Goal: Task Accomplishment & Management: Complete application form

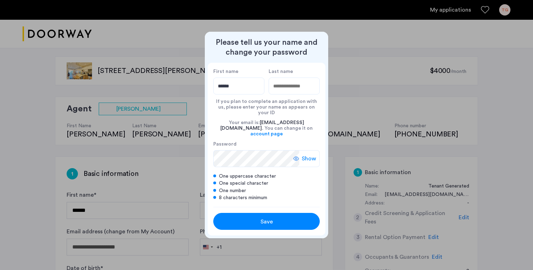
type input "******"
click at [303, 94] on input "Last name" at bounding box center [294, 86] width 51 height 17
type input "*****"
click at [267, 218] on span "Save" at bounding box center [267, 222] width 12 height 8
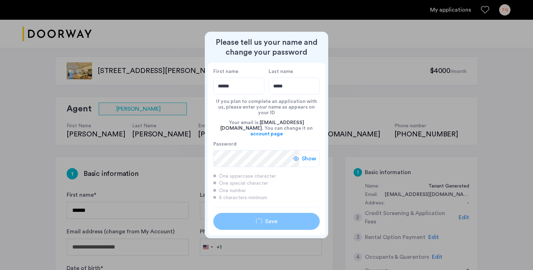
type input "******"
type input "*****"
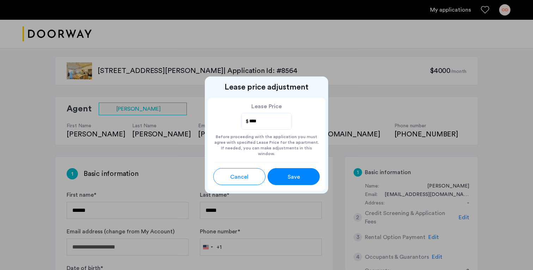
click at [297, 177] on span "Save" at bounding box center [294, 177] width 12 height 8
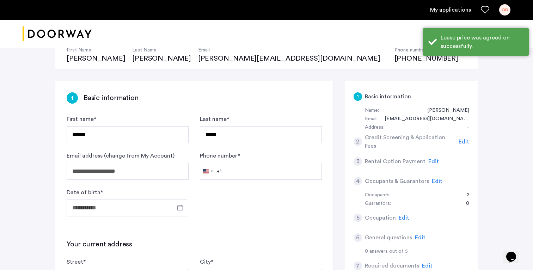
scroll to position [87, 0]
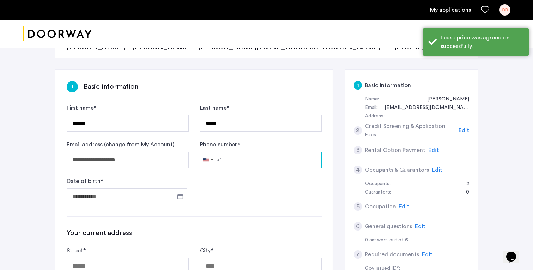
click at [261, 163] on input "Phone number *" at bounding box center [261, 160] width 122 height 17
type input "**********"
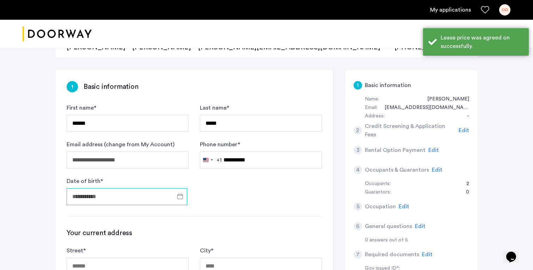
click at [158, 201] on input "Date of birth *" at bounding box center [127, 196] width 121 height 17
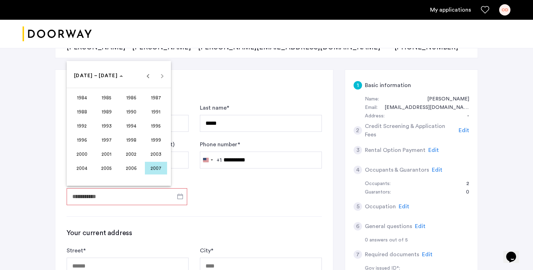
click at [128, 140] on span "1998" at bounding box center [131, 140] width 22 height 13
click at [102, 140] on span "OCT" at bounding box center [107, 140] width 22 height 13
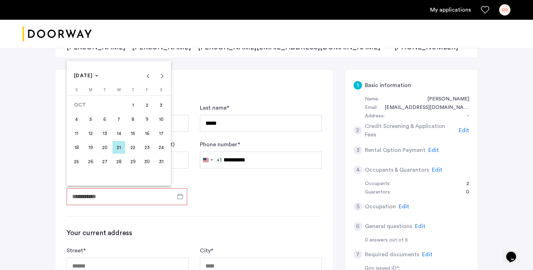
click at [87, 164] on span "26" at bounding box center [90, 161] width 13 height 13
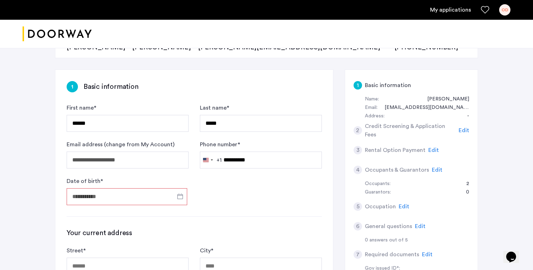
type input "**********"
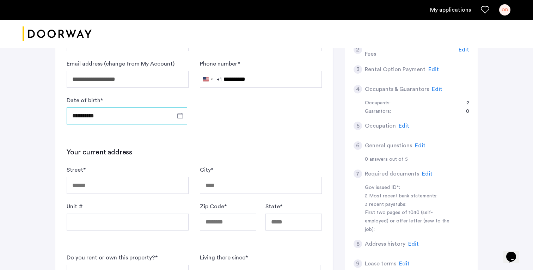
scroll to position [170, 0]
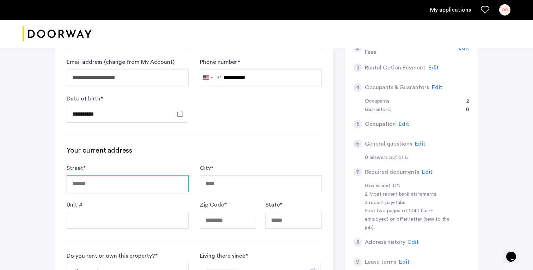
click at [111, 183] on input "Street *" at bounding box center [128, 183] width 122 height 17
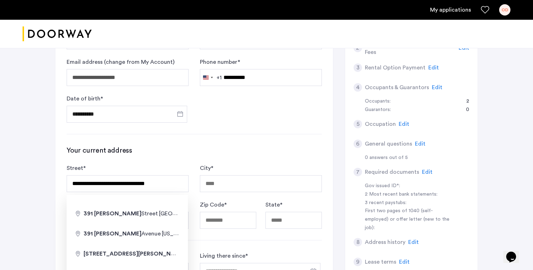
type input "**********"
type input "********"
type input "*****"
type input "**"
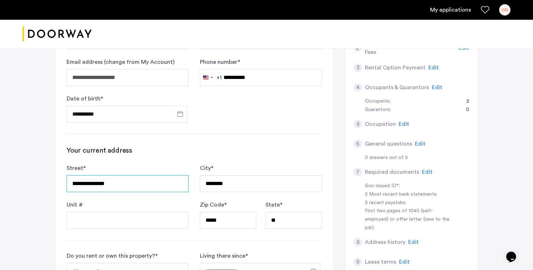
click at [74, 187] on input "**********" at bounding box center [128, 183] width 122 height 17
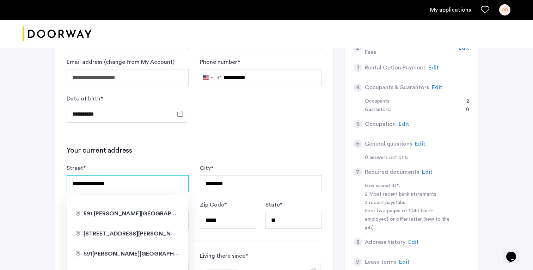
type input "**********"
click at [252, 156] on div "**********" at bounding box center [194, 187] width 255 height 83
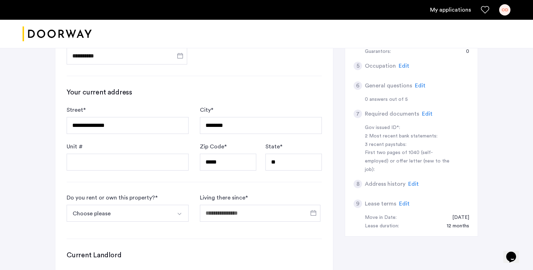
scroll to position [235, 0]
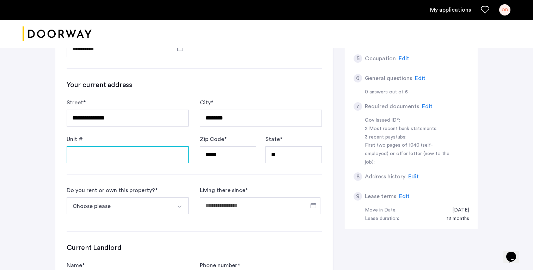
click at [123, 151] on input "Unit #" at bounding box center [128, 154] width 122 height 17
type input "*"
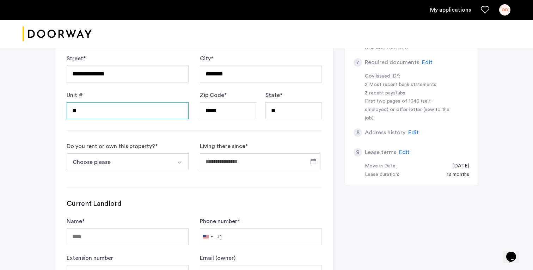
scroll to position [280, 0]
type input "*"
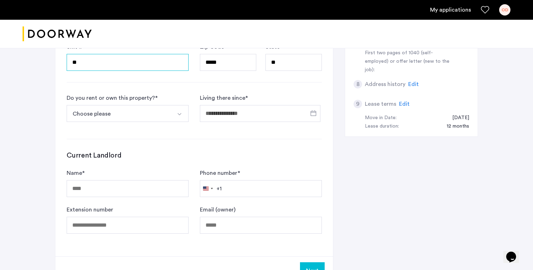
scroll to position [328, 0]
type input "**"
click at [95, 117] on button "Choose please" at bounding box center [119, 113] width 105 height 17
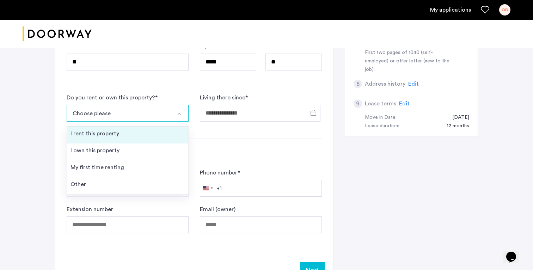
click at [97, 135] on div "I rent this property" at bounding box center [95, 133] width 49 height 8
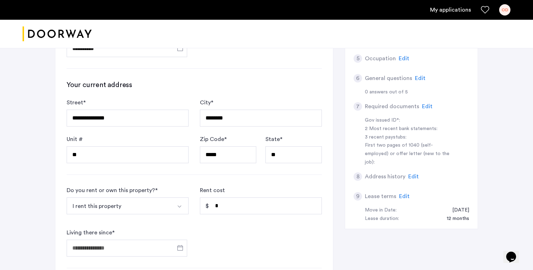
scroll to position [236, 0]
click at [165, 197] on button "I rent this property" at bounding box center [119, 205] width 105 height 17
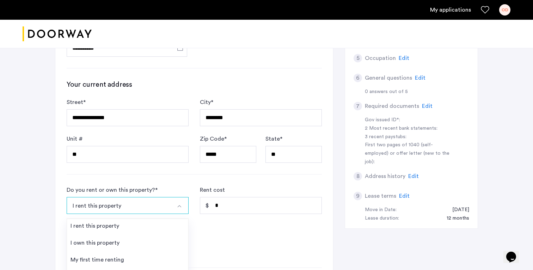
scroll to position [220, 0]
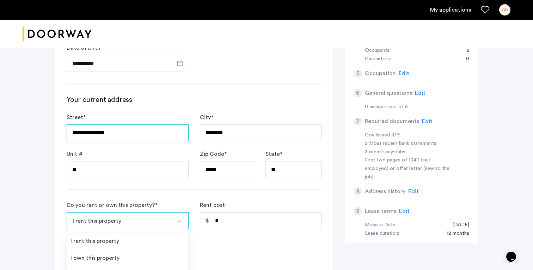
click at [142, 134] on input "**********" at bounding box center [128, 133] width 122 height 17
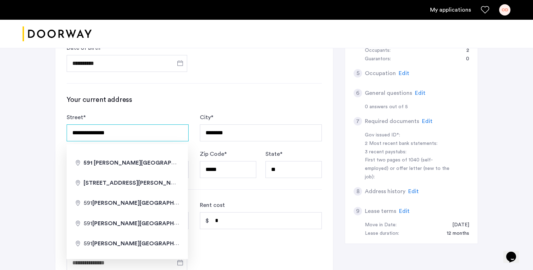
drag, startPoint x: 142, startPoint y: 134, endPoint x: 19, endPoint y: 133, distance: 122.7
click at [20, 133] on div "**********" at bounding box center [266, 133] width 533 height 616
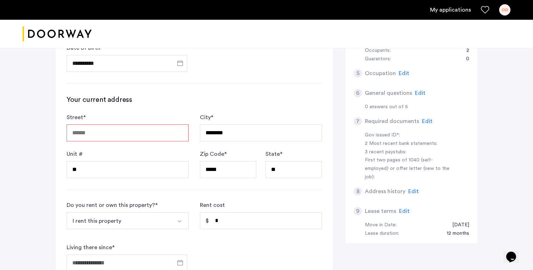
type input "*"
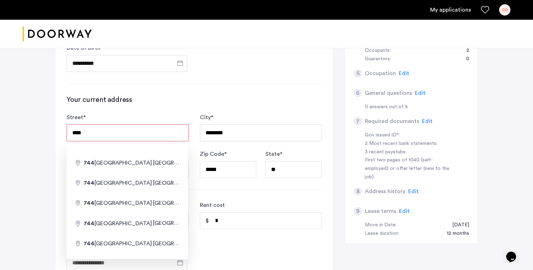
type input "**********"
type input "********"
click at [248, 94] on div "**********" at bounding box center [194, 169] width 278 height 464
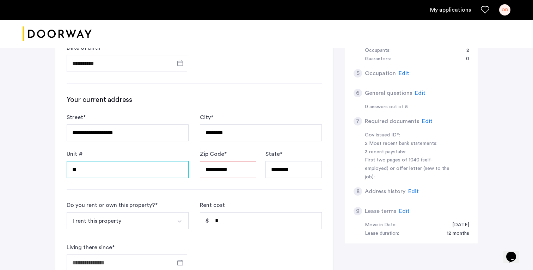
drag, startPoint x: 97, startPoint y: 170, endPoint x: 54, endPoint y: 169, distance: 43.7
click at [55, 169] on div "**********" at bounding box center [266, 133] width 444 height 616
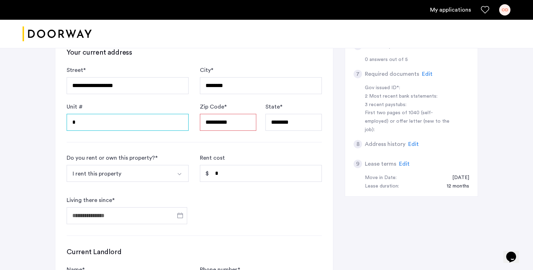
scroll to position [285, 0]
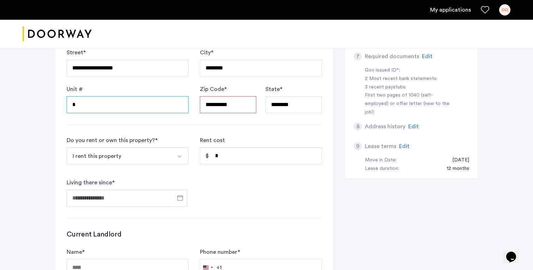
type input "*"
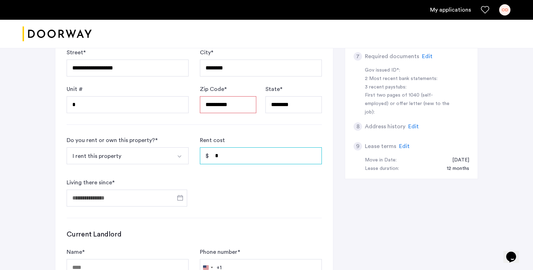
click at [239, 148] on input "*" at bounding box center [261, 155] width 122 height 17
type input "*****"
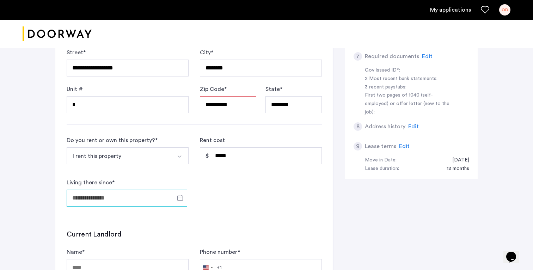
click at [144, 201] on input "Living there since *" at bounding box center [127, 198] width 121 height 17
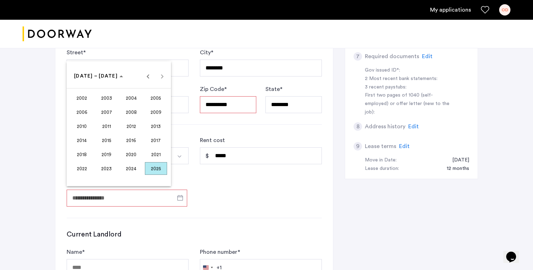
scroll to position [318, 0]
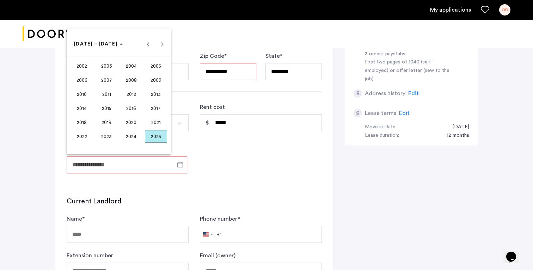
click at [159, 134] on span "2025" at bounding box center [156, 136] width 22 height 13
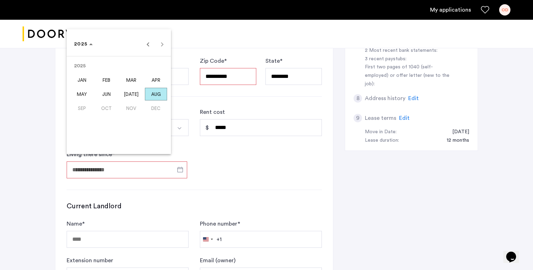
scroll to position [278, 0]
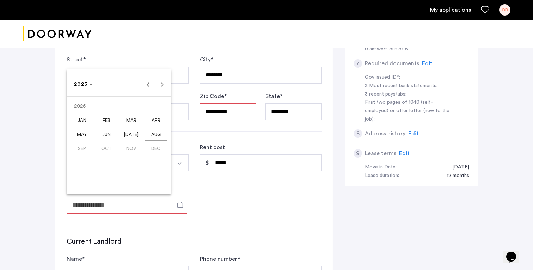
click at [187, 204] on div at bounding box center [266, 135] width 533 height 270
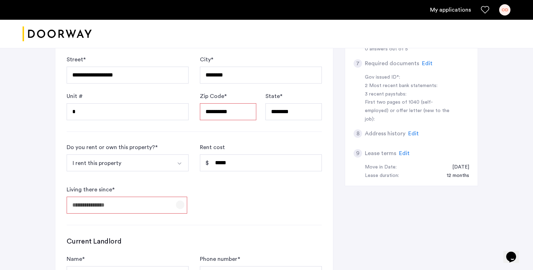
click at [182, 204] on span "Open calendar" at bounding box center [180, 204] width 17 height 17
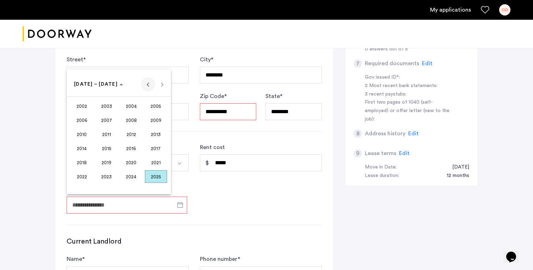
click at [148, 86] on span "Previous 24 years" at bounding box center [148, 84] width 14 height 14
click at [161, 84] on span "Next 24 years" at bounding box center [162, 84] width 14 height 14
click at [150, 175] on span "2025" at bounding box center [156, 176] width 22 height 13
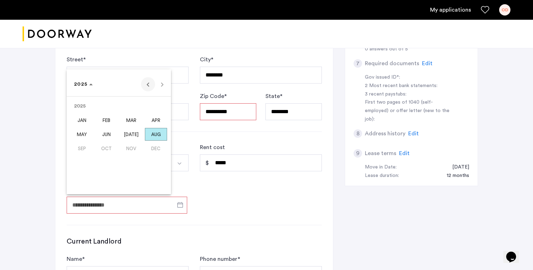
click at [147, 83] on span "Previous year" at bounding box center [148, 84] width 14 height 14
click at [83, 144] on span "SEP" at bounding box center [82, 148] width 22 height 13
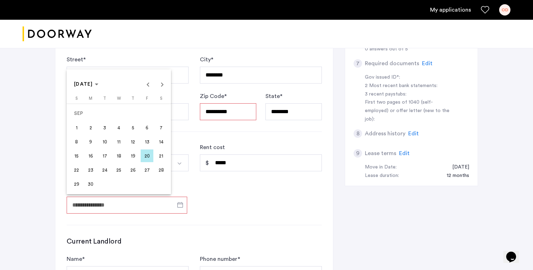
click at [77, 128] on span "1" at bounding box center [76, 127] width 13 height 13
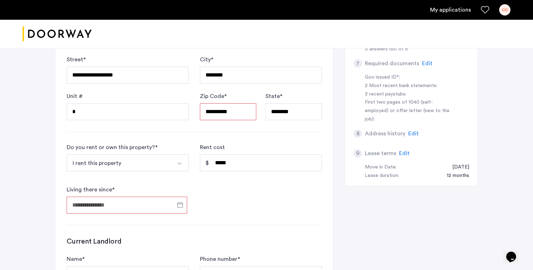
type input "**********"
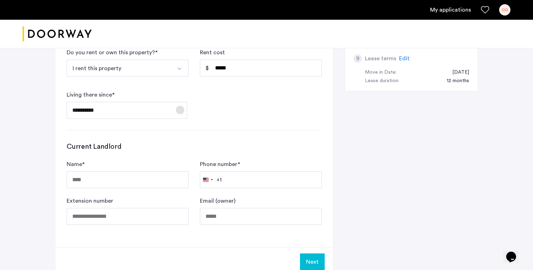
scroll to position [413, 0]
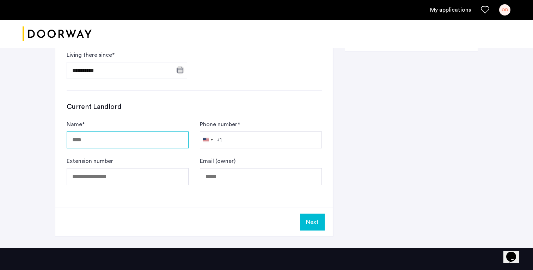
click at [132, 148] on input "Name *" at bounding box center [128, 140] width 122 height 17
paste input "**********"
type input "**********"
click at [247, 135] on input "Phone number *" at bounding box center [261, 140] width 122 height 17
paste input "**********"
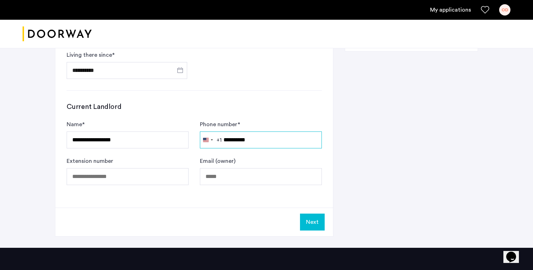
type input "**********"
click at [130, 181] on input "Extension number" at bounding box center [128, 176] width 122 height 17
click at [230, 180] on input "Email (owner)" at bounding box center [261, 176] width 122 height 17
paste input "**********"
type input "**********"
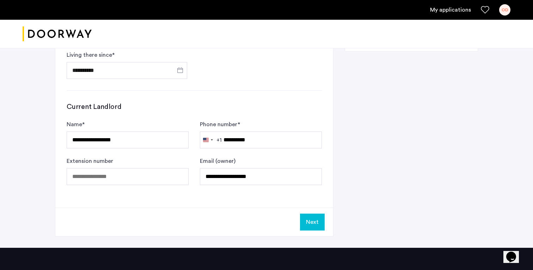
click at [316, 221] on button "Next" at bounding box center [312, 222] width 25 height 17
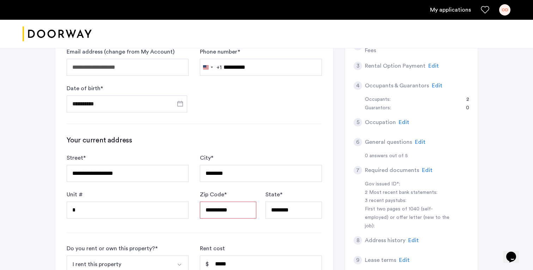
scroll to position [183, 0]
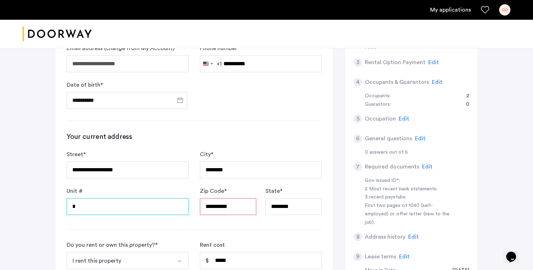
click at [73, 202] on input "*" at bounding box center [128, 206] width 122 height 17
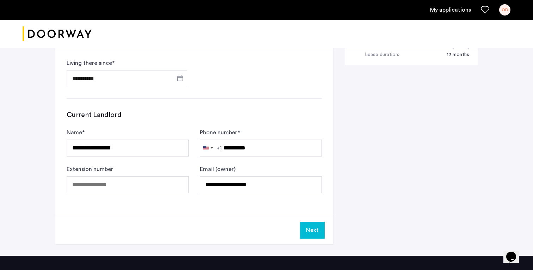
scroll to position [414, 0]
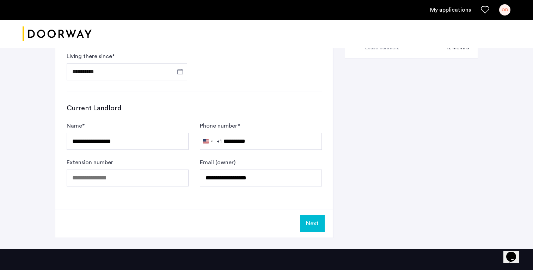
type input "*****"
click at [310, 226] on button "Next" at bounding box center [312, 223] width 25 height 17
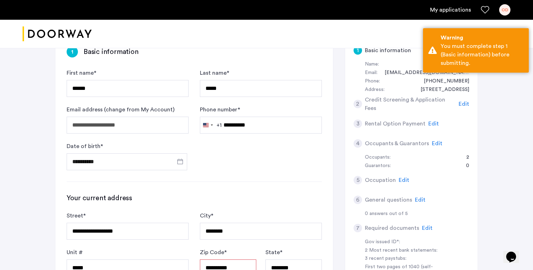
scroll to position [123, 0]
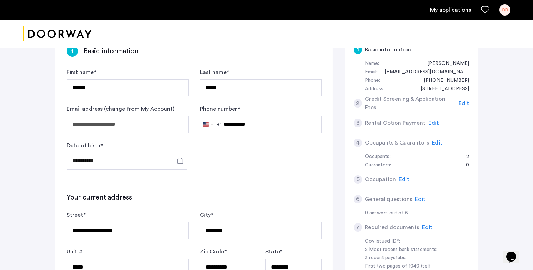
click at [465, 104] on span "Edit" at bounding box center [464, 104] width 11 height 6
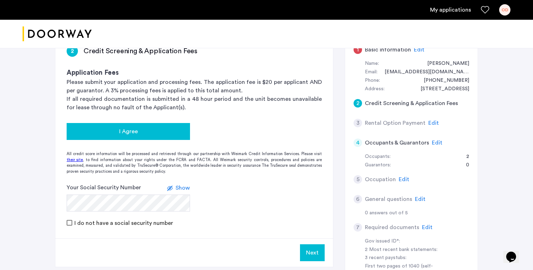
click at [89, 129] on div "I Agree" at bounding box center [128, 131] width 112 height 8
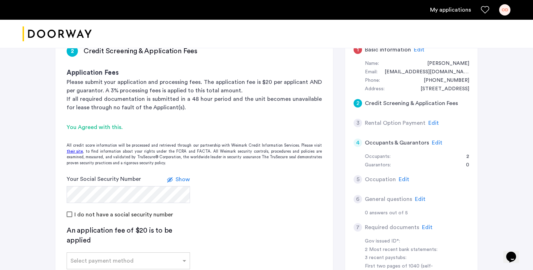
click at [293, 178] on form "Your Social Security Number Show I do not have a social security number" at bounding box center [194, 197] width 278 height 44
click at [169, 185] on div "Your Social Security Number Show" at bounding box center [128, 189] width 123 height 28
click at [172, 180] on use at bounding box center [170, 180] width 6 height 4
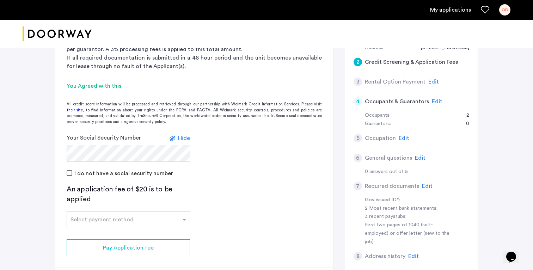
scroll to position [167, 0]
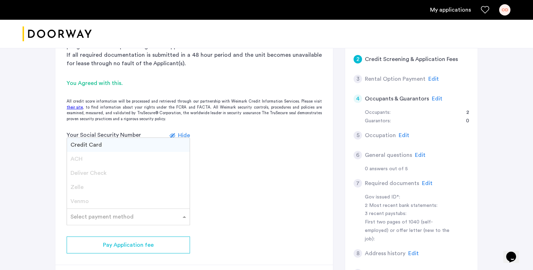
click at [130, 219] on div "Select payment method" at bounding box center [102, 217] width 63 height 8
click at [117, 145] on div "Credit Card" at bounding box center [128, 145] width 123 height 14
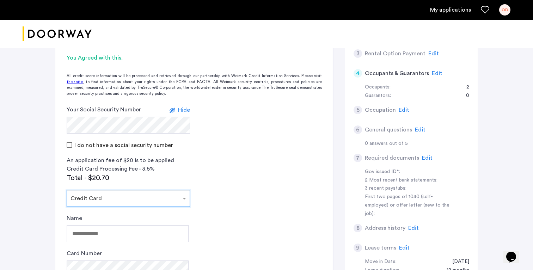
scroll to position [198, 0]
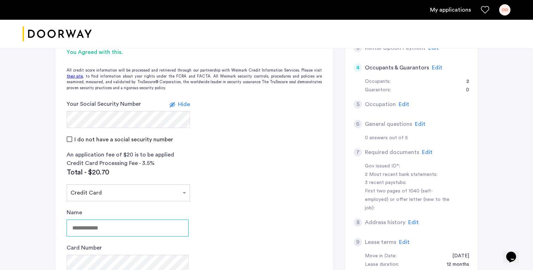
click at [119, 232] on input "Name" at bounding box center [128, 228] width 122 height 17
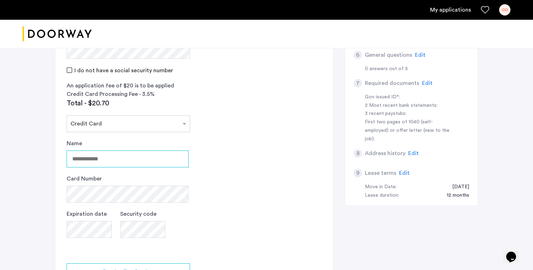
scroll to position [269, 0]
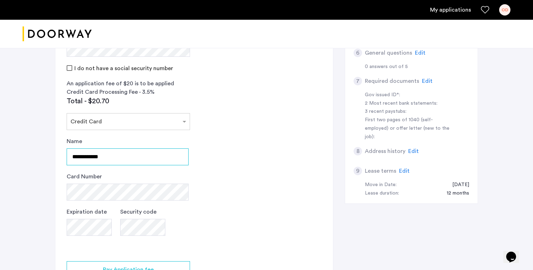
type input "**********"
click at [232, 228] on app-credit-screening "2 Credit Screening & Application Fees Application Fees Please submit your appli…" at bounding box center [194, 103] width 278 height 430
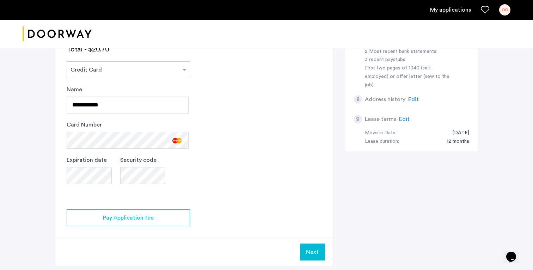
scroll to position [321, 0]
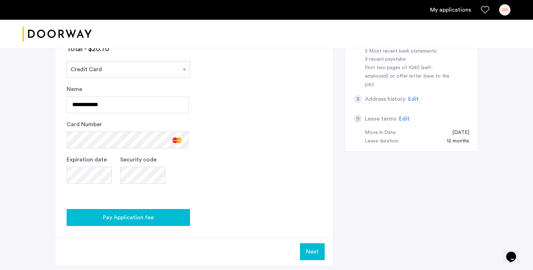
click at [150, 215] on span "Pay Application fee" at bounding box center [128, 217] width 51 height 8
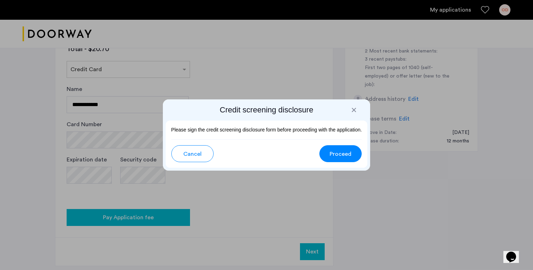
scroll to position [0, 0]
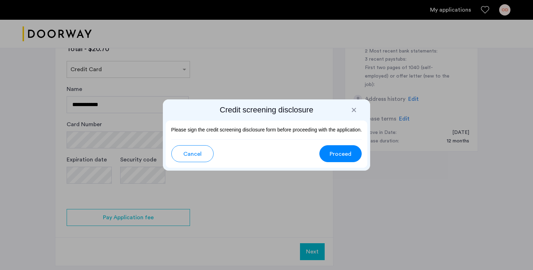
click at [346, 156] on span "Proceed" at bounding box center [341, 154] width 22 height 8
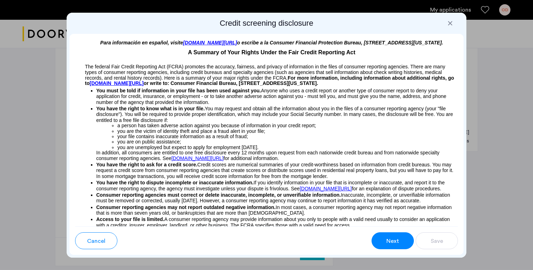
click at [394, 237] on span "Next" at bounding box center [393, 241] width 13 height 8
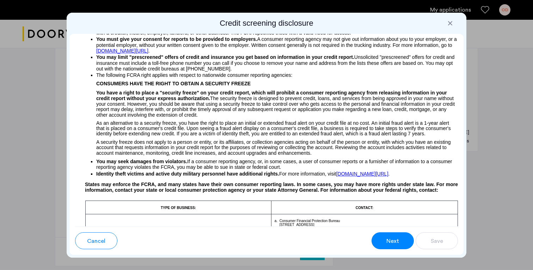
click at [393, 239] on span "Next" at bounding box center [393, 241] width 13 height 8
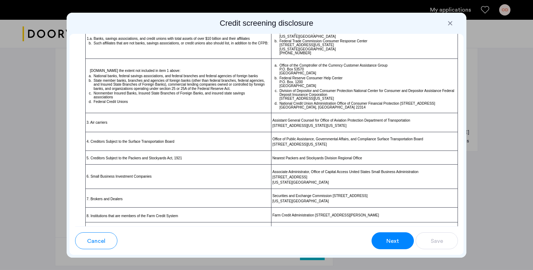
click at [393, 239] on span "Next" at bounding box center [393, 241] width 13 height 8
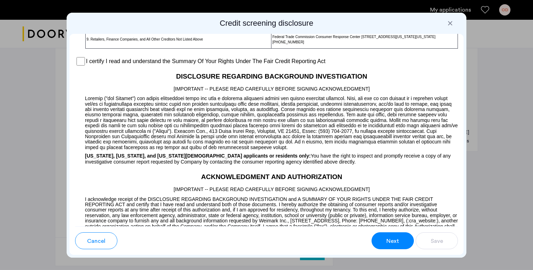
click at [393, 239] on span "Next" at bounding box center [393, 241] width 13 height 8
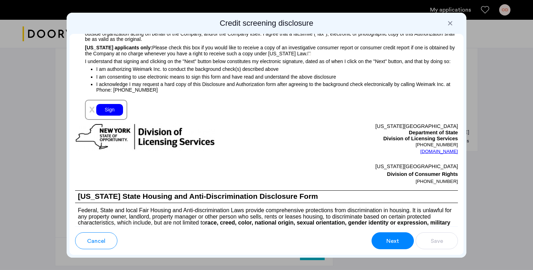
click at [393, 239] on span "Next" at bounding box center [393, 241] width 13 height 8
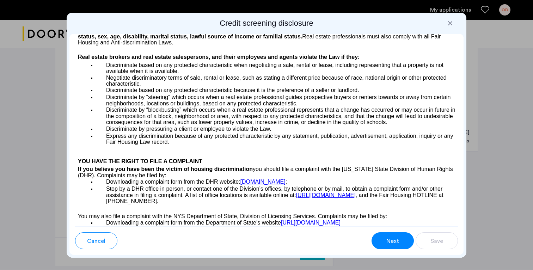
click at [393, 239] on span "Next" at bounding box center [393, 241] width 13 height 8
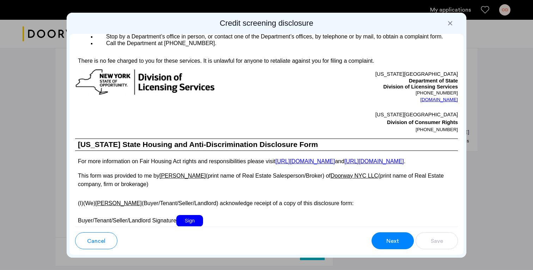
click at [393, 239] on span "Next" at bounding box center [393, 241] width 13 height 8
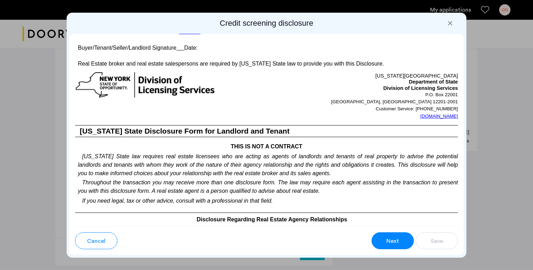
click at [393, 239] on span "Next" at bounding box center [393, 241] width 13 height 8
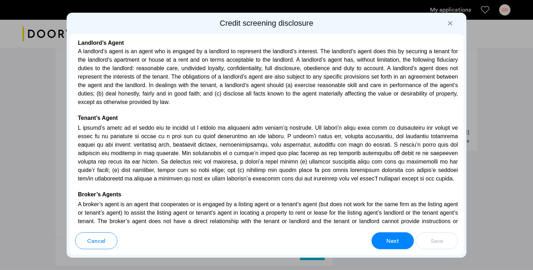
click at [393, 239] on span "Next" at bounding box center [393, 241] width 13 height 8
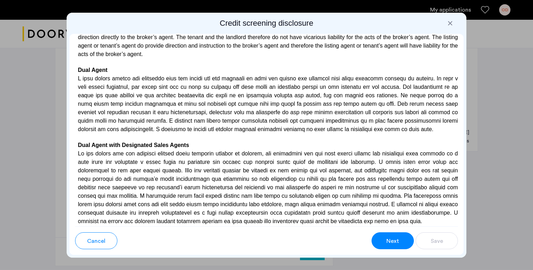
click at [393, 239] on span "Next" at bounding box center [393, 241] width 13 height 8
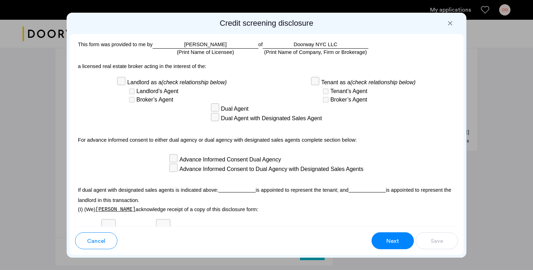
click at [393, 239] on span "Next" at bounding box center [393, 241] width 13 height 8
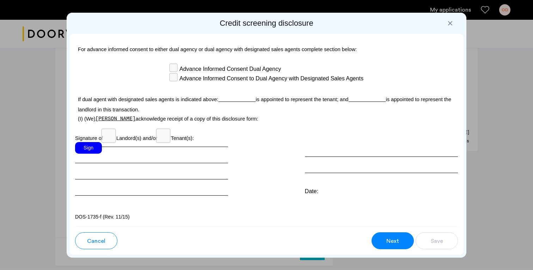
click at [393, 239] on span "Next" at bounding box center [393, 241] width 13 height 8
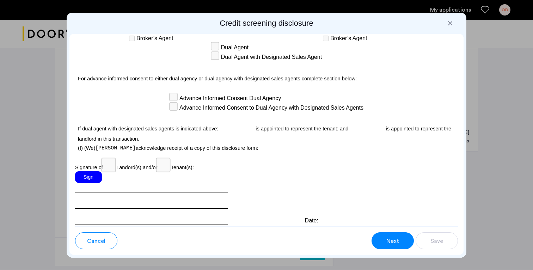
scroll to position [2038, 0]
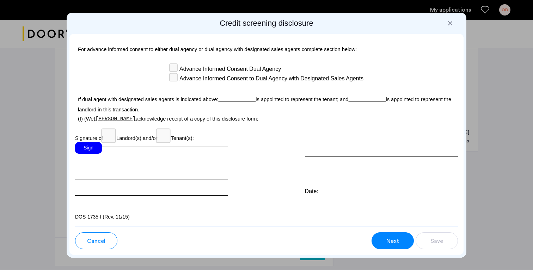
click at [400, 238] on button "Next" at bounding box center [393, 240] width 42 height 17
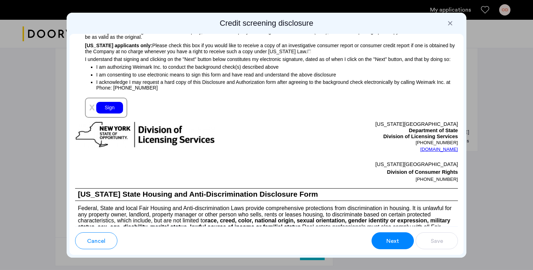
scroll to position [770, 0]
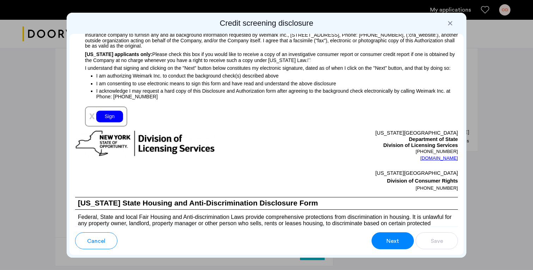
click at [111, 122] on div "Sign" at bounding box center [109, 117] width 27 height 12
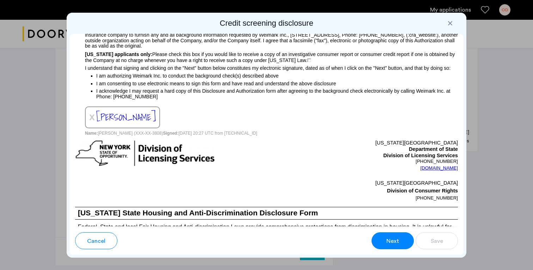
click at [403, 238] on button "Next" at bounding box center [393, 240] width 42 height 17
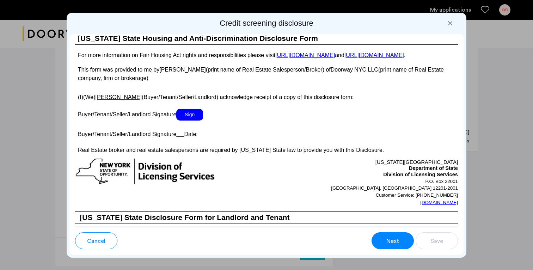
scroll to position [1281, 0]
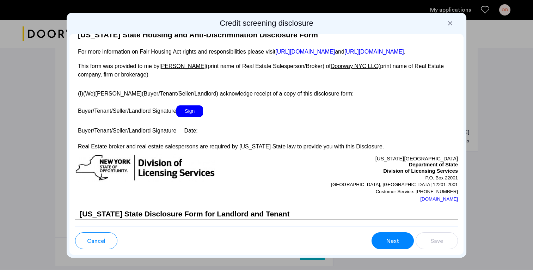
click at [195, 125] on p at bounding box center [266, 120] width 383 height 7
click at [195, 117] on span "Sign" at bounding box center [189, 111] width 27 height 12
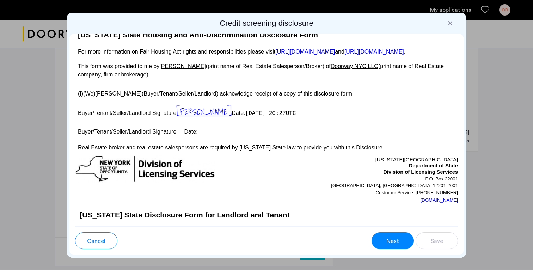
click at [384, 229] on div "Cancel Next Save" at bounding box center [266, 237] width 383 height 23
click at [385, 239] on button "Next" at bounding box center [393, 240] width 42 height 17
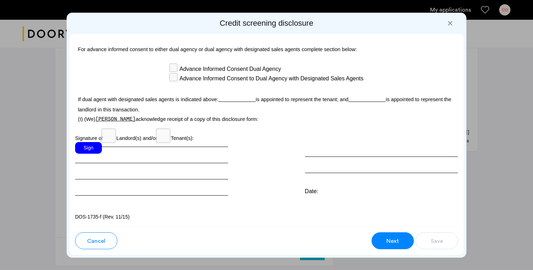
scroll to position [2049, 0]
click at [87, 143] on div "Sign" at bounding box center [88, 148] width 27 height 12
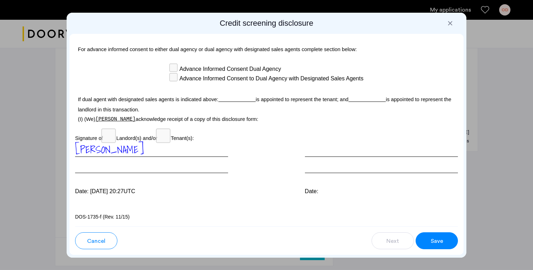
click at [434, 234] on button "Save" at bounding box center [437, 240] width 42 height 17
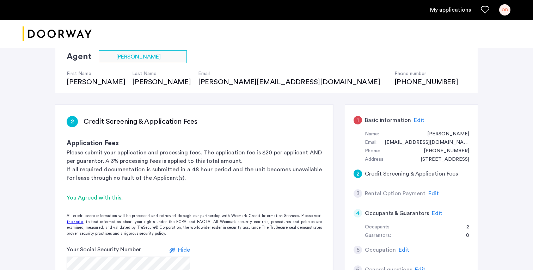
scroll to position [53, 0]
click at [416, 120] on span "Edit" at bounding box center [419, 120] width 11 height 6
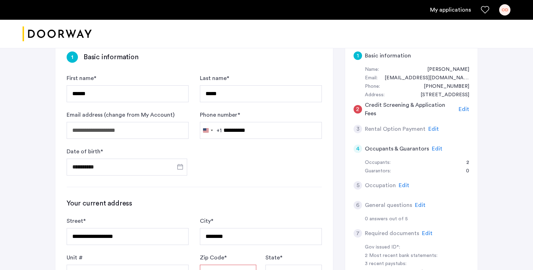
scroll to position [122, 0]
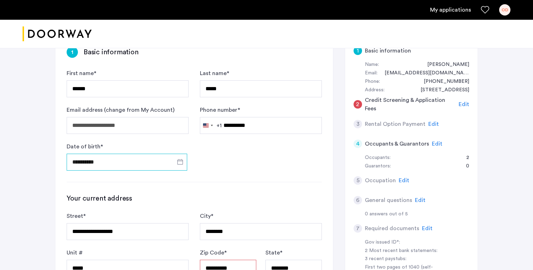
click at [85, 162] on input "**********" at bounding box center [127, 162] width 121 height 17
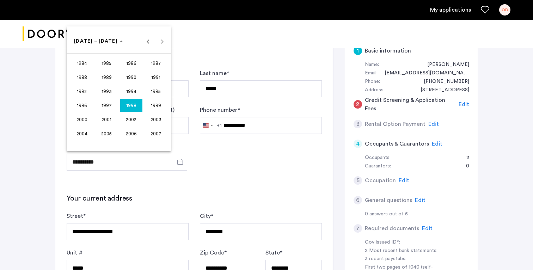
click at [131, 108] on span "1998" at bounding box center [131, 105] width 22 height 13
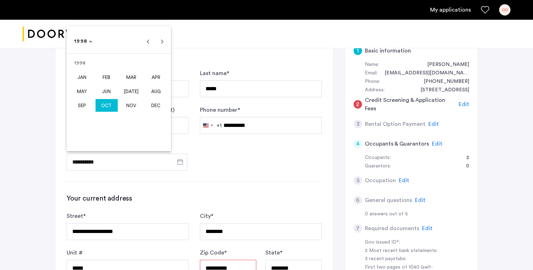
click at [103, 110] on span "OCT" at bounding box center [107, 105] width 22 height 13
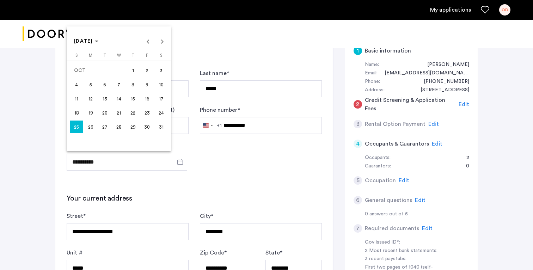
click at [91, 129] on span "26" at bounding box center [90, 127] width 13 height 13
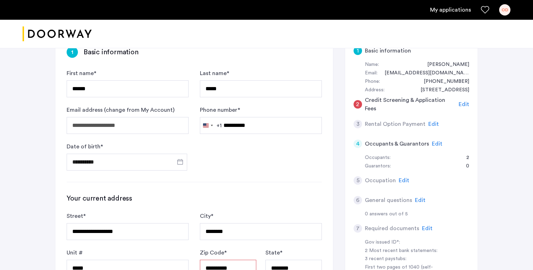
type input "**********"
click at [245, 182] on div "**********" at bounding box center [194, 268] width 278 height 467
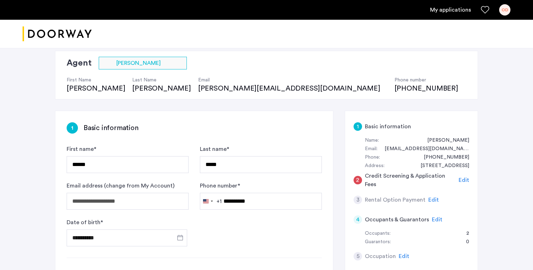
scroll to position [43, 0]
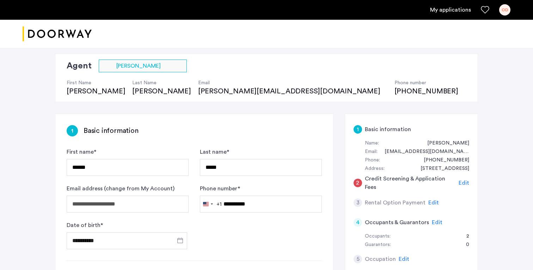
click at [466, 183] on span "Edit" at bounding box center [464, 183] width 11 height 6
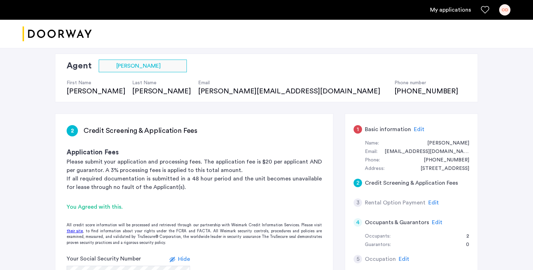
scroll to position [192, 0]
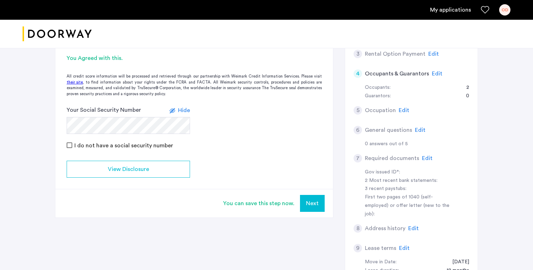
click at [317, 200] on button "Next" at bounding box center [312, 203] width 25 height 17
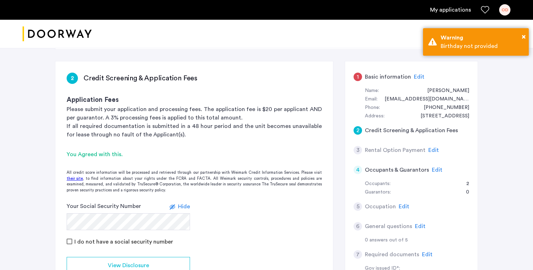
scroll to position [96, 0]
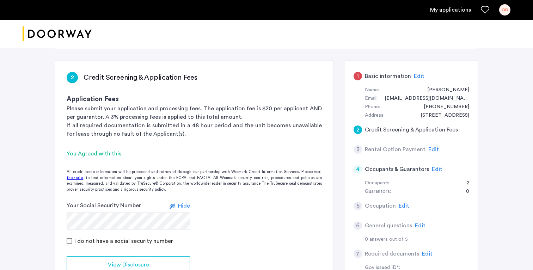
click at [430, 150] on span "Edit" at bounding box center [434, 150] width 11 height 6
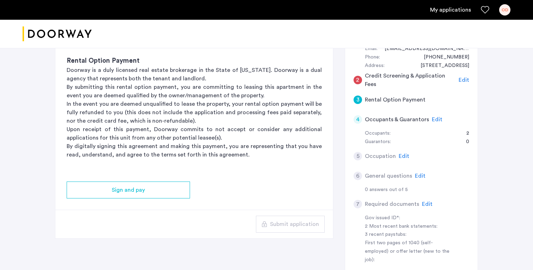
scroll to position [147, 0]
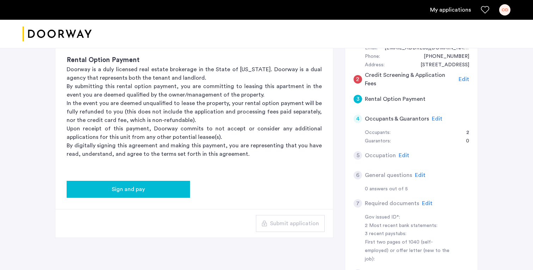
click at [129, 190] on span "Sign and pay" at bounding box center [128, 189] width 33 height 8
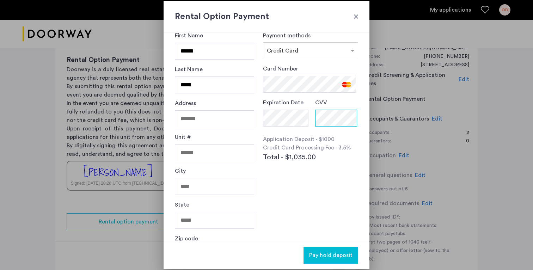
scroll to position [0, 0]
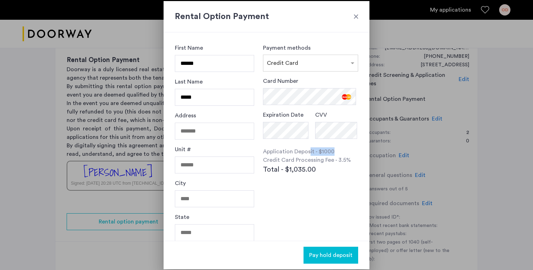
drag, startPoint x: 342, startPoint y: 153, endPoint x: 309, endPoint y: 153, distance: 33.5
click at [309, 153] on p "Application Deposit - $1000" at bounding box center [310, 151] width 95 height 8
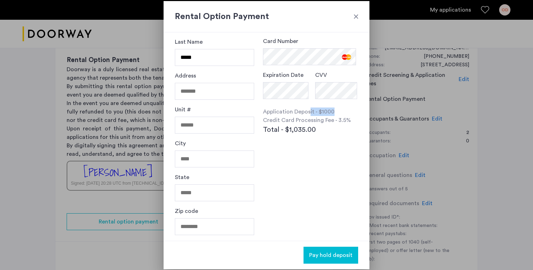
scroll to position [40, 0]
click at [302, 162] on div "Card Number Expiration Date CVV Application Deposit - $1000 Credit Card Process…" at bounding box center [310, 102] width 95 height 130
click at [357, 10] on h2 "Rental Option Payment" at bounding box center [266, 16] width 183 height 13
click at [354, 14] on div at bounding box center [356, 16] width 7 height 7
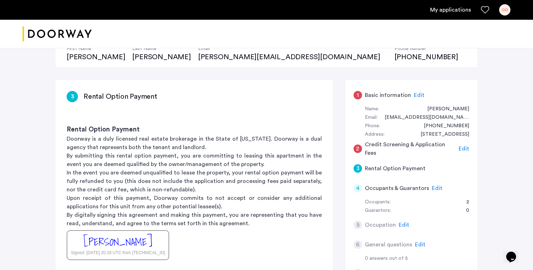
scroll to position [0, 0]
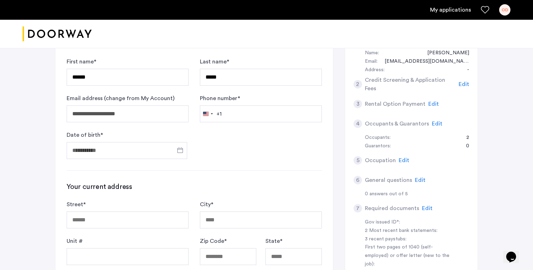
scroll to position [150, 0]
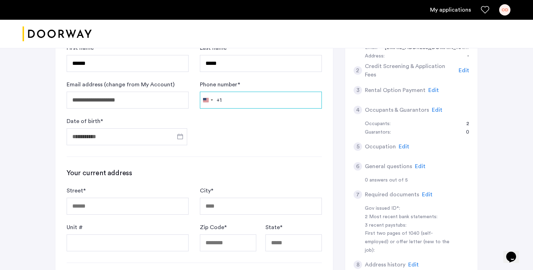
click at [260, 99] on input "Phone number *" at bounding box center [261, 100] width 122 height 17
type input "**********"
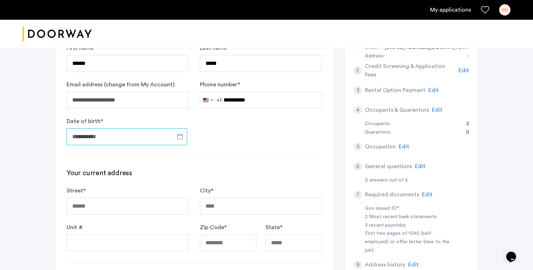
click at [126, 135] on input "Date of birth *" at bounding box center [127, 136] width 121 height 17
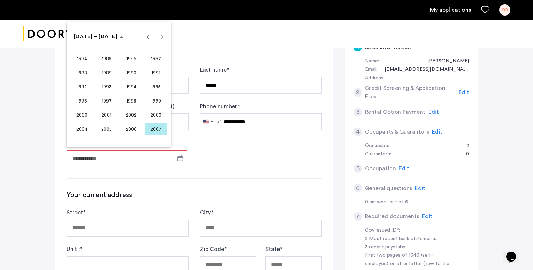
scroll to position [130, 0]
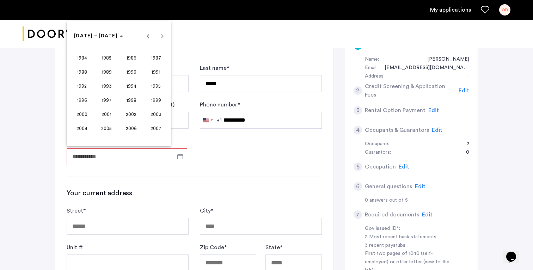
click at [144, 101] on button "1999" at bounding box center [156, 100] width 25 height 14
click at [147, 36] on span "Previous year" at bounding box center [148, 36] width 14 height 14
click at [146, 34] on span "Previous year" at bounding box center [148, 36] width 14 height 14
click at [164, 33] on span "Next year" at bounding box center [162, 36] width 14 height 14
click at [99, 102] on span "OCT" at bounding box center [107, 100] width 22 height 13
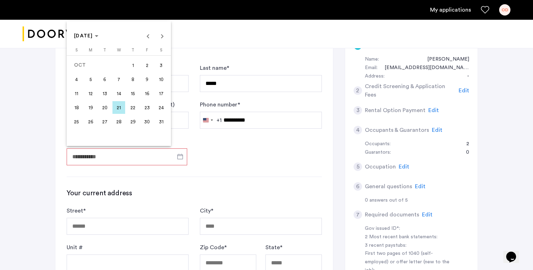
click at [92, 122] on span "26" at bounding box center [90, 121] width 13 height 13
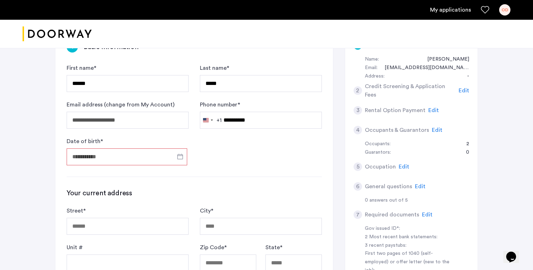
type input "**********"
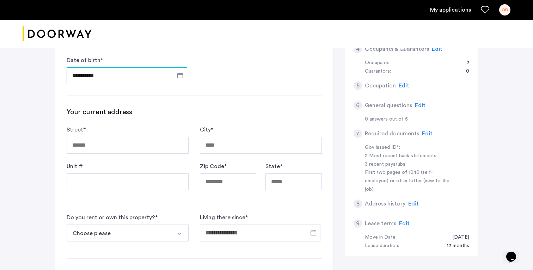
scroll to position [216, 0]
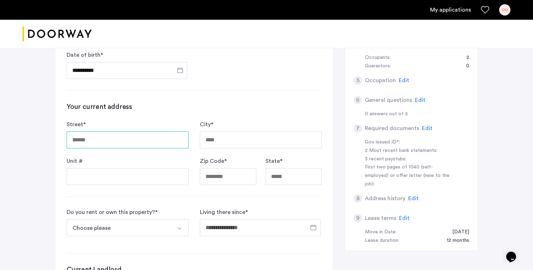
click at [105, 132] on input "Street *" at bounding box center [128, 140] width 122 height 17
type input "**********"
type input "********"
type input "**********"
type input "********"
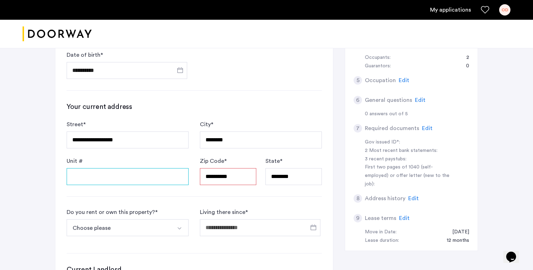
click at [97, 175] on input "Unit #" at bounding box center [128, 176] width 122 height 17
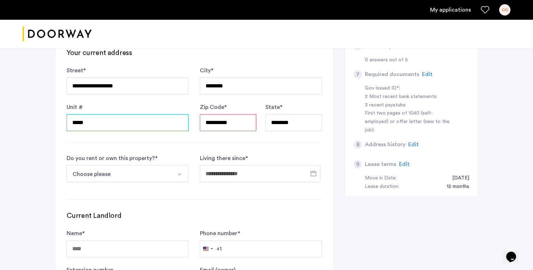
scroll to position [278, 0]
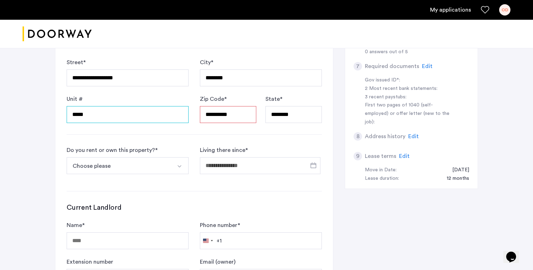
type input "*****"
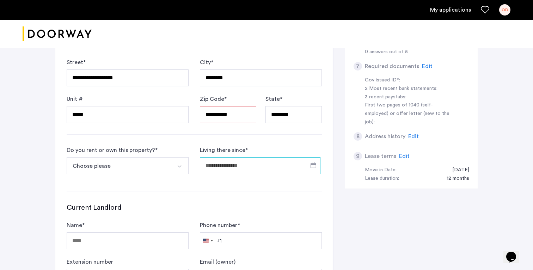
click at [239, 165] on input "Living there since *" at bounding box center [260, 165] width 121 height 17
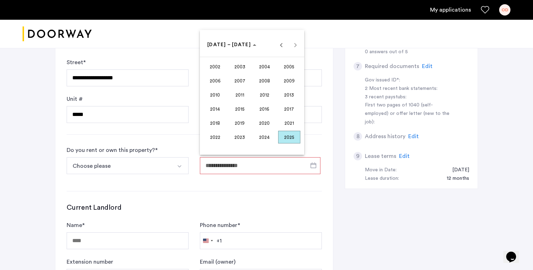
click at [260, 139] on span "2024" at bounding box center [265, 137] width 22 height 13
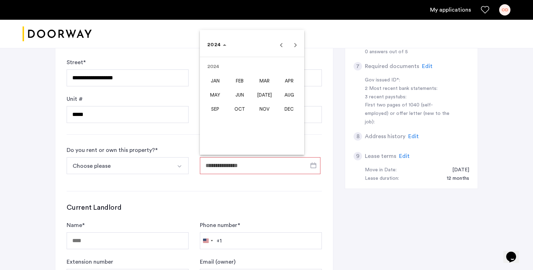
click at [217, 108] on span "SEP" at bounding box center [215, 109] width 22 height 13
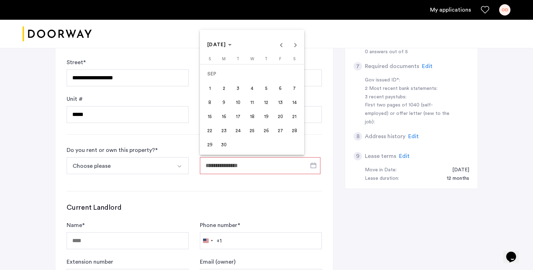
click at [209, 91] on span "1" at bounding box center [210, 88] width 13 height 13
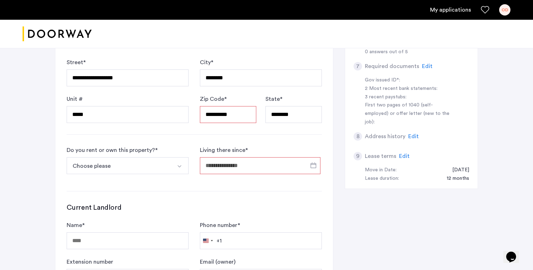
type input "**********"
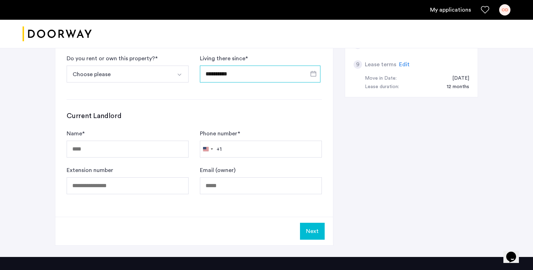
scroll to position [373, 0]
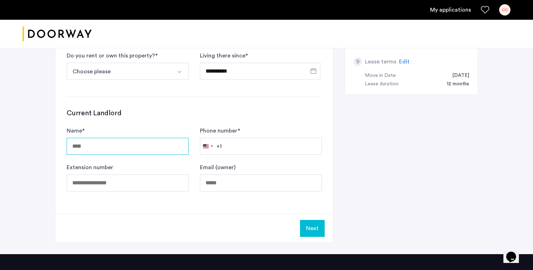
click at [117, 145] on input "Name *" at bounding box center [128, 146] width 122 height 17
paste input "**********"
type input "**********"
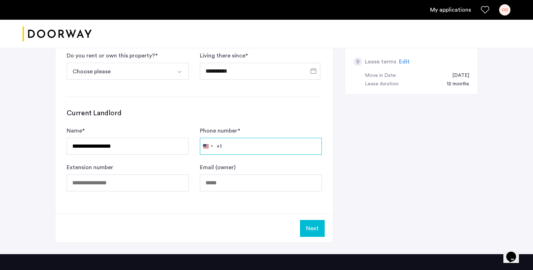
click at [244, 141] on input "Phone number *" at bounding box center [261, 146] width 122 height 17
paste input "**********"
type input "**********"
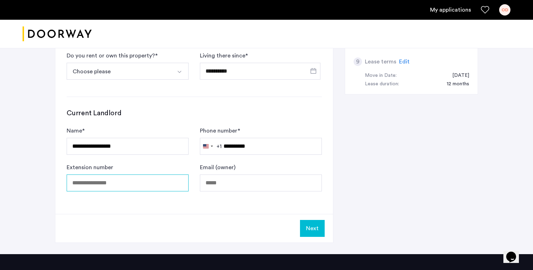
click at [140, 188] on input "Extension number" at bounding box center [128, 183] width 122 height 17
click at [262, 194] on div "**********" at bounding box center [194, 0] width 278 height 427
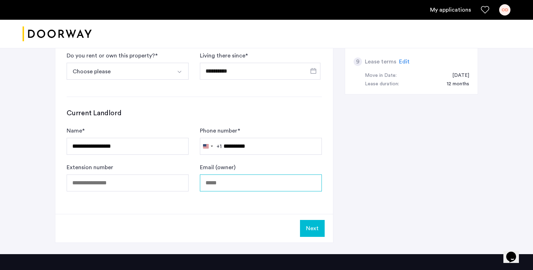
click at [235, 177] on input "Email (owner)" at bounding box center [261, 183] width 122 height 17
paste input "**********"
click at [319, 225] on button "Next" at bounding box center [312, 228] width 25 height 17
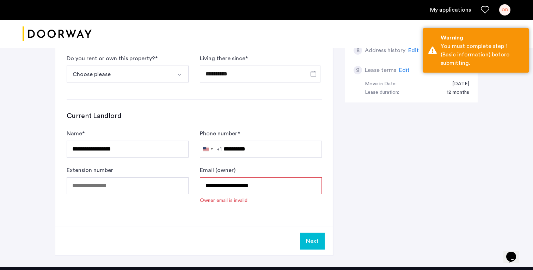
click at [262, 182] on input "**********" at bounding box center [261, 185] width 122 height 17
drag, startPoint x: 209, startPoint y: 186, endPoint x: 188, endPoint y: 186, distance: 20.5
click at [189, 186] on form "**********" at bounding box center [194, 166] width 255 height 75
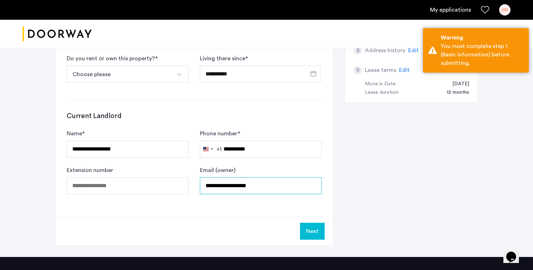
type input "**********"
click at [320, 230] on button "Next" at bounding box center [312, 231] width 25 height 17
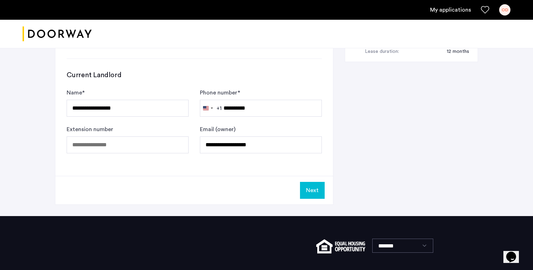
scroll to position [447, 0]
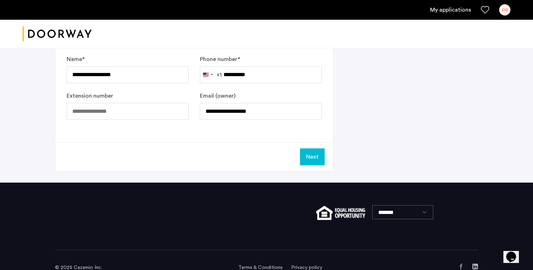
click at [312, 156] on button "Next" at bounding box center [312, 156] width 25 height 17
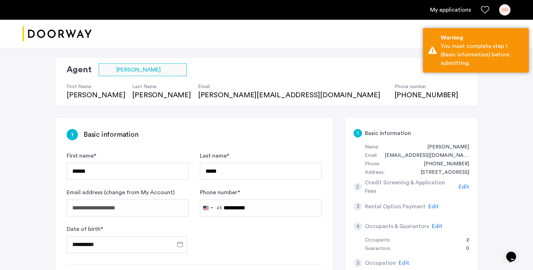
scroll to position [41, 0]
click at [387, 133] on h5 "Basic information" at bounding box center [388, 134] width 46 height 8
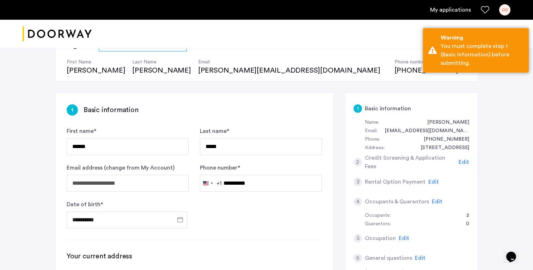
scroll to position [84, 0]
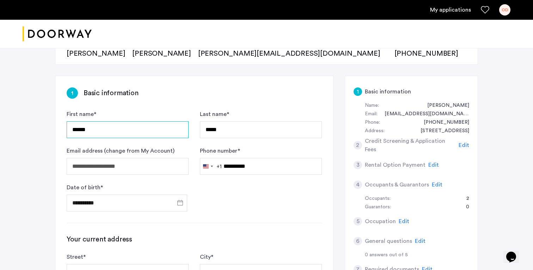
click at [145, 130] on input "******" at bounding box center [128, 129] width 122 height 17
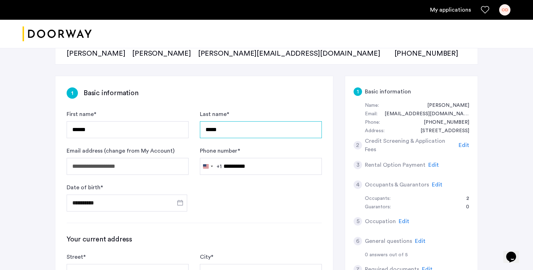
click at [241, 134] on input "*****" at bounding box center [261, 129] width 122 height 17
click at [247, 198] on form "**********" at bounding box center [194, 161] width 255 height 102
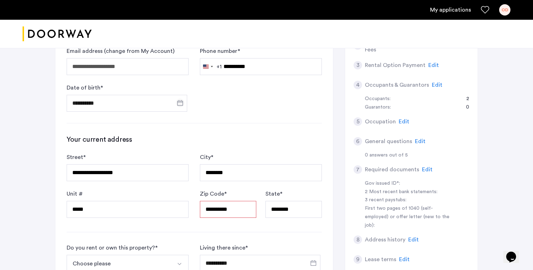
scroll to position [196, 0]
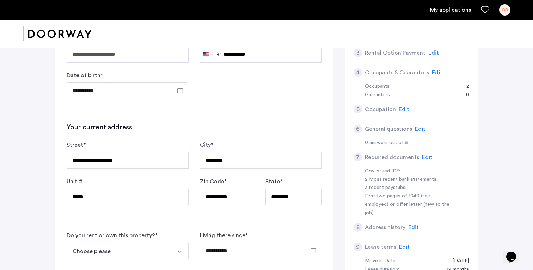
click at [238, 203] on input "**********" at bounding box center [228, 197] width 56 height 17
drag, startPoint x: 243, startPoint y: 199, endPoint x: 219, endPoint y: 199, distance: 23.6
click at [219, 199] on input "**********" at bounding box center [228, 197] width 56 height 17
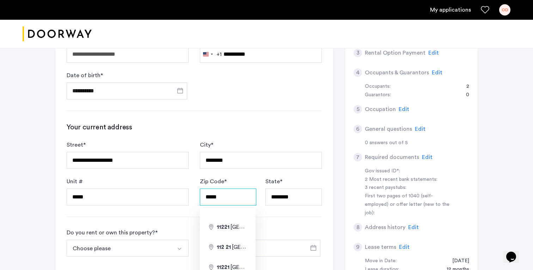
type input "*****"
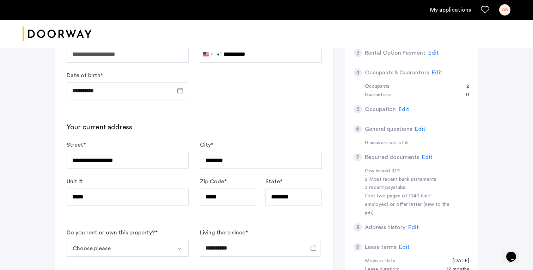
click at [276, 108] on div "**********" at bounding box center [194, 177] width 278 height 427
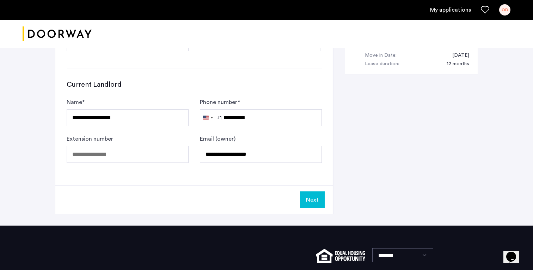
scroll to position [460, 0]
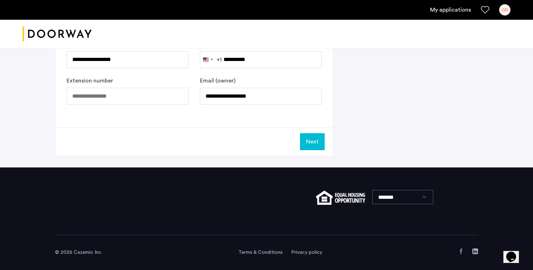
click at [318, 140] on button "Next" at bounding box center [312, 141] width 25 height 17
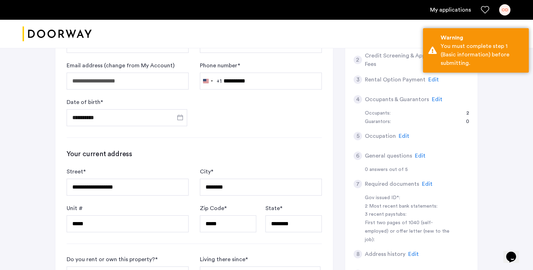
scroll to position [169, 0]
click at [148, 196] on input "**********" at bounding box center [128, 187] width 122 height 17
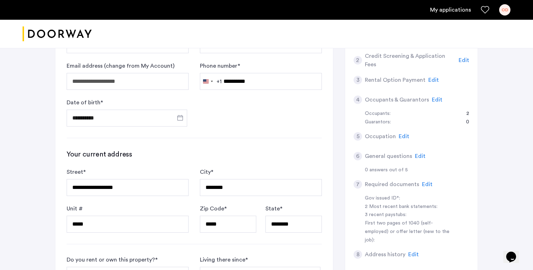
click at [238, 165] on div "**********" at bounding box center [194, 191] width 255 height 83
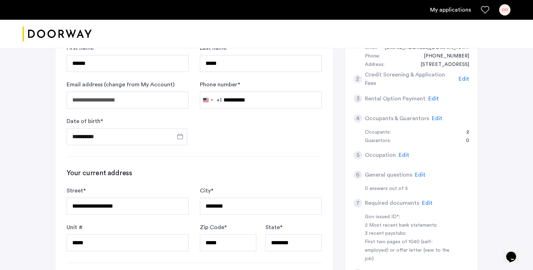
scroll to position [150, 0]
click at [151, 207] on input "**********" at bounding box center [128, 206] width 122 height 17
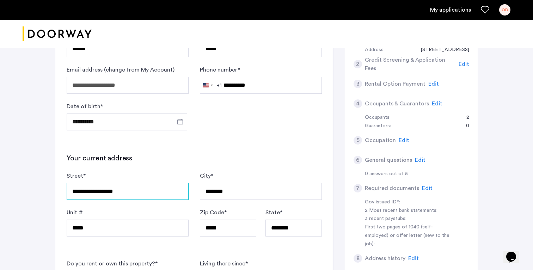
scroll to position [72, 0]
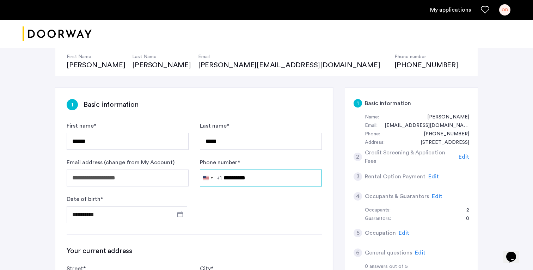
click at [263, 176] on input "**********" at bounding box center [261, 178] width 122 height 17
click at [232, 180] on input "**********" at bounding box center [261, 178] width 122 height 17
click at [228, 208] on form "**********" at bounding box center [194, 173] width 255 height 102
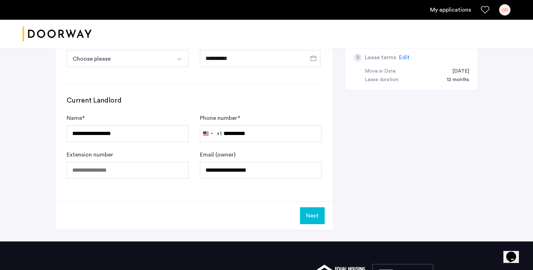
scroll to position [387, 0]
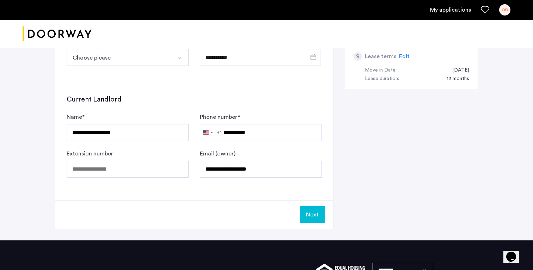
click at [313, 216] on button "Next" at bounding box center [312, 214] width 25 height 17
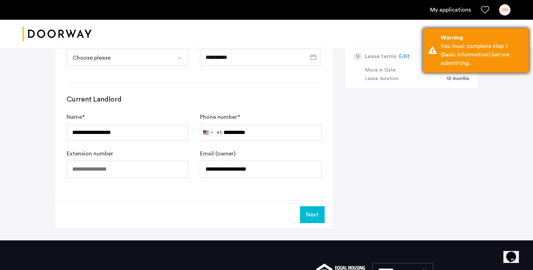
click at [514, 39] on div "Warning" at bounding box center [482, 38] width 83 height 8
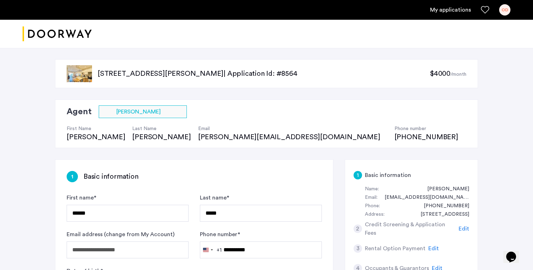
scroll to position [22, 0]
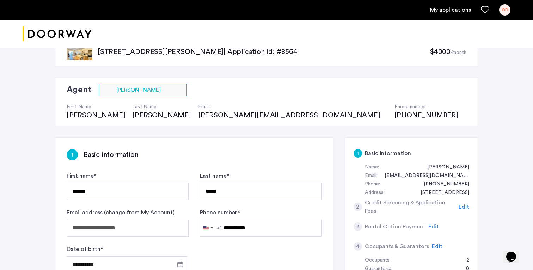
click at [462, 206] on span "Edit" at bounding box center [464, 207] width 11 height 6
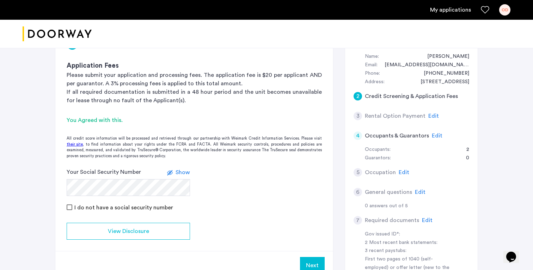
scroll to position [141, 0]
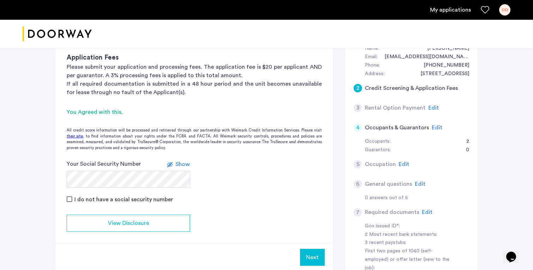
click at [186, 164] on span "Show" at bounding box center [183, 165] width 14 height 6
click at [247, 163] on form "Your Social Security Number Hide I do not have a social security number" at bounding box center [194, 182] width 278 height 44
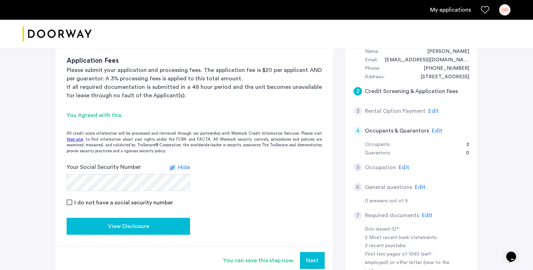
scroll to position [146, 0]
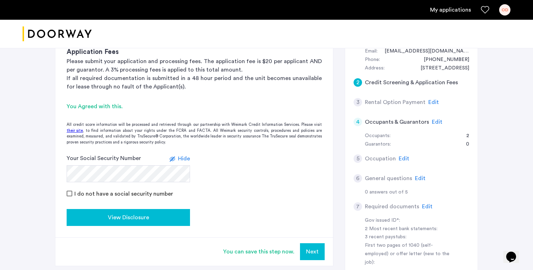
click at [129, 211] on button "View Disclosure" at bounding box center [128, 217] width 123 height 17
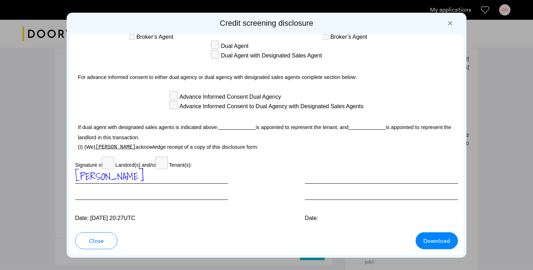
scroll to position [2049, 0]
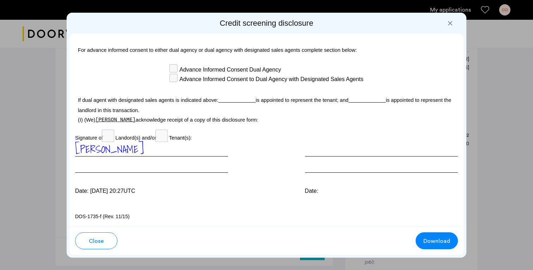
click at [514, 138] on div at bounding box center [266, 135] width 533 height 270
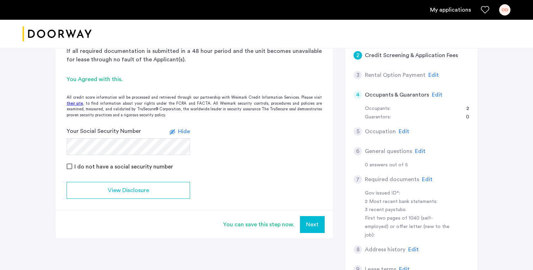
scroll to position [150, 0]
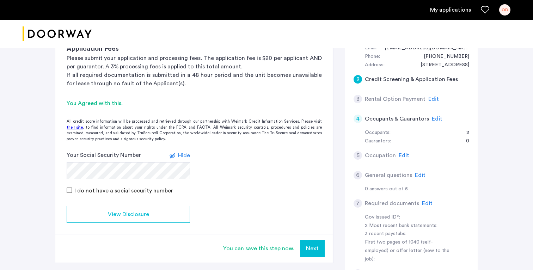
click at [431, 101] on span "Edit" at bounding box center [434, 99] width 11 height 6
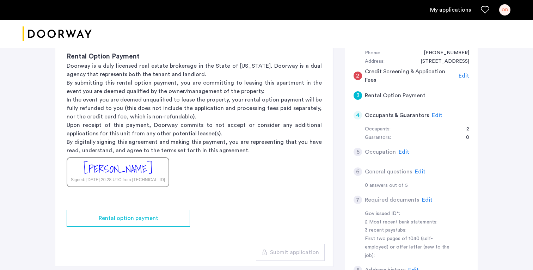
scroll to position [151, 0]
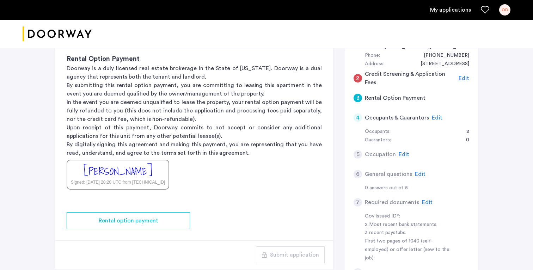
click at [403, 153] on span "Edit" at bounding box center [404, 155] width 11 height 6
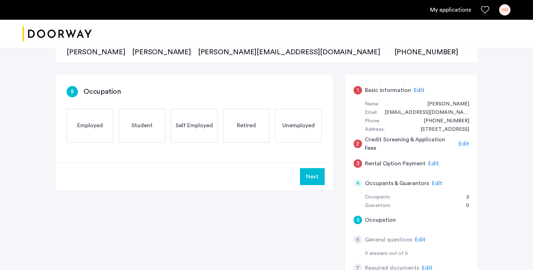
scroll to position [85, 0]
click at [99, 125] on span "Employed" at bounding box center [90, 126] width 26 height 8
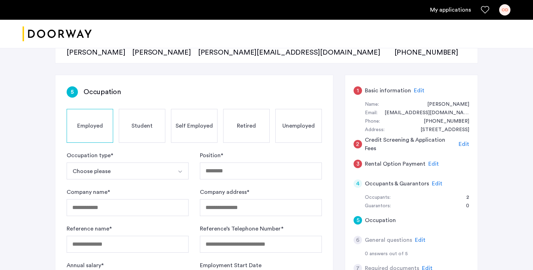
click at [129, 168] on button "Choose please" at bounding box center [119, 171] width 105 height 17
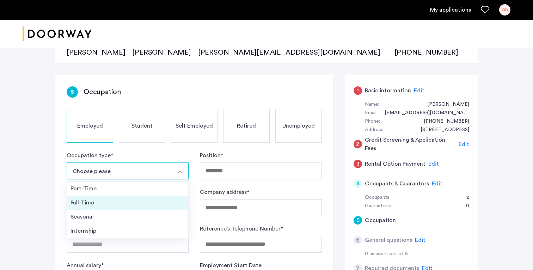
click at [94, 208] on li "Full-Time" at bounding box center [127, 203] width 121 height 14
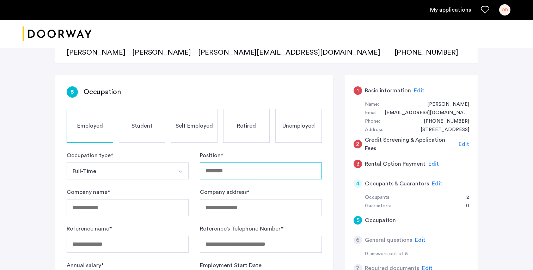
click at [230, 163] on input "Position *" at bounding box center [261, 171] width 122 height 17
type input "**********"
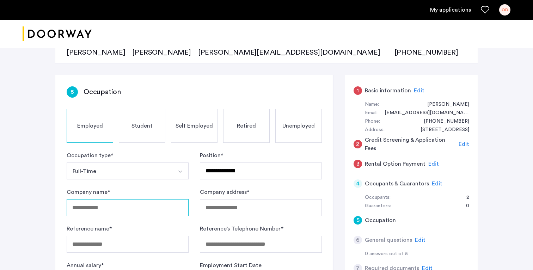
click at [139, 205] on input "Company name *" at bounding box center [128, 207] width 122 height 17
type input "**********"
click at [240, 218] on form "**********" at bounding box center [194, 220] width 255 height 138
click at [235, 213] on input "Company address *" at bounding box center [261, 207] width 122 height 17
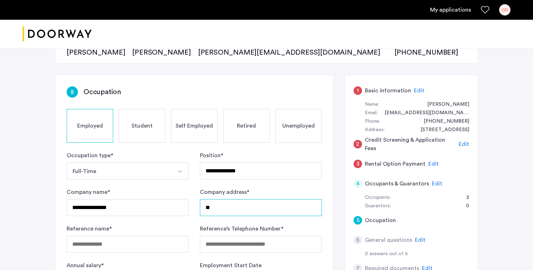
type input "*"
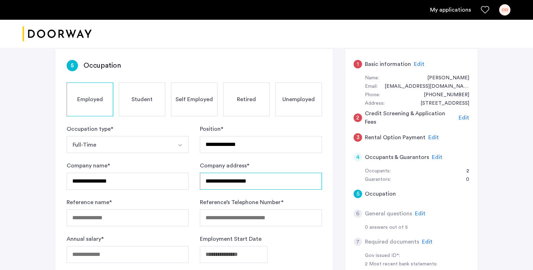
scroll to position [113, 0]
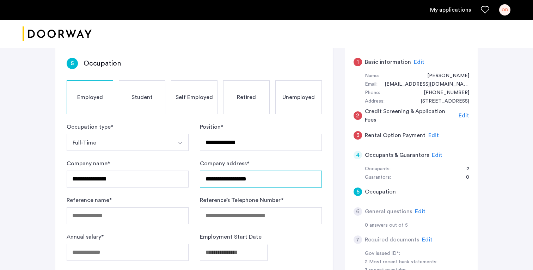
type input "**********"
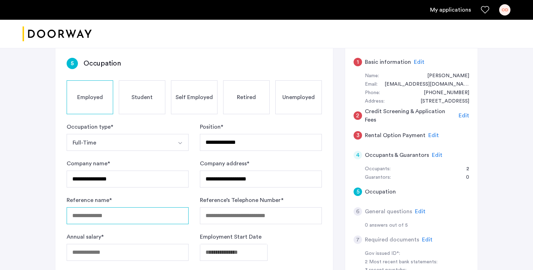
click at [111, 220] on input "Reference name *" at bounding box center [128, 215] width 122 height 17
type input "**********"
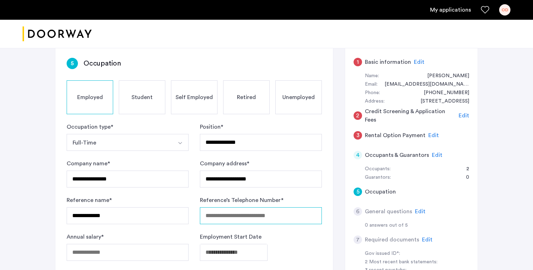
click at [302, 221] on input "Reference’s Telephone Number *" at bounding box center [261, 215] width 122 height 17
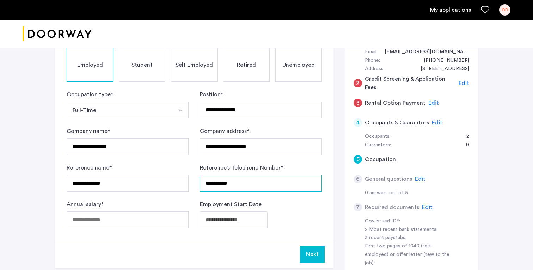
scroll to position [151, 0]
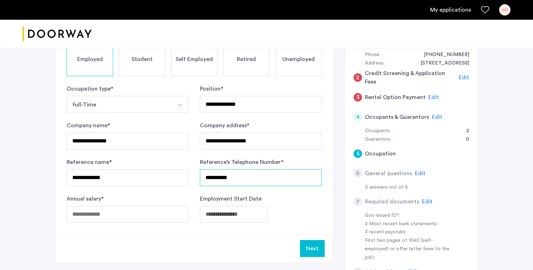
type input "**********"
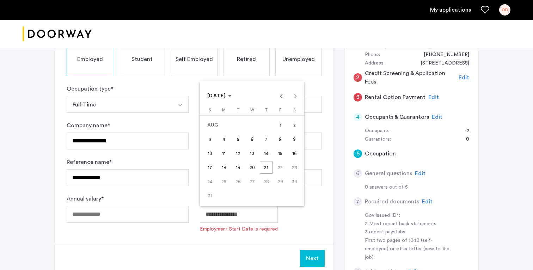
click at [284, 97] on span "Previous month" at bounding box center [281, 96] width 14 height 14
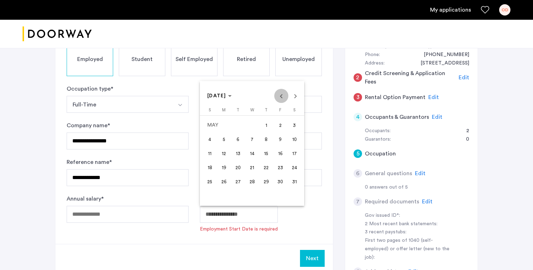
click at [284, 97] on span "Previous month" at bounding box center [281, 96] width 14 height 14
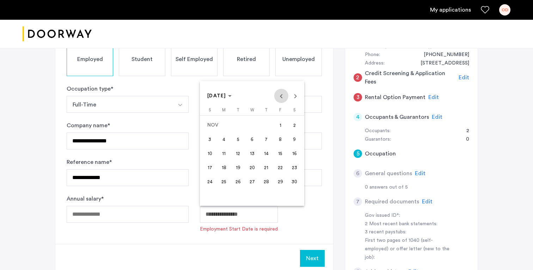
click at [284, 97] on span "Previous month" at bounding box center [281, 96] width 14 height 14
click at [236, 168] on span "16" at bounding box center [238, 167] width 13 height 13
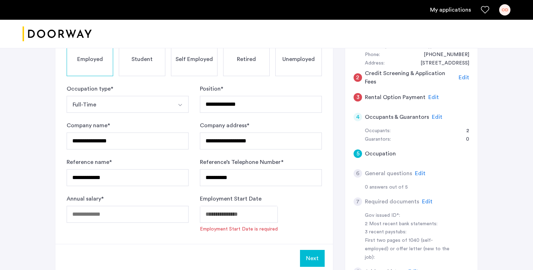
type input "**********"
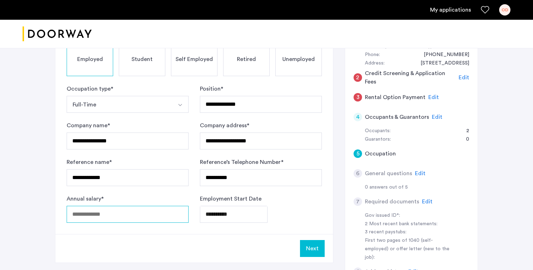
click at [146, 215] on input "Annual salary *" at bounding box center [128, 214] width 122 height 17
click at [79, 215] on input "*****" at bounding box center [128, 214] width 122 height 17
type input "*****"
click at [308, 245] on button "Next" at bounding box center [312, 248] width 25 height 17
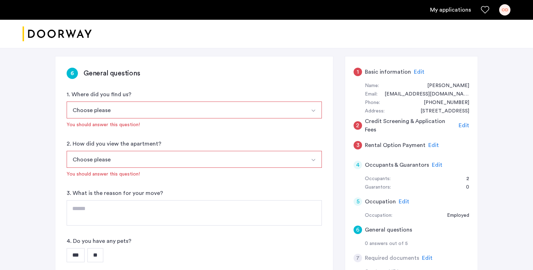
scroll to position [104, 0]
click at [130, 109] on button "Choose please" at bounding box center [186, 109] width 239 height 17
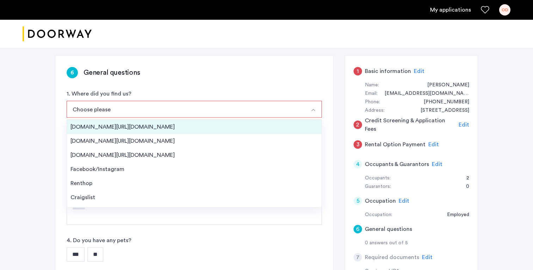
click at [117, 126] on div "[DOMAIN_NAME][URL][DOMAIN_NAME]" at bounding box center [195, 127] width 248 height 8
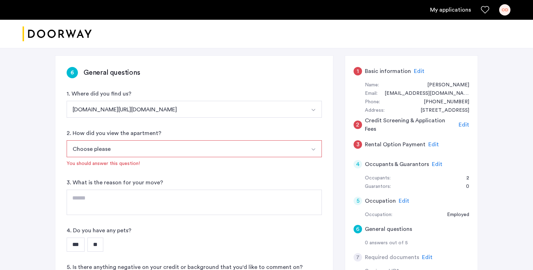
click at [138, 148] on button "Choose please" at bounding box center [186, 148] width 239 height 17
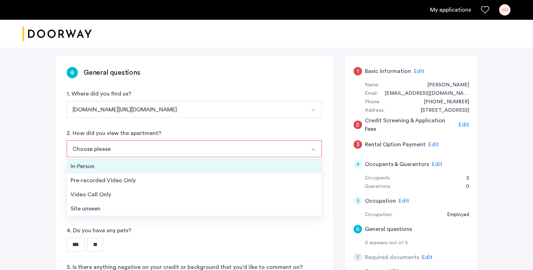
click at [108, 166] on div "In-Person" at bounding box center [195, 166] width 248 height 8
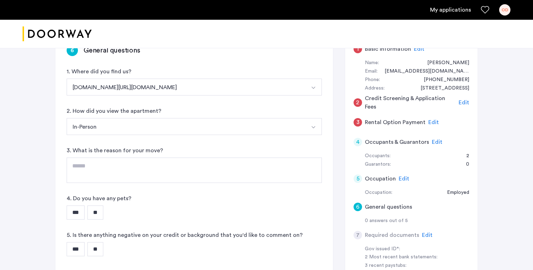
scroll to position [132, 0]
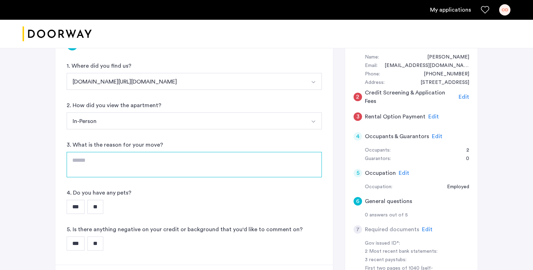
click at [105, 161] on textarea at bounding box center [194, 164] width 255 height 25
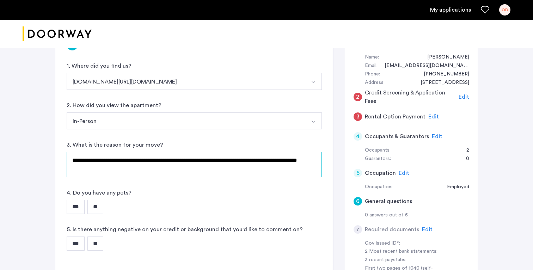
click at [91, 169] on textarea "**********" at bounding box center [194, 164] width 255 height 25
click at [95, 169] on textarea "**********" at bounding box center [194, 164] width 255 height 25
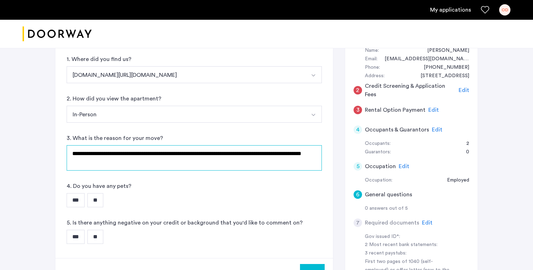
click at [179, 152] on textarea "**********" at bounding box center [194, 157] width 255 height 25
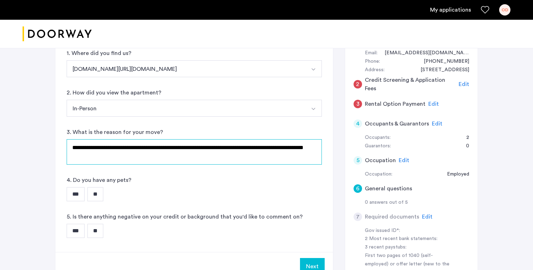
click at [249, 148] on textarea "**********" at bounding box center [194, 151] width 255 height 25
click at [222, 160] on textarea "**********" at bounding box center [194, 151] width 255 height 25
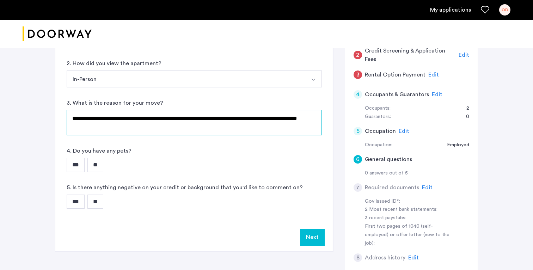
scroll to position [181, 0]
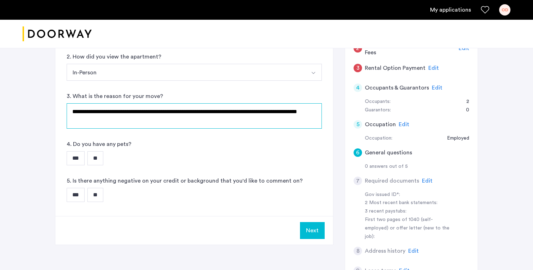
type textarea "**********"
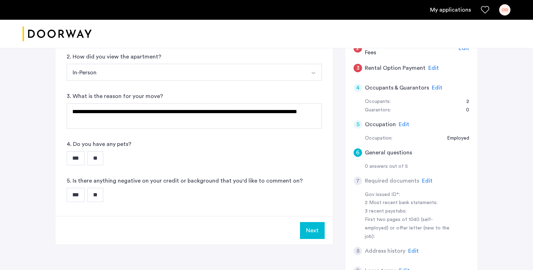
click at [102, 157] on input "**" at bounding box center [95, 158] width 16 height 14
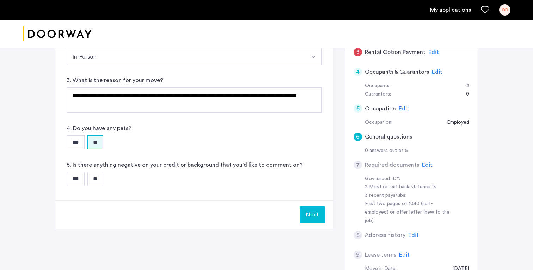
scroll to position [202, 0]
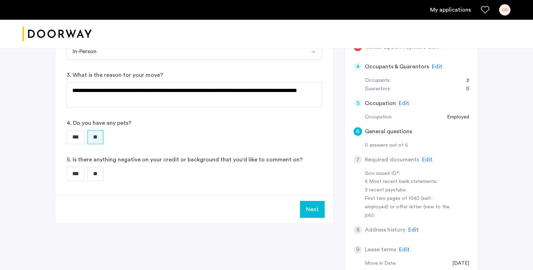
click at [101, 172] on input "**" at bounding box center [95, 174] width 16 height 14
click at [309, 210] on button "Next" at bounding box center [312, 209] width 25 height 17
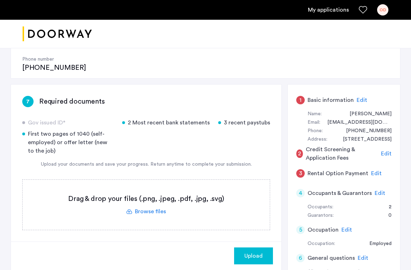
scroll to position [131, 0]
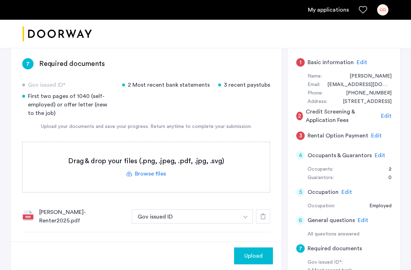
click at [242, 210] on button "button" at bounding box center [245, 217] width 14 height 14
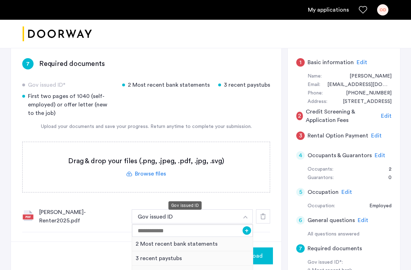
click at [212, 210] on button "Gov issued ID" at bounding box center [185, 217] width 107 height 14
click at [258, 210] on div at bounding box center [263, 217] width 14 height 14
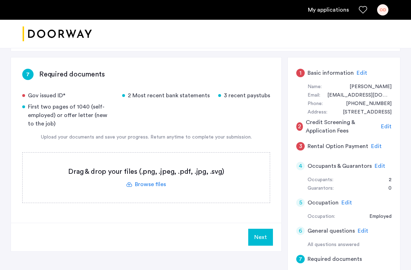
scroll to position [119, 0]
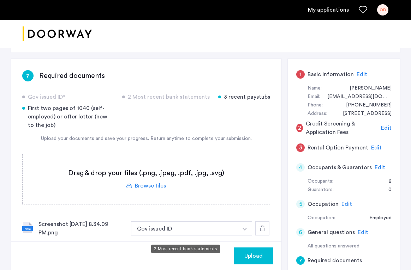
click at [172, 251] on button "2 Most recent bank statements" at bounding box center [185, 258] width 107 height 14
click at [197, 251] on button "2 Most recent bank statements" at bounding box center [185, 258] width 107 height 14
click at [242, 235] on button "button" at bounding box center [244, 228] width 14 height 14
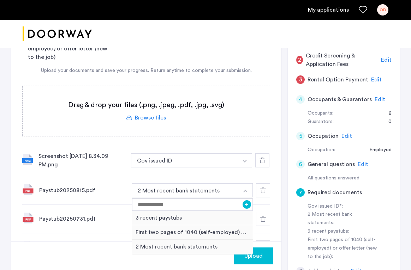
scroll to position [190, 0]
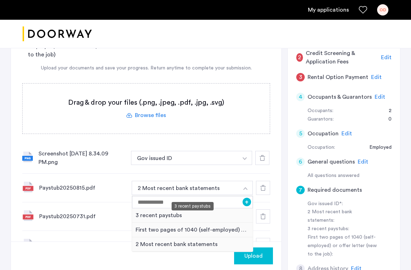
click at [171, 208] on div "3 recent paystubs" at bounding box center [192, 215] width 121 height 14
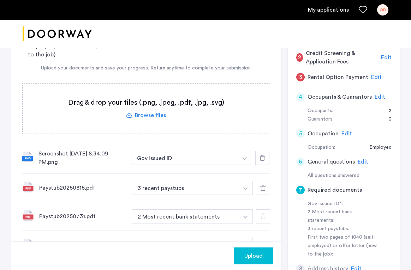
click at [239, 165] on button "button" at bounding box center [244, 158] width 14 height 14
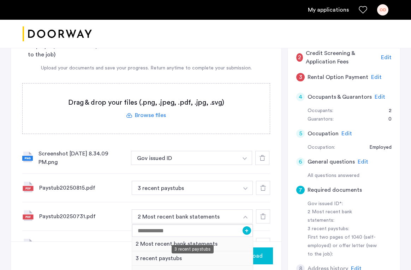
click at [155, 251] on div "3 recent paystubs" at bounding box center [192, 258] width 121 height 14
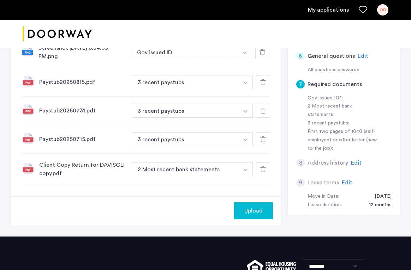
scroll to position [293, 0]
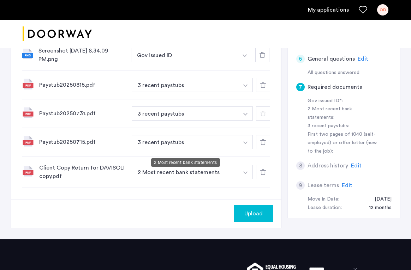
click at [184, 165] on button "2 Most recent bank statements" at bounding box center [185, 172] width 107 height 14
click at [244, 57] on img "button" at bounding box center [244, 55] width 4 height 3
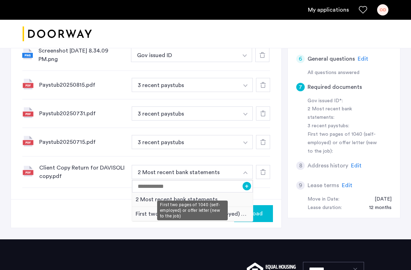
click at [169, 207] on div "First two pages of 1040 (self-employed) or offer letter (new to the job)" at bounding box center [192, 214] width 121 height 14
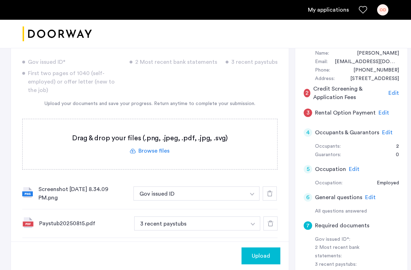
scroll to position [157, 0]
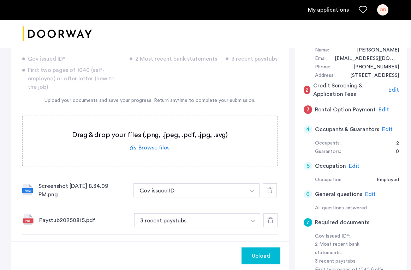
click at [251, 254] on span "Upload" at bounding box center [260, 256] width 18 height 8
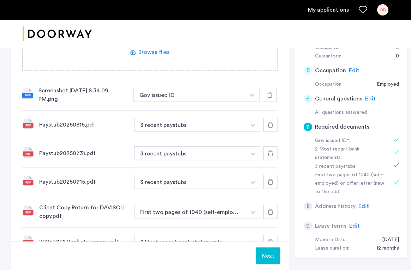
scroll to position [329, 0]
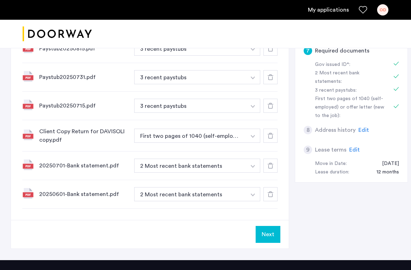
click at [263, 226] on button "Next" at bounding box center [267, 234] width 25 height 17
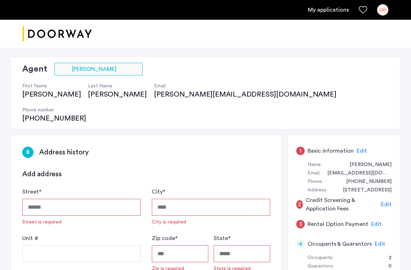
scroll to position [45, 0]
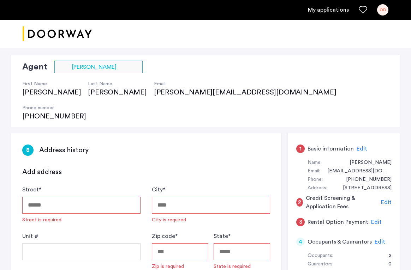
click at [74, 197] on input "Street *" at bounding box center [81, 205] width 118 height 17
type input "**********"
type input "********"
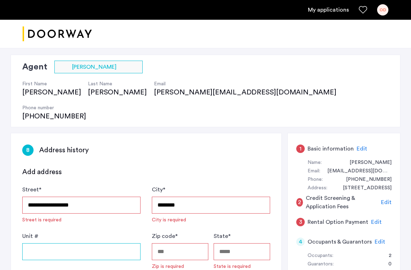
type input "**********"
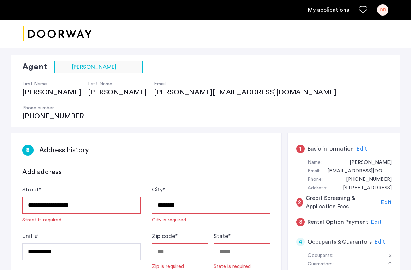
type input "*****"
type input "********"
type input "**********"
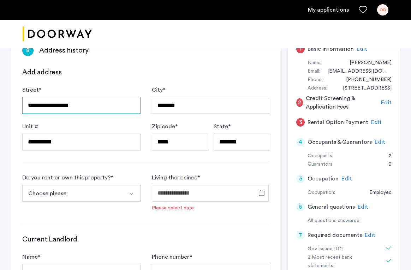
scroll to position [145, 0]
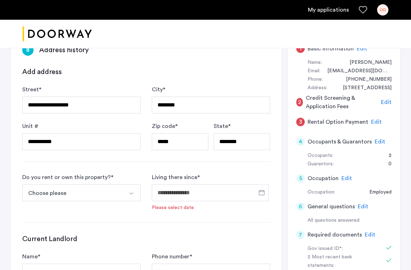
click at [75, 184] on button "Choose please" at bounding box center [73, 192] width 102 height 17
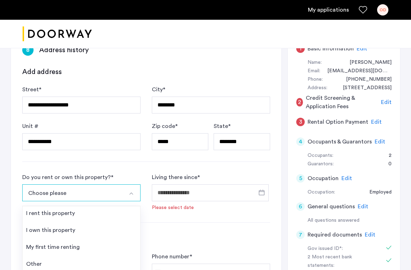
click at [62, 209] on div "I rent this property" at bounding box center [50, 213] width 49 height 8
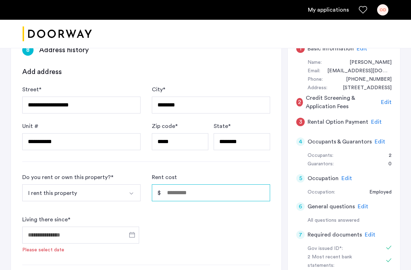
click at [188, 184] on input "Rent cost" at bounding box center [211, 192] width 118 height 17
type input "*****"
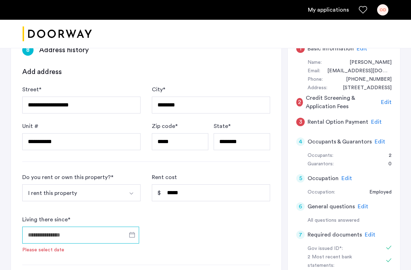
click at [99, 227] on input "Living there since *" at bounding box center [80, 235] width 117 height 17
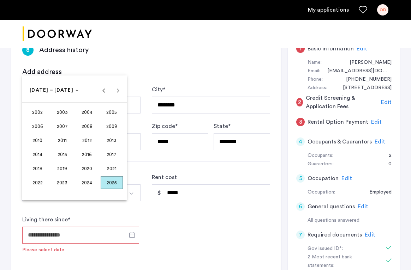
click at [90, 184] on span "2024" at bounding box center [87, 182] width 22 height 13
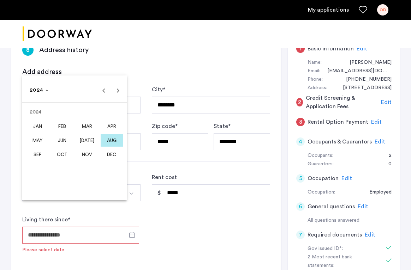
click at [44, 154] on span "SEP" at bounding box center [37, 154] width 22 height 13
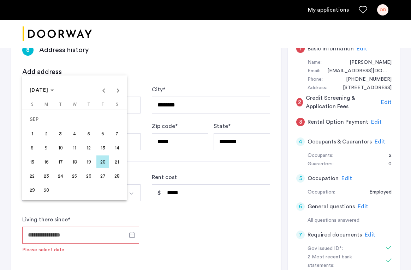
click at [35, 136] on span "1" at bounding box center [32, 133] width 13 height 13
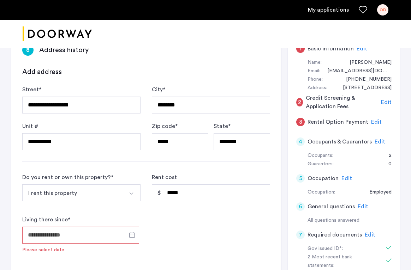
type input "**********"
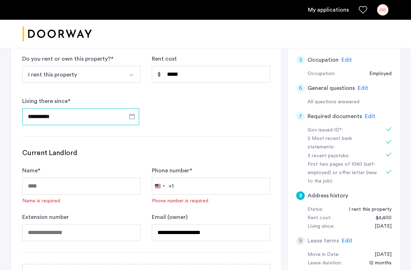
scroll to position [269, 0]
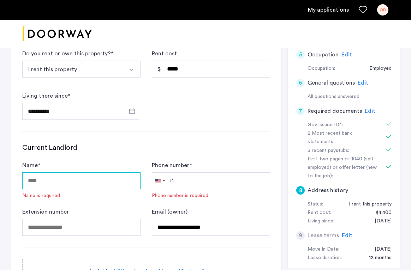
click at [78, 172] on input "Name *" at bounding box center [81, 180] width 118 height 17
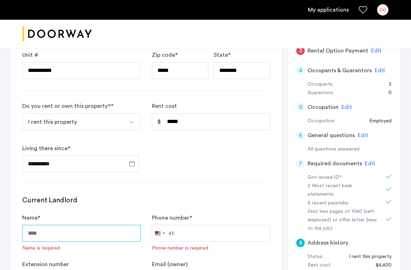
scroll to position [273, 0]
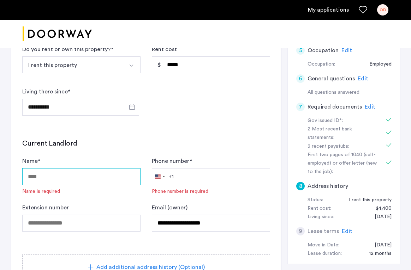
click at [77, 168] on input "Name *" at bounding box center [81, 176] width 118 height 17
paste input "**********"
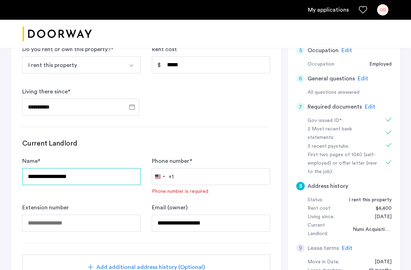
type input "**********"
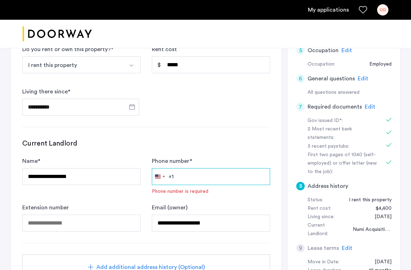
click at [204, 168] on input "Phone number *" at bounding box center [211, 176] width 118 height 17
paste input "**********"
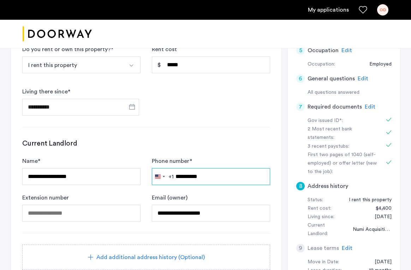
type input "**********"
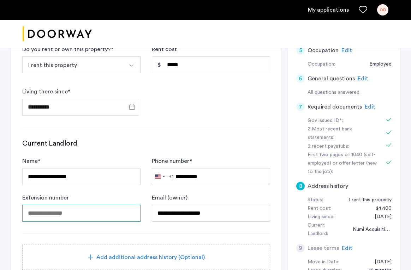
click at [92, 205] on input "tel" at bounding box center [81, 213] width 118 height 17
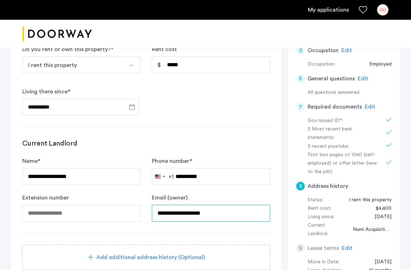
drag, startPoint x: 218, startPoint y: 192, endPoint x: 155, endPoint y: 188, distance: 63.6
click at [155, 205] on input "**********" at bounding box center [211, 213] width 118 height 17
paste input "**********"
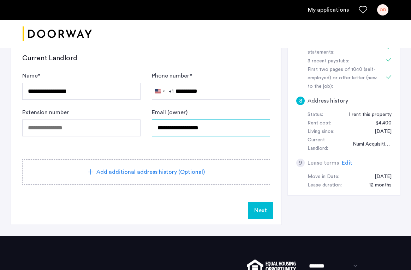
scroll to position [360, 0]
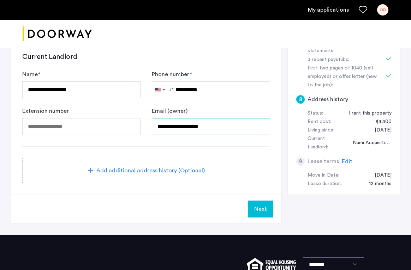
type input "**********"
click at [138, 166] on span "Add additional address history (Optional)" at bounding box center [150, 170] width 108 height 8
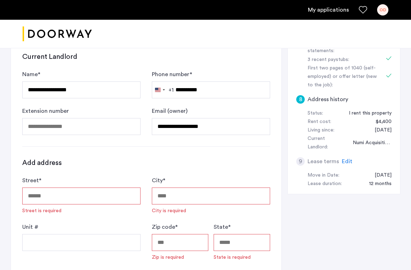
click at [63, 188] on input "Street *" at bounding box center [81, 196] width 118 height 17
type input "**********"
type input "********"
type input "******"
type input "*****"
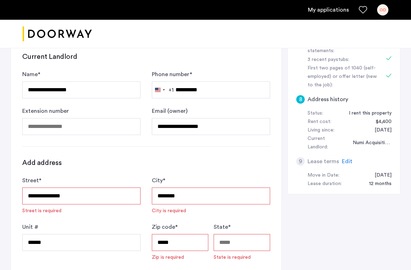
type input "********"
type input "**********"
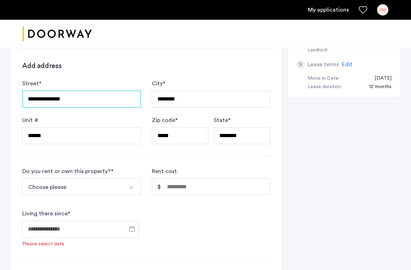
scroll to position [459, 0]
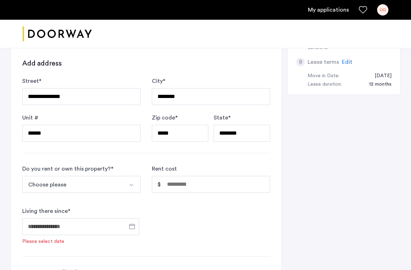
click at [97, 176] on button "Choose please" at bounding box center [73, 184] width 102 height 17
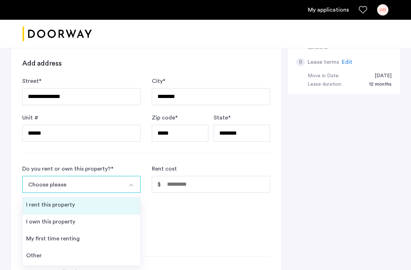
click at [72, 201] on div "I rent this property" at bounding box center [50, 205] width 49 height 8
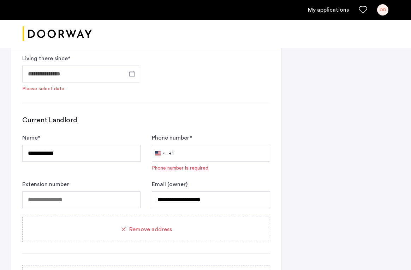
scroll to position [605, 0]
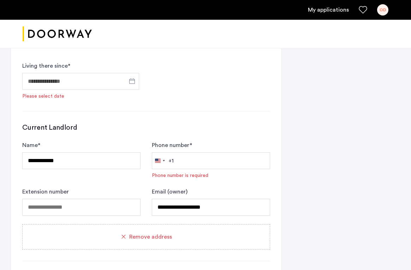
click at [130, 233] on span "Remove address" at bounding box center [150, 237] width 43 height 8
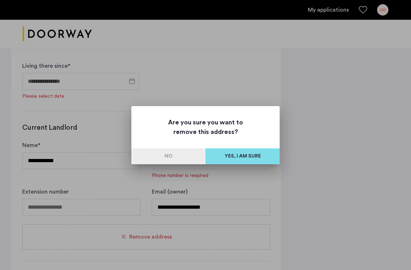
scroll to position [0, 0]
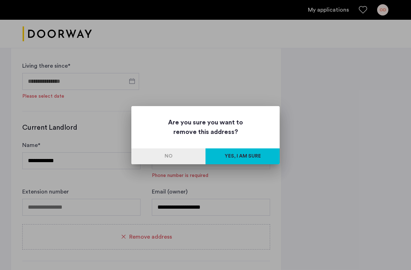
click at [234, 154] on button "Yes, I am sure" at bounding box center [242, 156] width 74 height 16
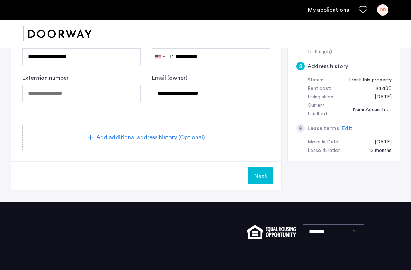
scroll to position [403, 0]
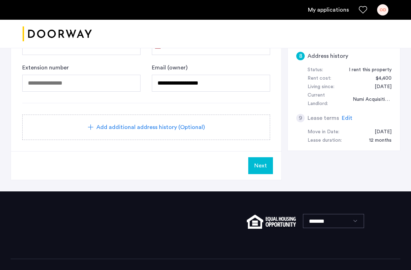
click at [265, 162] on span "Next" at bounding box center [260, 166] width 13 height 8
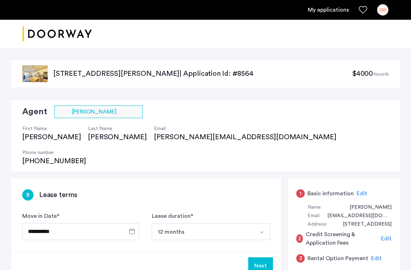
scroll to position [37, 0]
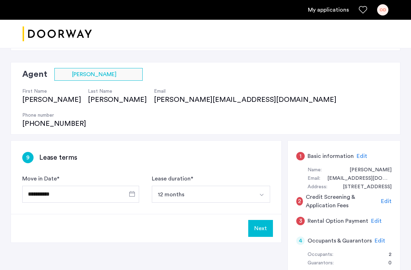
click at [254, 220] on button "Next" at bounding box center [260, 228] width 25 height 17
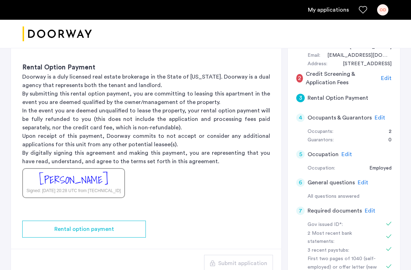
scroll to position [177, 0]
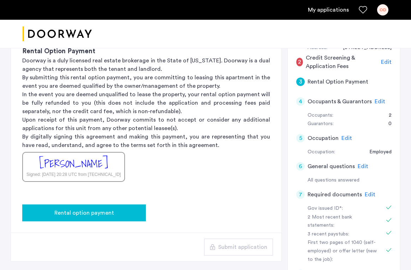
click at [107, 205] on button "Rental option payment" at bounding box center [83, 213] width 123 height 17
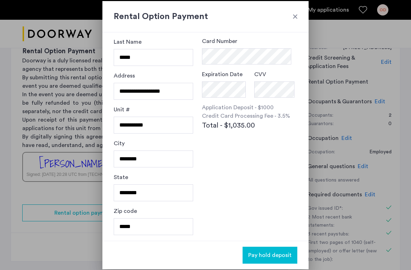
scroll to position [0, 0]
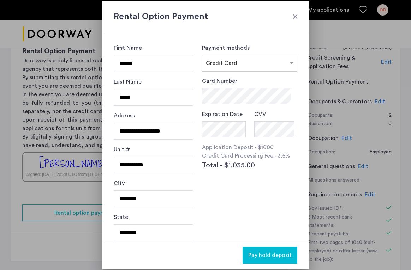
click at [293, 14] on div at bounding box center [294, 16] width 7 height 7
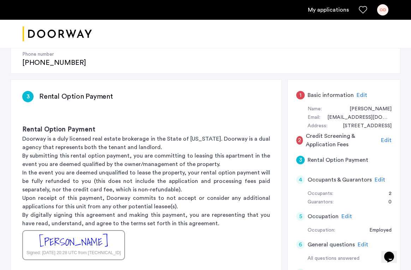
scroll to position [99, 0]
click at [360, 92] on span "Edit" at bounding box center [361, 95] width 11 height 6
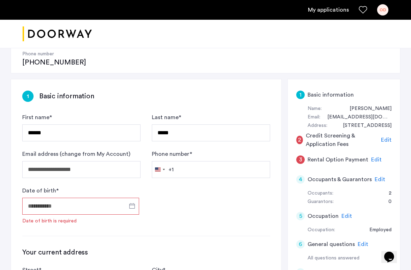
scroll to position [114, 0]
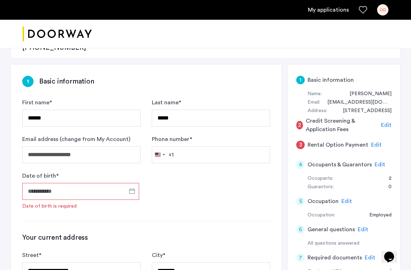
click at [84, 172] on div "Date of birth * Date of birth is required" at bounding box center [81, 191] width 118 height 38
click at [84, 183] on input "Date of birth *" at bounding box center [80, 191] width 117 height 17
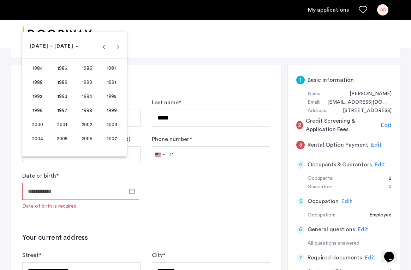
click at [87, 109] on span "1998" at bounding box center [87, 110] width 22 height 13
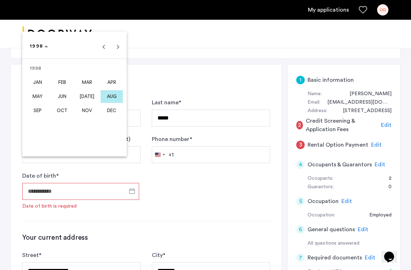
click at [63, 105] on span "OCT" at bounding box center [62, 110] width 22 height 13
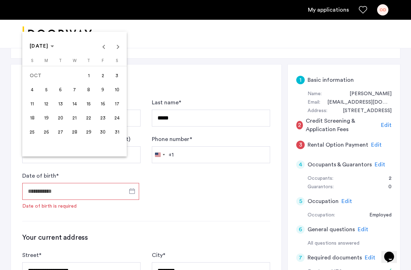
click at [50, 130] on span "26" at bounding box center [46, 132] width 13 height 13
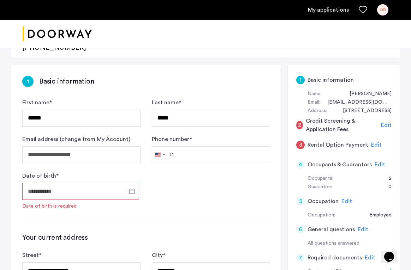
type input "**********"
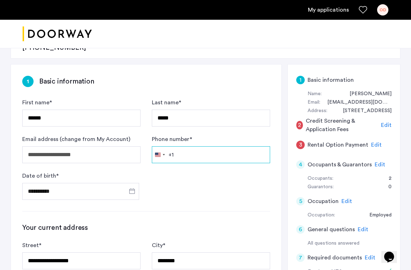
click at [181, 146] on input "Phone number *" at bounding box center [211, 154] width 118 height 17
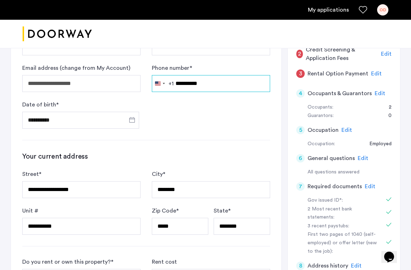
scroll to position [176, 0]
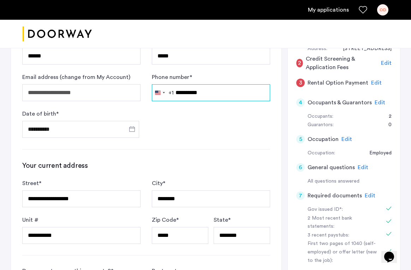
type input "**********"
click at [374, 80] on span "Edit" at bounding box center [376, 83] width 11 height 6
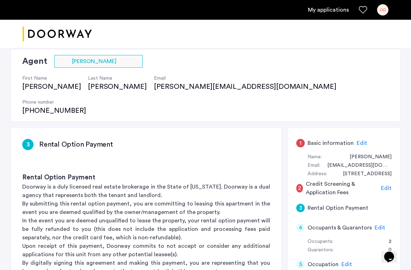
scroll to position [51, 0]
click at [357, 140] on span "Edit" at bounding box center [361, 143] width 11 height 6
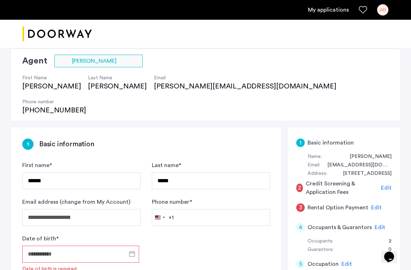
scroll to position [89, 0]
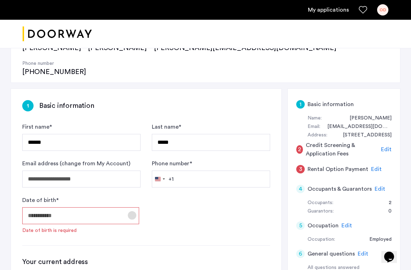
click at [130, 207] on span "Open calendar" at bounding box center [131, 215] width 17 height 17
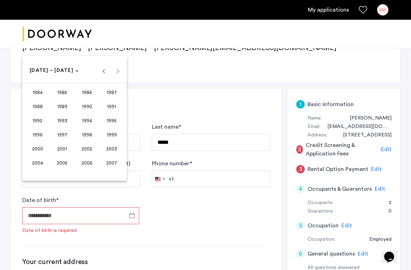
click at [87, 133] on span "1998" at bounding box center [87, 135] width 22 height 13
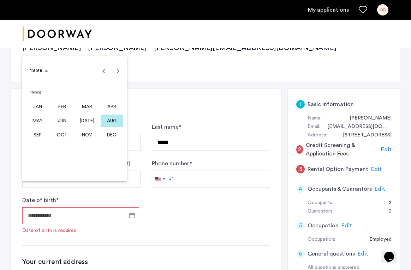
click at [62, 138] on span "OCT" at bounding box center [62, 135] width 22 height 13
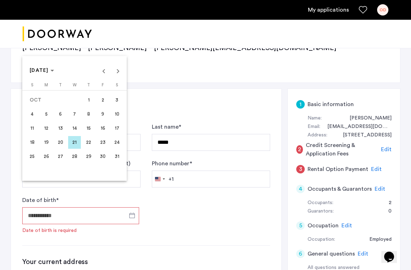
click at [47, 159] on span "26" at bounding box center [46, 156] width 13 height 13
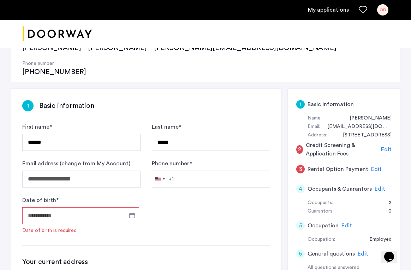
type input "**********"
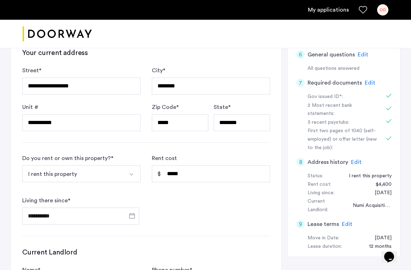
scroll to position [491, 0]
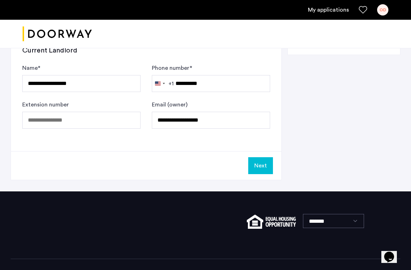
click at [263, 157] on button "Next" at bounding box center [260, 165] width 25 height 17
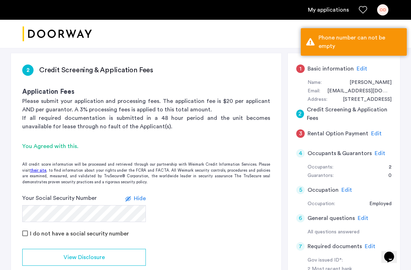
scroll to position [101, 0]
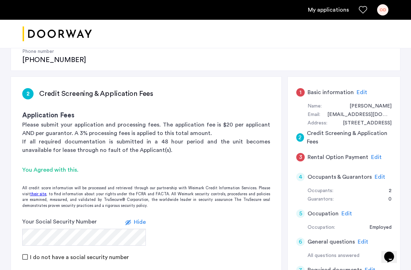
click at [359, 90] on span "Edit" at bounding box center [361, 93] width 11 height 6
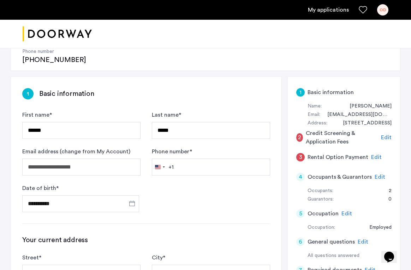
scroll to position [153, 0]
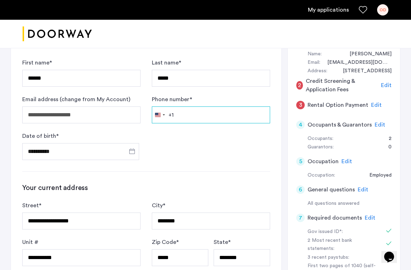
click at [198, 107] on input "Phone number *" at bounding box center [211, 115] width 118 height 17
type input "**********"
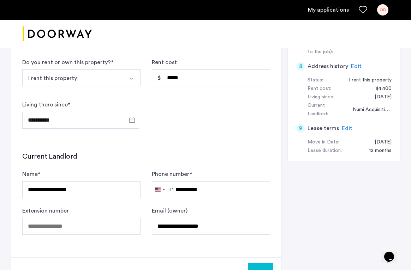
click at [256, 263] on button "Next" at bounding box center [260, 271] width 25 height 17
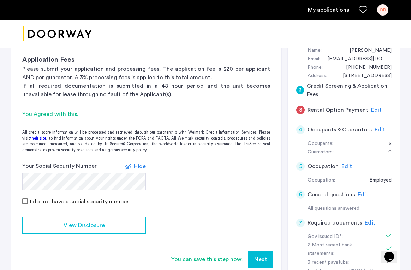
scroll to position [160, 0]
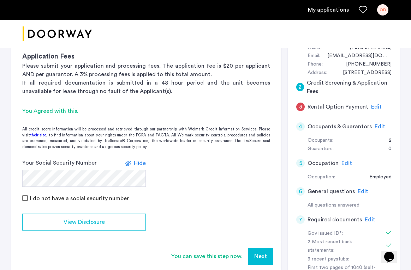
click at [260, 248] on button "Next" at bounding box center [260, 256] width 25 height 17
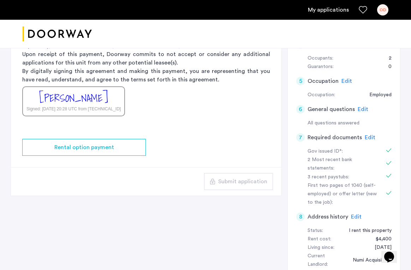
scroll to position [233, 0]
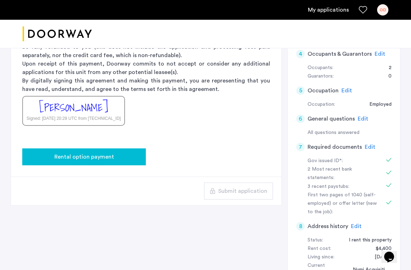
click at [96, 153] on span "Rental option payment" at bounding box center [84, 157] width 60 height 8
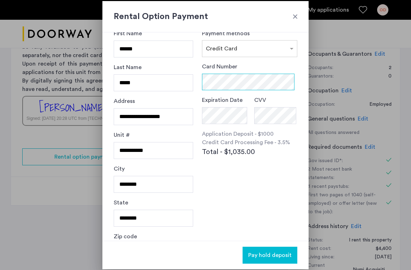
scroll to position [0, 0]
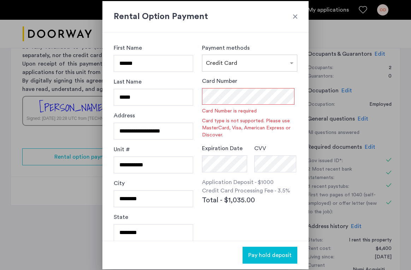
click at [222, 178] on div "Card Number Card Number is required Card type is not supported. Please use Mast…" at bounding box center [249, 142] width 95 height 130
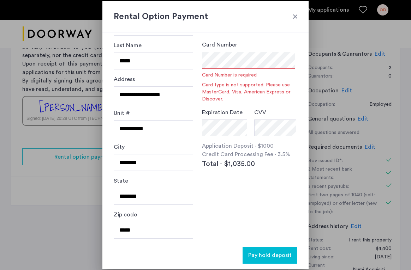
scroll to position [40, 0]
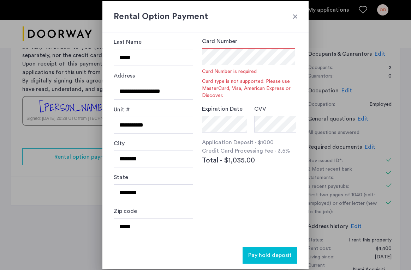
click at [226, 174] on div "Payment methods × Credit Card Card Number Card Number is required Card type is …" at bounding box center [249, 97] width 95 height 186
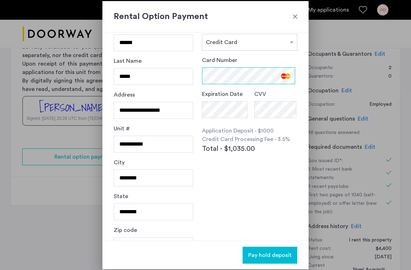
scroll to position [0, 0]
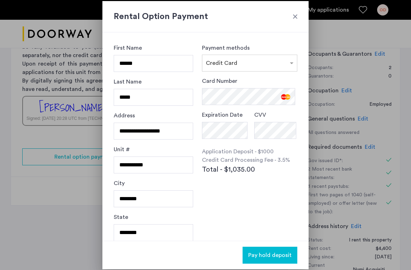
click at [265, 164] on p "Credit Card Processing Fee - 3.5%" at bounding box center [249, 160] width 95 height 8
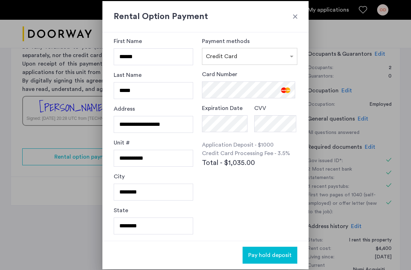
scroll to position [40, 0]
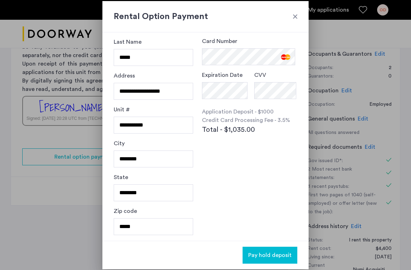
click at [294, 11] on h2 "Rental Option Payment" at bounding box center [205, 16] width 183 height 13
click at [294, 15] on div at bounding box center [294, 16] width 7 height 7
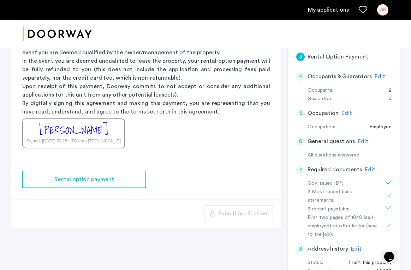
scroll to position [208, 0]
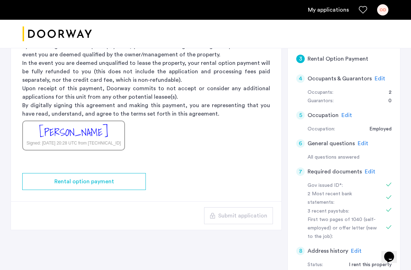
click at [227, 201] on div "Submit application" at bounding box center [146, 215] width 270 height 29
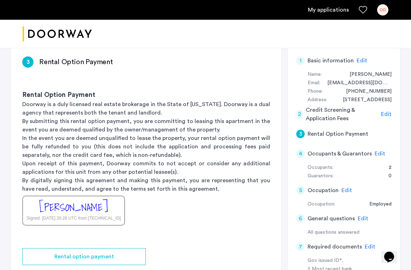
scroll to position [114, 0]
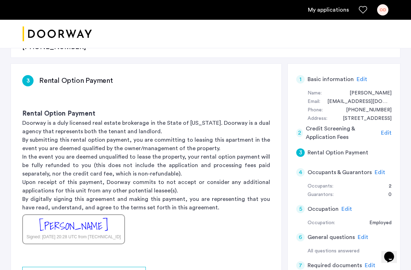
click at [96, 219] on div "[PERSON_NAME]" at bounding box center [73, 226] width 69 height 15
drag, startPoint x: 118, startPoint y: 200, endPoint x: 47, endPoint y: 201, distance: 71.2
click at [47, 214] on div "Olivia Davis Signed: Aug 21, 2025 at 20:28 UTC from 162.158.155.134" at bounding box center [73, 229] width 103 height 30
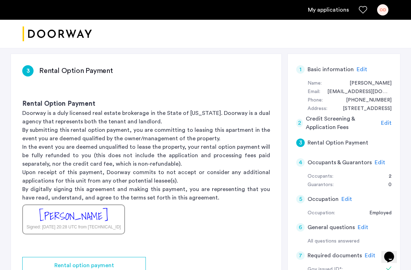
scroll to position [121, 0]
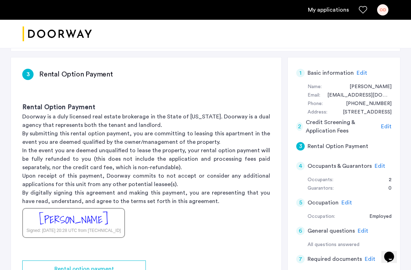
click at [357, 142] on h5 "Rental Option Payment" at bounding box center [337, 146] width 61 height 8
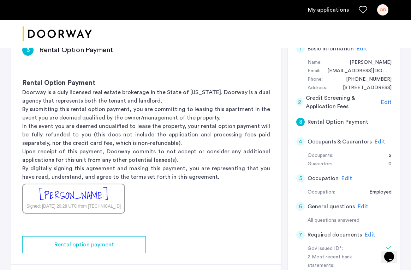
scroll to position [144, 0]
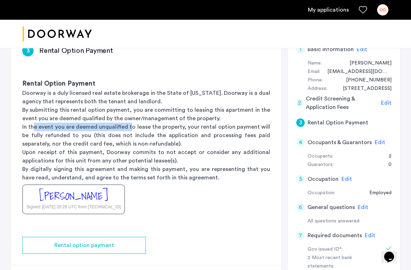
drag, startPoint x: 35, startPoint y: 105, endPoint x: 129, endPoint y: 105, distance: 94.2
click at [129, 123] on p "In the event you are deemed unqualified to lease the property, your rental opti…" at bounding box center [146, 135] width 248 height 25
click at [108, 123] on p "In the event you are deemed unqualified to lease the property, your rental opti…" at bounding box center [146, 135] width 248 height 25
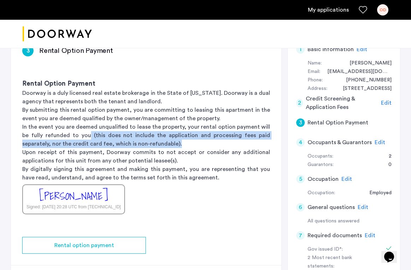
drag, startPoint x: 159, startPoint y: 120, endPoint x: 76, endPoint y: 113, distance: 83.5
click at [76, 123] on p "In the event you are deemed unqualified to lease the property, your rental opti…" at bounding box center [146, 135] width 248 height 25
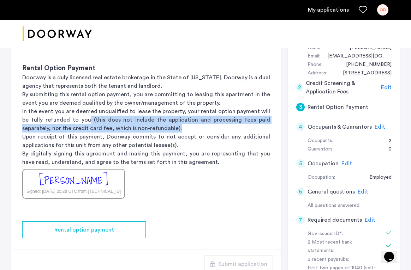
scroll to position [173, 0]
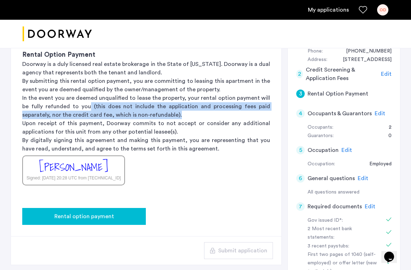
click at [74, 212] on span "Rental option payment" at bounding box center [84, 216] width 60 height 8
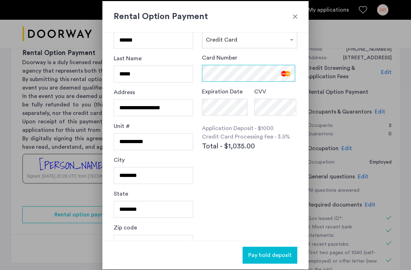
scroll to position [30, 0]
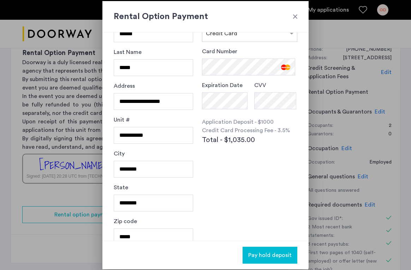
click at [266, 155] on div "Card Number Expiration Date CVV Application Deposit - $1000 Credit Card Process…" at bounding box center [249, 112] width 95 height 130
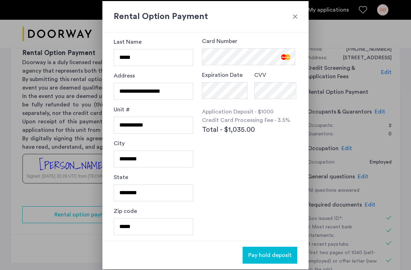
scroll to position [39, 0]
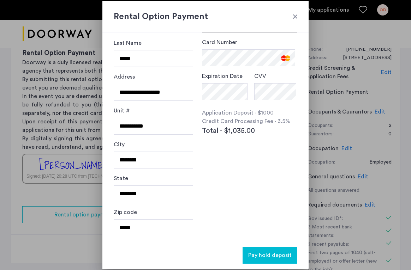
click at [294, 17] on div at bounding box center [294, 16] width 7 height 7
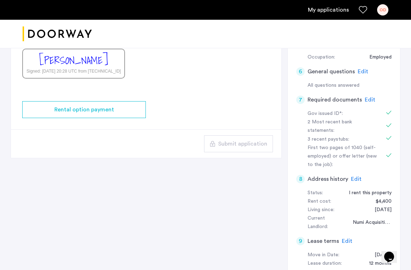
scroll to position [256, 0]
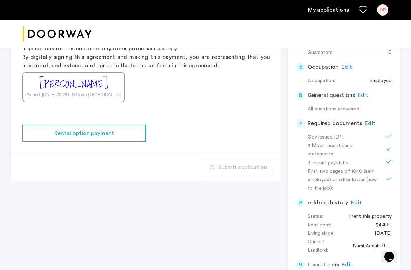
click at [366, 121] on span "Edit" at bounding box center [369, 124] width 11 height 6
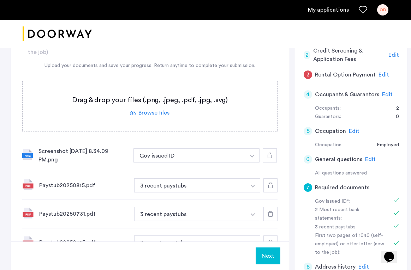
scroll to position [196, 0]
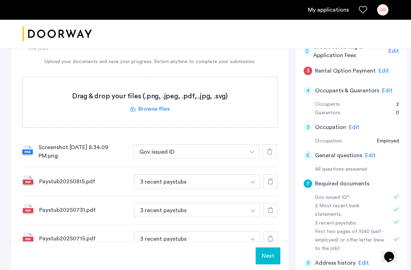
click at [260, 255] on button "Next" at bounding box center [267, 256] width 25 height 17
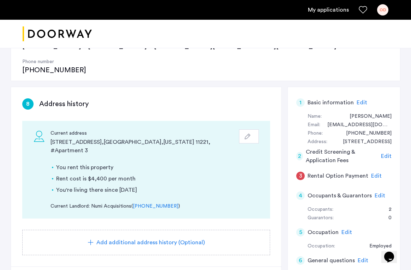
scroll to position [91, 0]
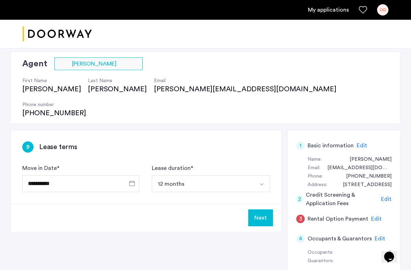
scroll to position [48, 0]
click at [263, 210] on button "Next" at bounding box center [260, 218] width 25 height 17
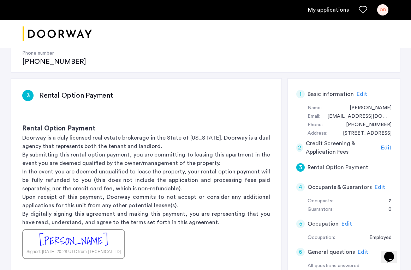
scroll to position [165, 0]
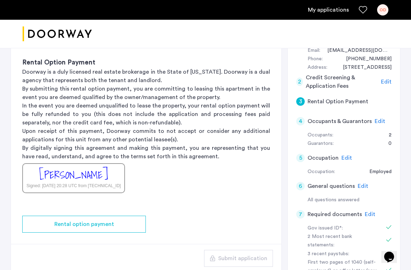
click at [83, 168] on div "[PERSON_NAME]" at bounding box center [73, 175] width 69 height 15
drag, startPoint x: 98, startPoint y: 147, endPoint x: 34, endPoint y: 154, distance: 65.2
click at [34, 163] on div "Olivia Davis Signed: Aug 21, 2025 at 20:28 UTC from 162.158.155.134" at bounding box center [73, 178] width 103 height 30
drag, startPoint x: 91, startPoint y: 154, endPoint x: 47, endPoint y: 152, distance: 44.1
click at [47, 163] on div "Olivia Davis Signed: Aug 21, 2025 at 20:28 UTC from 162.158.155.134" at bounding box center [73, 178] width 103 height 30
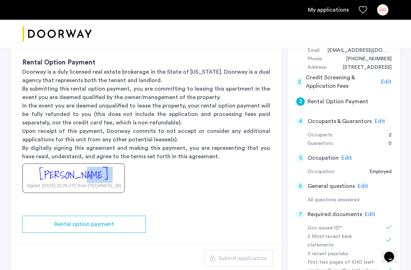
click at [196, 138] on div "Rental Option Payment Doorway is a duly licensed real estate brokerage in the S…" at bounding box center [146, 126] width 270 height 158
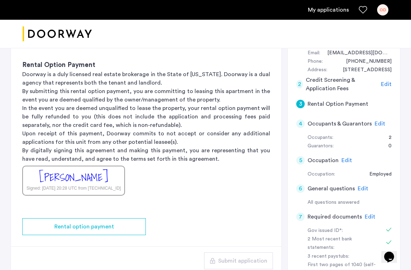
scroll to position [164, 0]
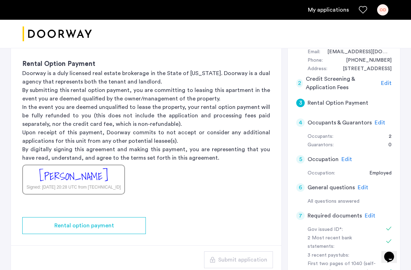
click at [377, 120] on span "Edit" at bounding box center [379, 123] width 11 height 6
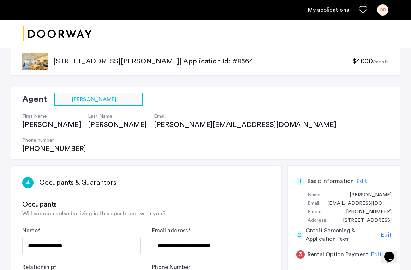
scroll to position [361, 0]
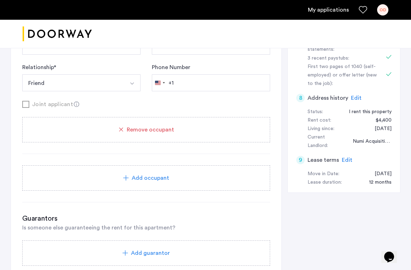
click at [146, 165] on div "Add occupant" at bounding box center [146, 177] width 248 height 25
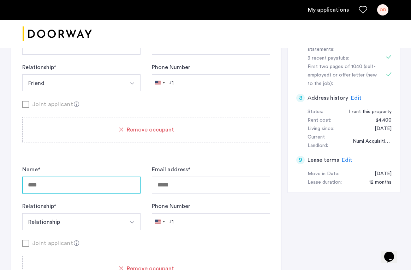
click at [92, 177] on input "Name *" at bounding box center [81, 185] width 118 height 17
type input "**********"
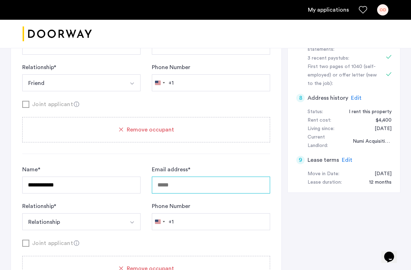
type input "**********"
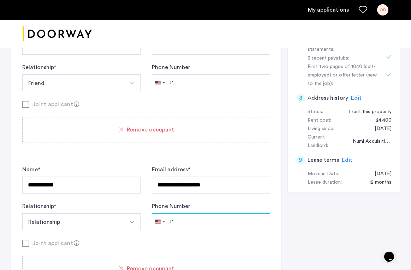
click at [208, 213] on input "Phone Number" at bounding box center [211, 221] width 118 height 17
type input "**********"
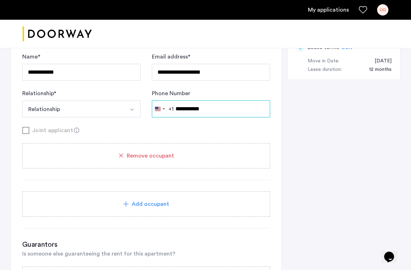
scroll to position [513, 0]
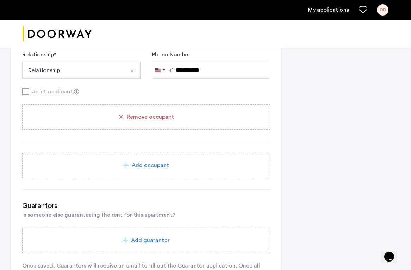
click at [252, 201] on div "Guarantors Is someone else guaranteeing the rent for this apartment?" at bounding box center [146, 210] width 248 height 18
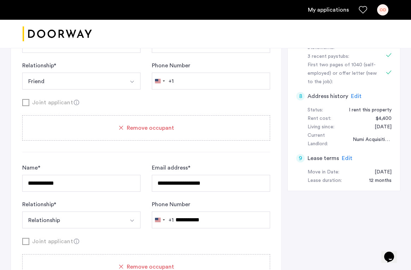
scroll to position [355, 0]
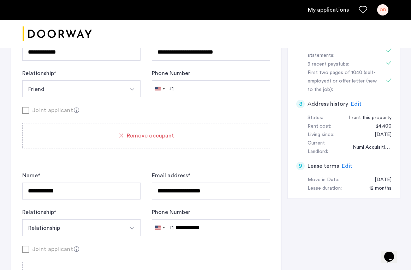
click at [76, 219] on button "Relationship" at bounding box center [73, 227] width 102 height 17
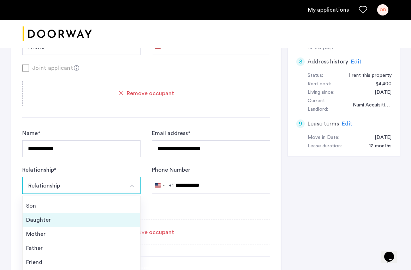
scroll to position [431, 0]
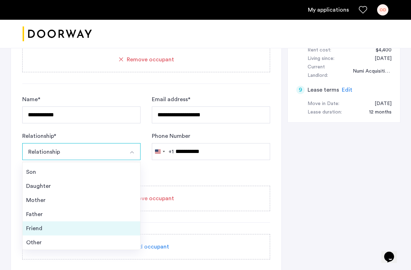
click at [36, 224] on div "Friend" at bounding box center [81, 228] width 110 height 8
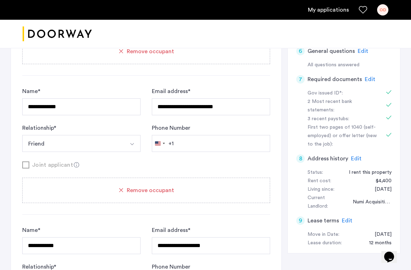
scroll to position [193, 0]
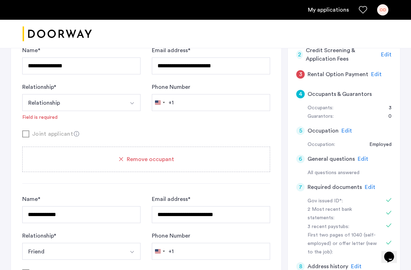
click at [85, 94] on button "Relationship" at bounding box center [73, 102] width 102 height 17
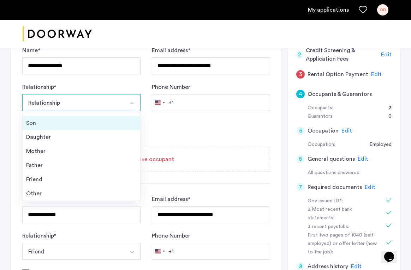
scroll to position [24, 0]
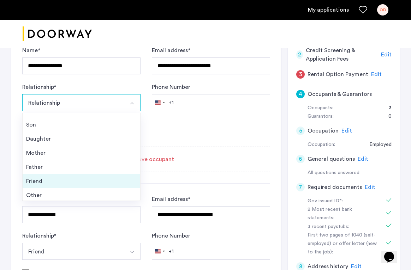
click at [44, 177] on div "Friend" at bounding box center [81, 181] width 110 height 8
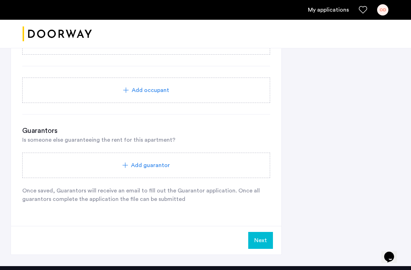
scroll to position [654, 0]
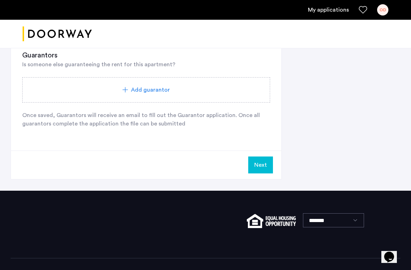
click at [265, 151] on div "Next" at bounding box center [146, 165] width 270 height 29
click at [265, 157] on button "Next" at bounding box center [260, 165] width 25 height 17
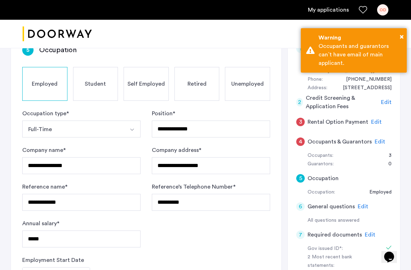
scroll to position [148, 0]
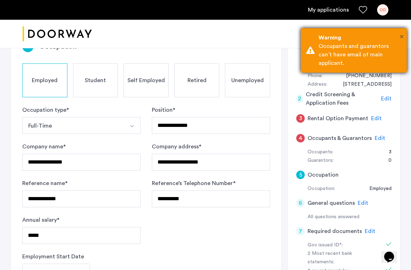
click at [401, 36] on span "×" at bounding box center [401, 36] width 4 height 7
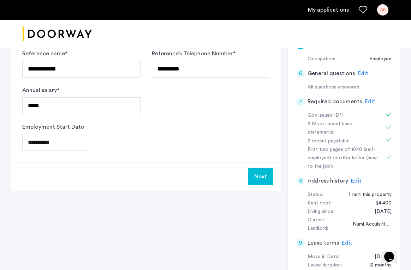
scroll to position [281, 0]
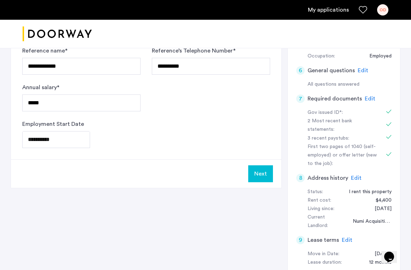
click at [258, 165] on button "Next" at bounding box center [260, 173] width 25 height 17
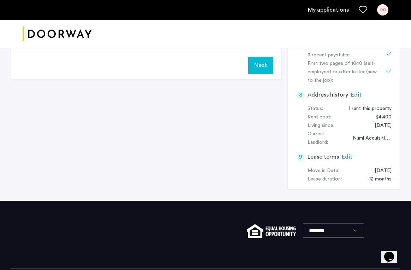
scroll to position [227, 0]
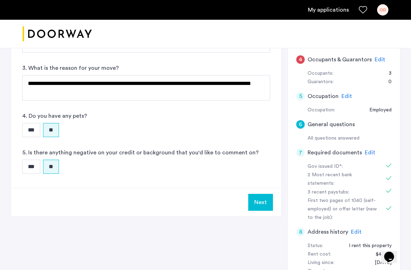
click at [255, 194] on button "Next" at bounding box center [260, 202] width 25 height 17
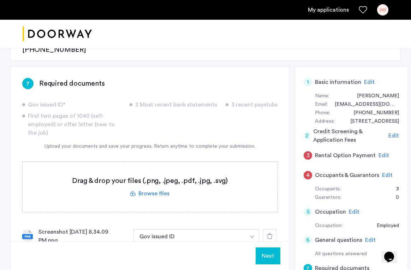
scroll to position [113, 0]
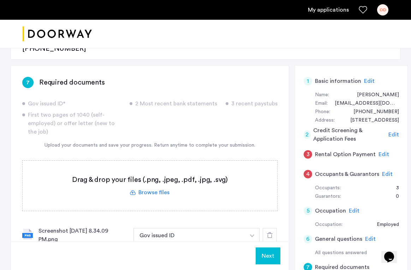
click at [261, 253] on button "Next" at bounding box center [267, 256] width 25 height 17
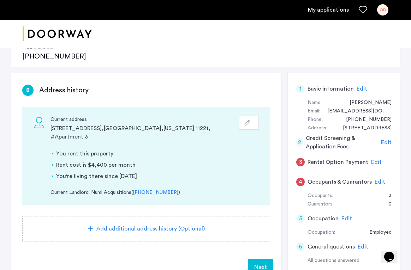
scroll to position [222, 0]
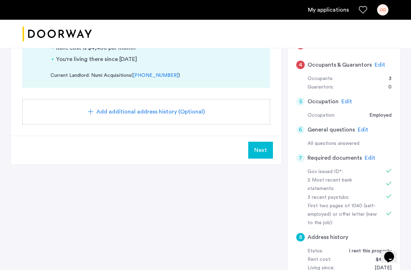
click at [264, 146] on span "Next" at bounding box center [260, 150] width 13 height 8
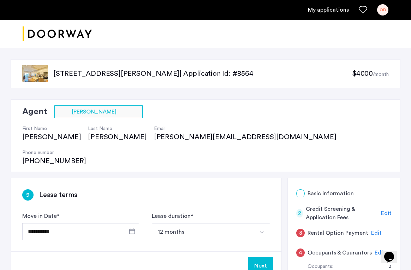
scroll to position [44, 0]
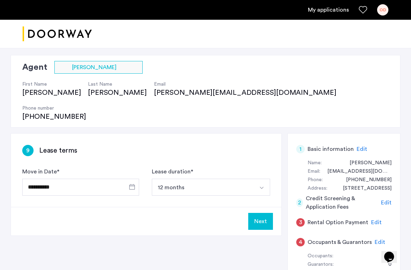
click at [264, 213] on button "Next" at bounding box center [260, 221] width 25 height 17
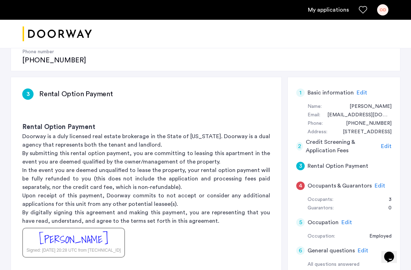
scroll to position [157, 0]
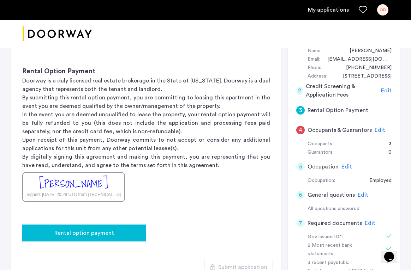
click at [119, 229] on div "Rental option payment" at bounding box center [84, 233] width 112 height 8
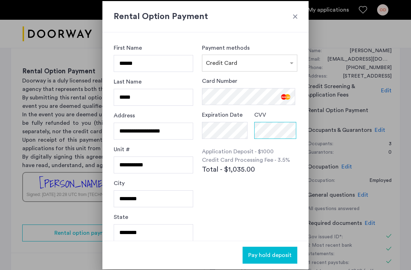
scroll to position [40, 0]
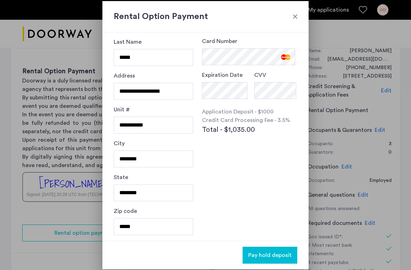
click at [257, 253] on span "Pay hold deposit" at bounding box center [269, 255] width 43 height 8
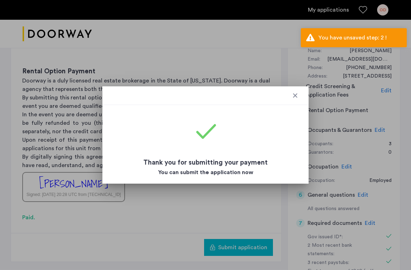
click at [295, 95] on div at bounding box center [294, 95] width 7 height 7
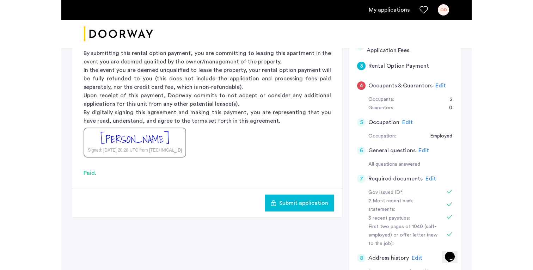
scroll to position [224, 0]
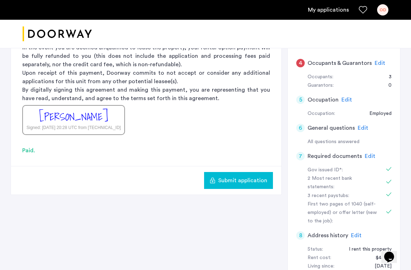
click at [269, 172] on button "Submit application" at bounding box center [238, 180] width 69 height 17
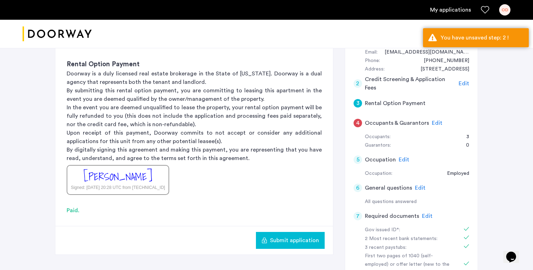
scroll to position [147, 0]
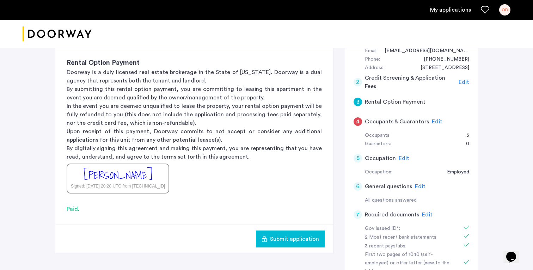
click at [296, 237] on span "Submit application" at bounding box center [294, 239] width 49 height 8
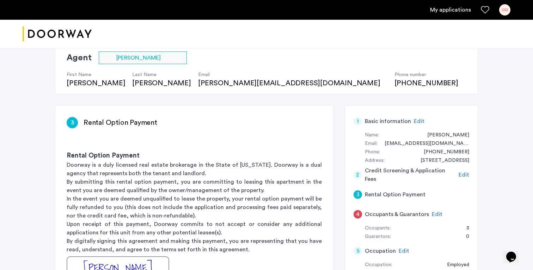
scroll to position [73, 0]
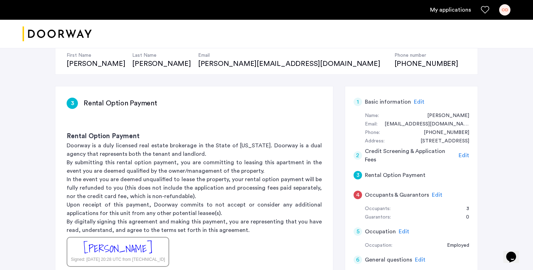
click at [468, 154] on span "Edit" at bounding box center [464, 156] width 11 height 6
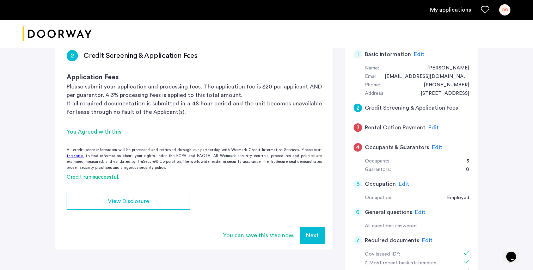
scroll to position [126, 0]
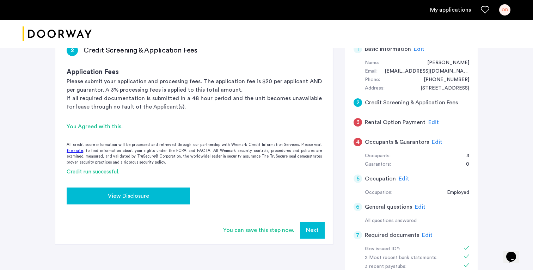
click at [117, 191] on button "View Disclosure" at bounding box center [128, 196] width 123 height 17
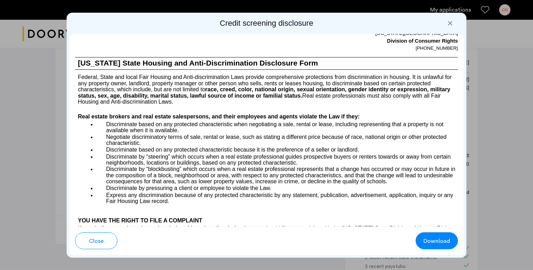
scroll to position [1016, 0]
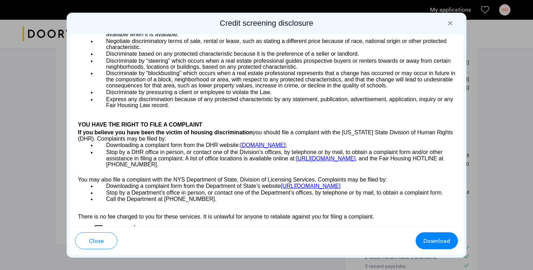
click at [437, 240] on span "Download" at bounding box center [437, 241] width 27 height 8
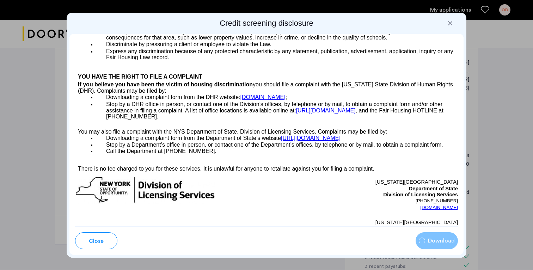
scroll to position [1064, 0]
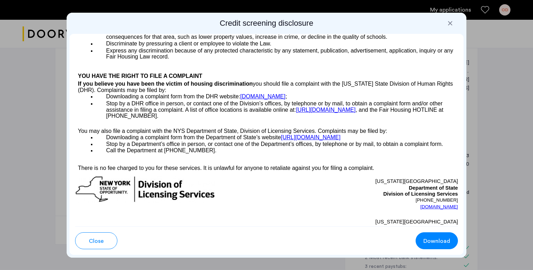
click at [475, 25] on div at bounding box center [266, 135] width 533 height 270
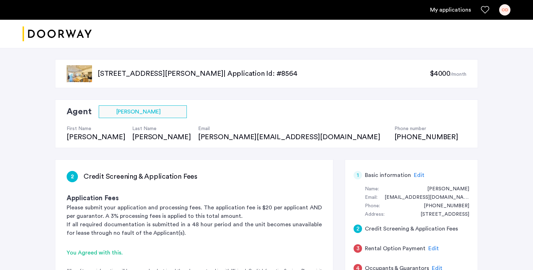
scroll to position [126, 0]
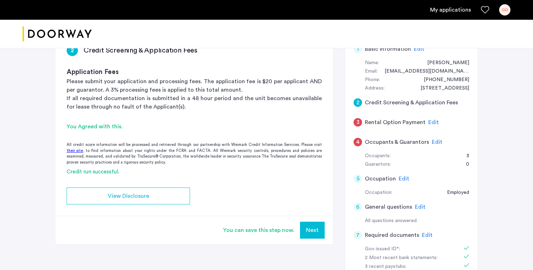
click at [319, 223] on button "Next" at bounding box center [312, 230] width 25 height 17
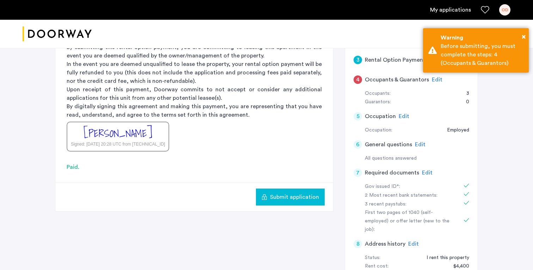
scroll to position [190, 0]
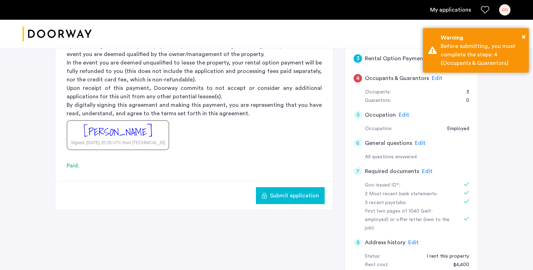
click at [310, 198] on span "Submit application" at bounding box center [294, 196] width 49 height 8
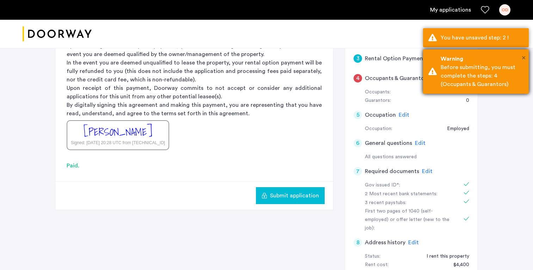
click at [525, 56] on span "×" at bounding box center [524, 57] width 4 height 7
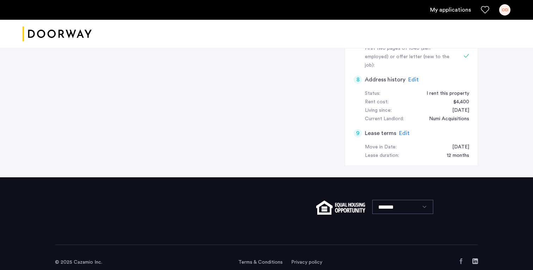
scroll to position [241, 0]
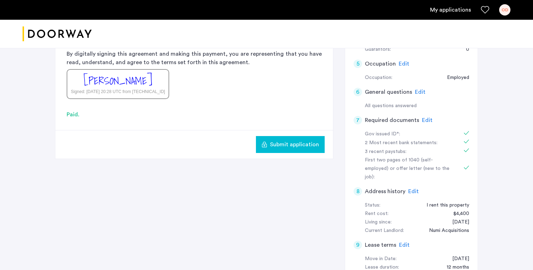
click at [318, 143] on span "Submit application" at bounding box center [294, 144] width 49 height 8
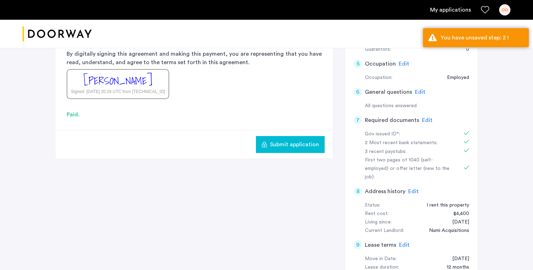
scroll to position [113, 0]
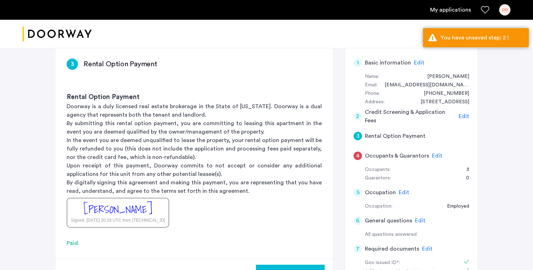
click at [432, 154] on span "Edit" at bounding box center [437, 156] width 11 height 6
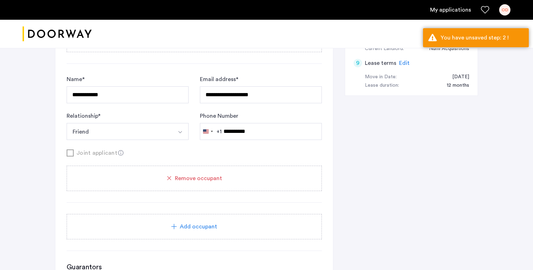
scroll to position [659, 0]
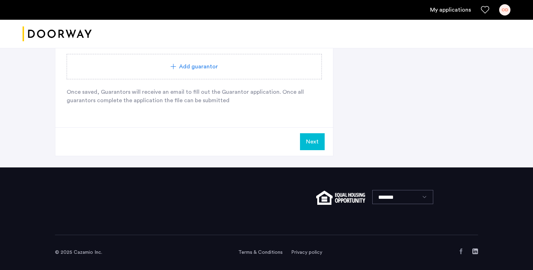
click at [315, 136] on button "Next" at bounding box center [312, 141] width 25 height 17
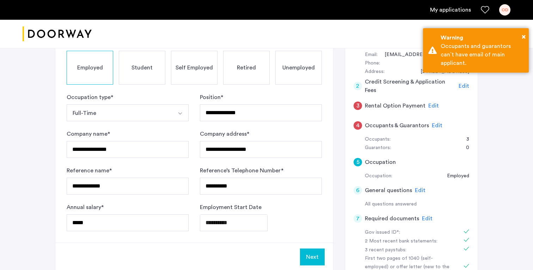
scroll to position [227, 0]
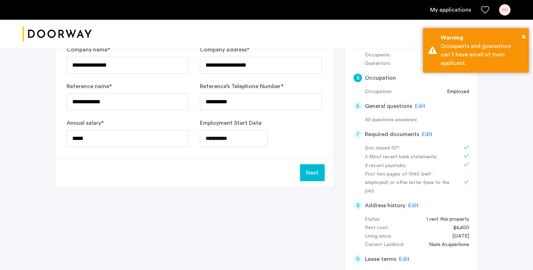
click at [314, 169] on button "Next" at bounding box center [312, 172] width 25 height 17
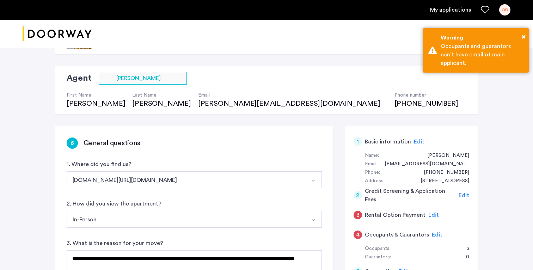
scroll to position [71, 0]
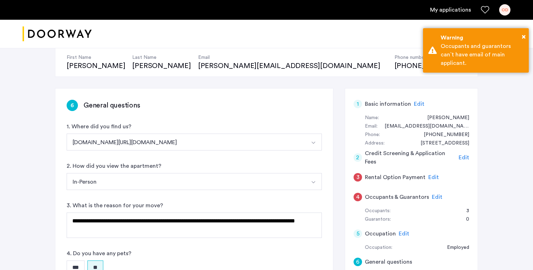
click at [434, 177] on span "Edit" at bounding box center [434, 178] width 11 height 6
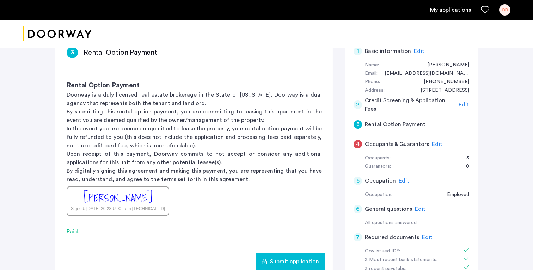
scroll to position [171, 0]
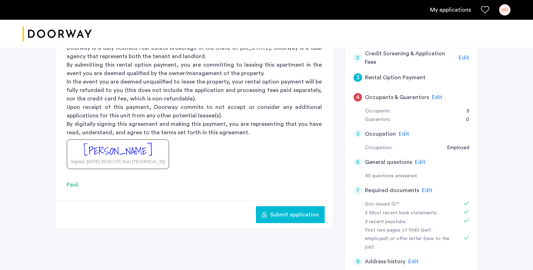
click at [289, 214] on span "Submit application" at bounding box center [294, 215] width 49 height 8
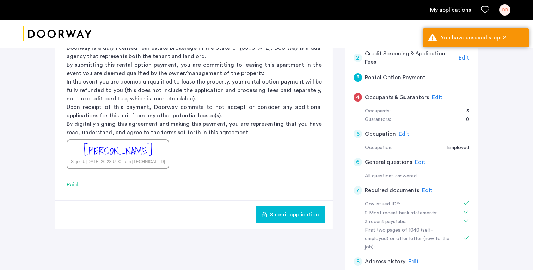
click at [433, 99] on span "Edit" at bounding box center [437, 98] width 11 height 6
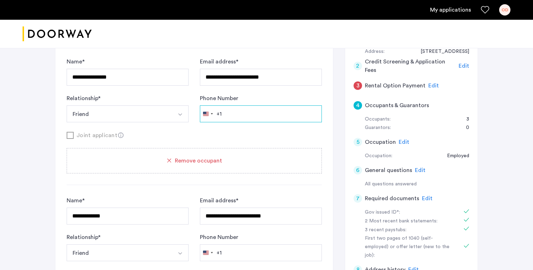
click at [253, 119] on input "Phone Number" at bounding box center [261, 113] width 122 height 17
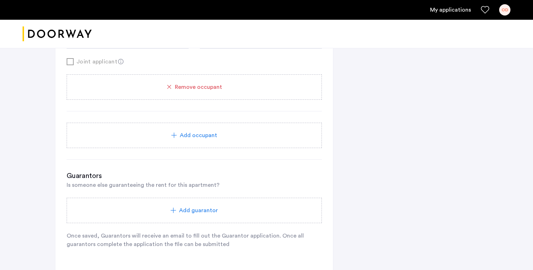
scroll to position [600, 0]
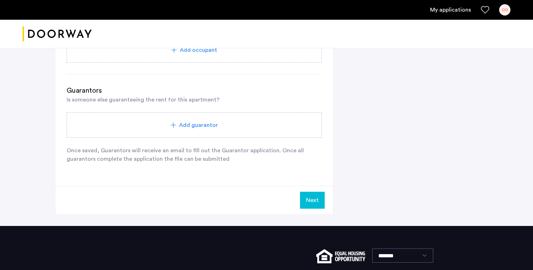
click at [301, 201] on button "Next" at bounding box center [312, 200] width 25 height 17
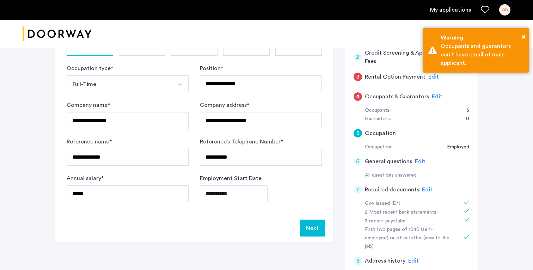
scroll to position [172, 0]
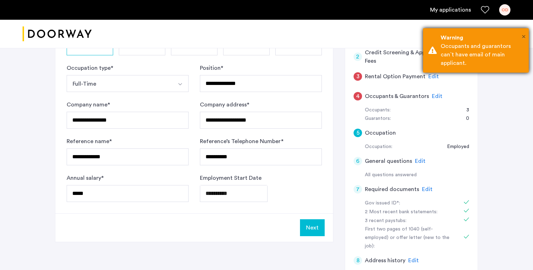
click at [525, 35] on span "×" at bounding box center [524, 36] width 4 height 7
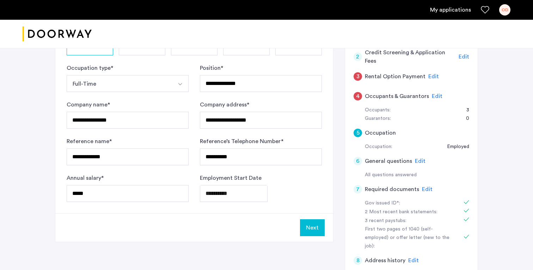
click at [320, 230] on button "Next" at bounding box center [312, 227] width 25 height 17
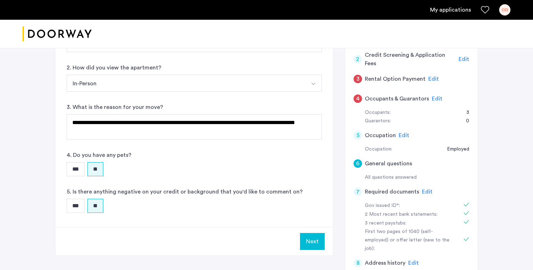
scroll to position [215, 0]
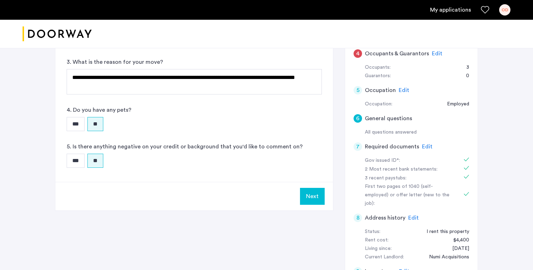
click at [308, 194] on button "Next" at bounding box center [312, 196] width 25 height 17
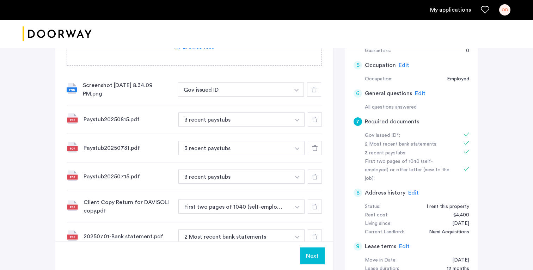
scroll to position [239, 0]
click at [311, 254] on button "Next" at bounding box center [312, 256] width 25 height 17
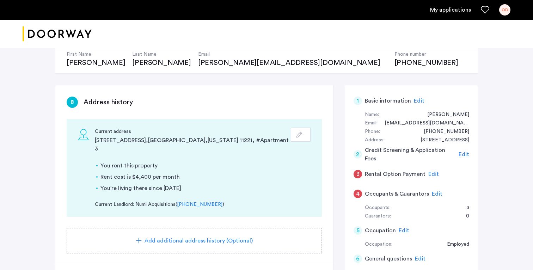
scroll to position [139, 0]
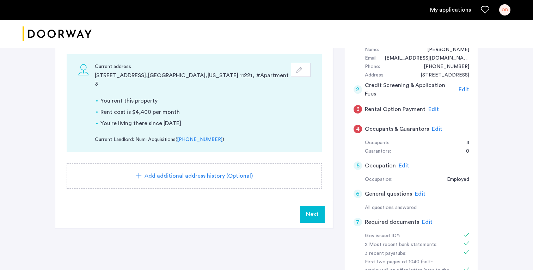
click at [311, 210] on span "Next" at bounding box center [312, 214] width 13 height 8
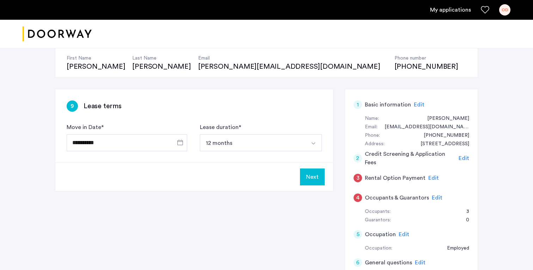
scroll to position [78, 0]
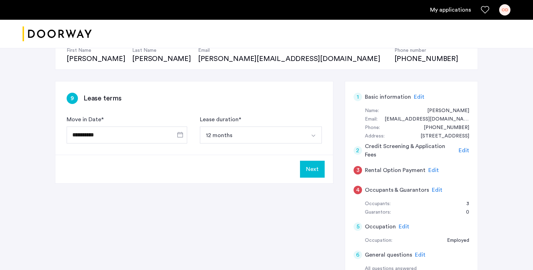
click at [318, 170] on button "Next" at bounding box center [312, 169] width 25 height 17
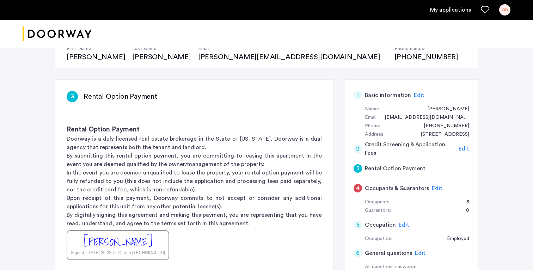
scroll to position [150, 0]
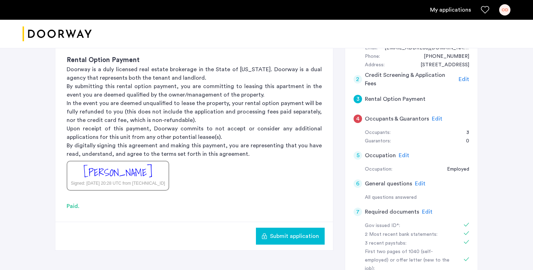
click at [296, 235] on span "Submit application" at bounding box center [294, 236] width 49 height 8
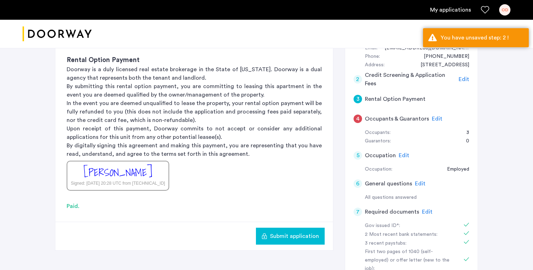
click at [283, 243] on button "Submit application" at bounding box center [290, 236] width 69 height 17
click at [293, 235] on span "Submit application" at bounding box center [294, 236] width 49 height 8
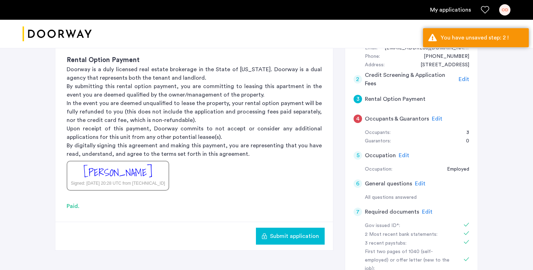
click at [293, 235] on span "Submit application" at bounding box center [294, 236] width 49 height 8
click at [448, 38] on div "You have unsaved step: 2 !" at bounding box center [482, 38] width 83 height 8
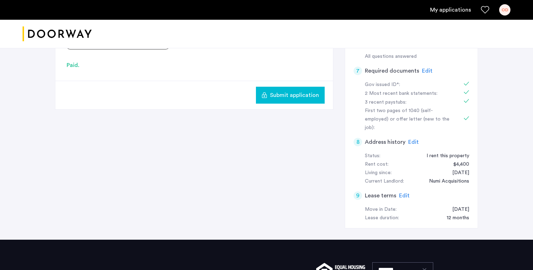
scroll to position [290, 0]
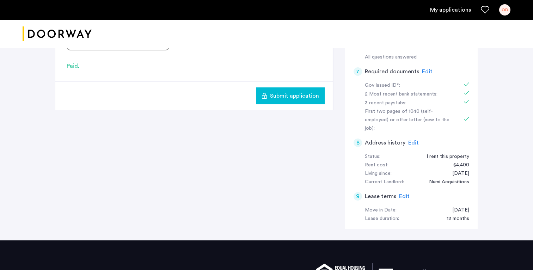
click at [312, 98] on span "Submit application" at bounding box center [294, 96] width 49 height 8
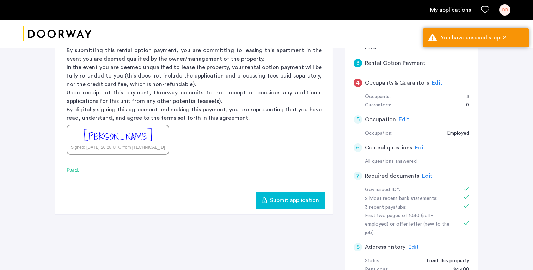
scroll to position [62, 0]
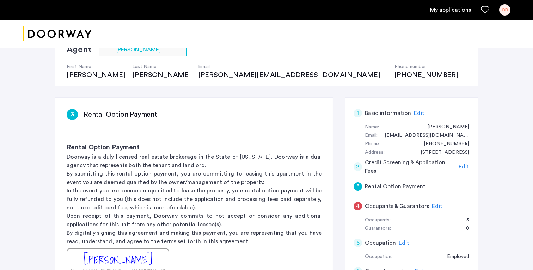
click at [468, 165] on span "Edit" at bounding box center [464, 167] width 11 height 6
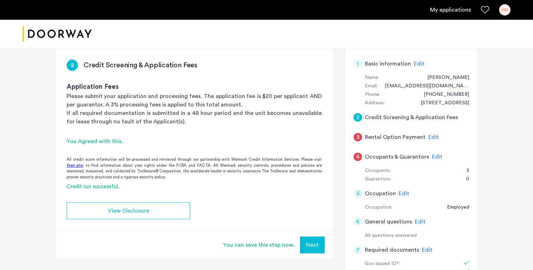
scroll to position [118, 0]
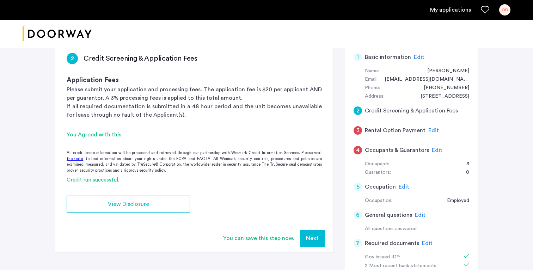
click at [315, 236] on button "Next" at bounding box center [312, 238] width 25 height 17
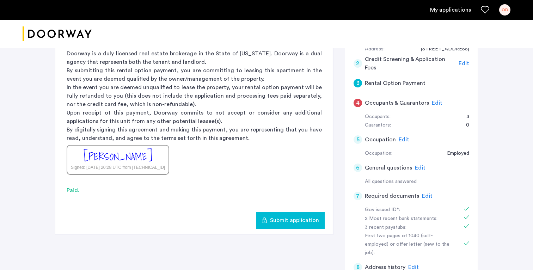
scroll to position [166, 0]
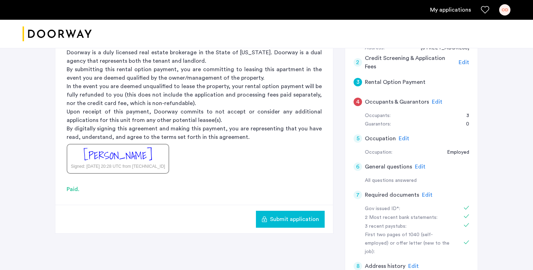
click at [280, 219] on span "Submit application" at bounding box center [294, 219] width 49 height 8
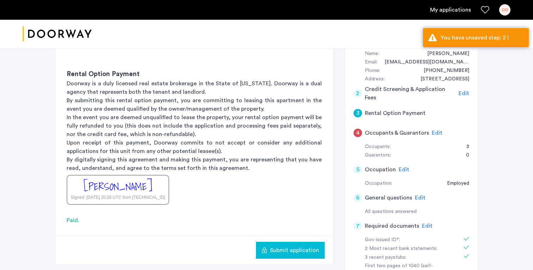
scroll to position [126, 0]
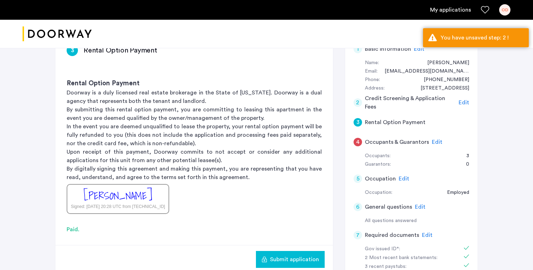
click at [461, 102] on span "Edit" at bounding box center [464, 103] width 11 height 6
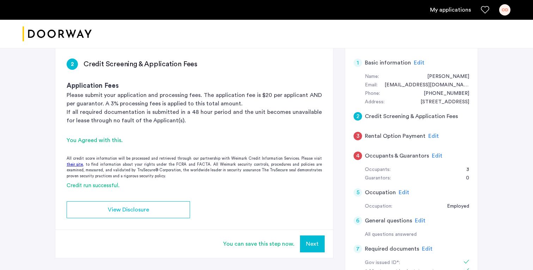
scroll to position [125, 0]
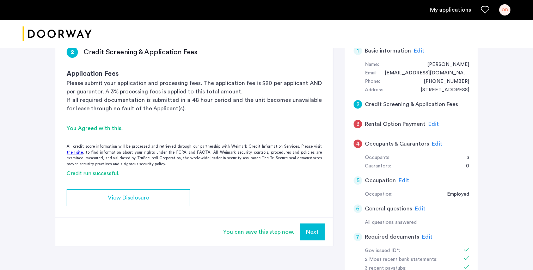
click at [285, 230] on div "You can save this step now." at bounding box center [258, 232] width 71 height 8
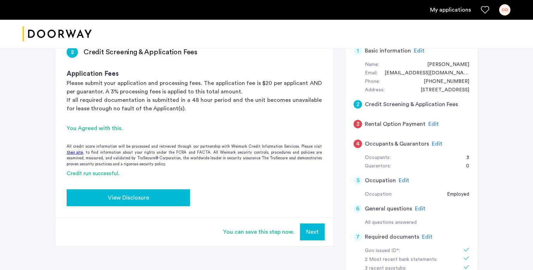
click at [136, 194] on span "View Disclosure" at bounding box center [128, 198] width 41 height 8
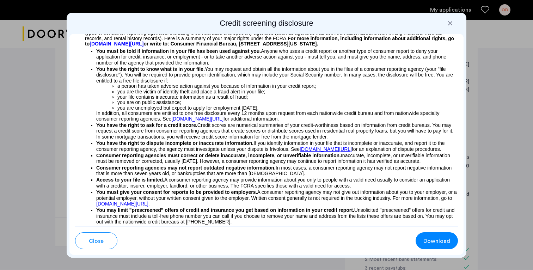
scroll to position [41, 0]
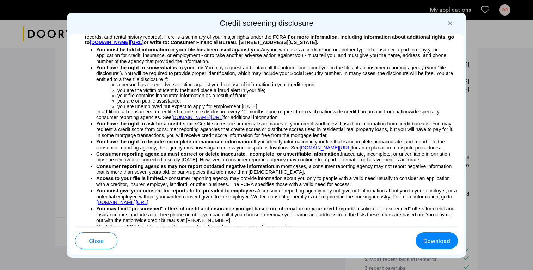
click at [439, 239] on span "Download" at bounding box center [437, 241] width 27 height 8
click at [504, 33] on div at bounding box center [266, 135] width 533 height 270
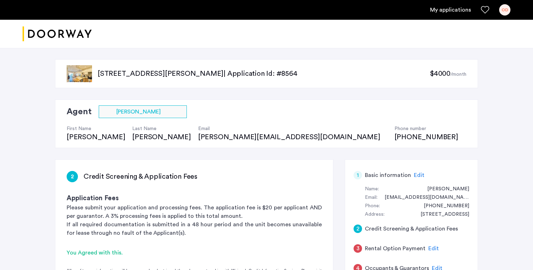
scroll to position [125, 0]
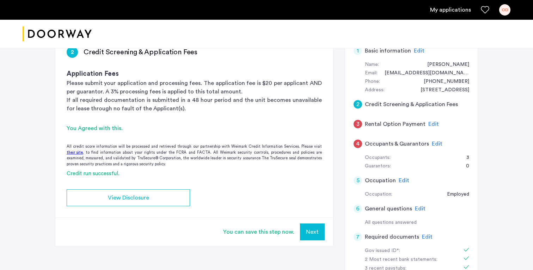
click at [320, 224] on button "Next" at bounding box center [312, 232] width 25 height 17
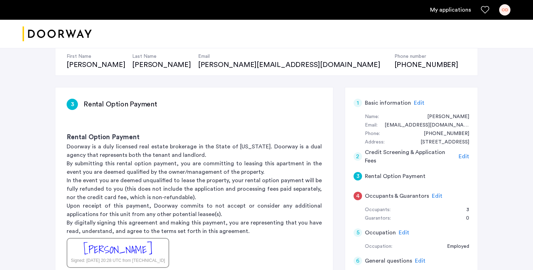
scroll to position [137, 0]
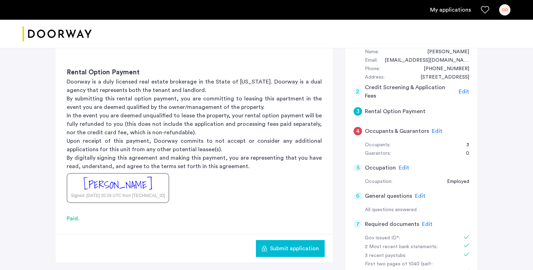
click at [298, 246] on span "Submit application" at bounding box center [294, 248] width 49 height 8
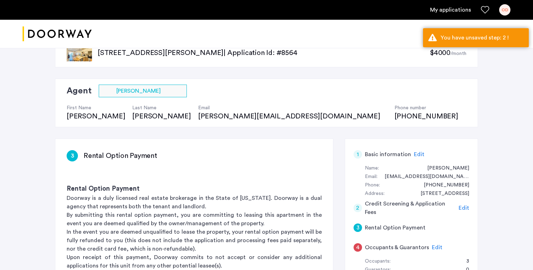
scroll to position [20, 0]
click at [267, 172] on app-rental-option-payment "3 Rental Option Payment Rental Option Payment Doorway is a duly licensed real e…" at bounding box center [194, 259] width 278 height 240
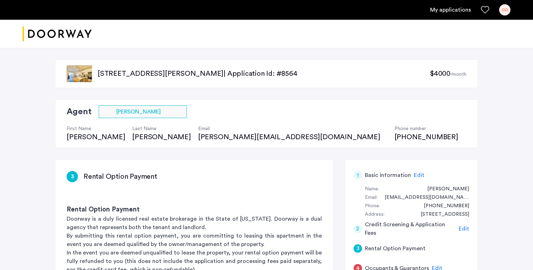
click at [263, 136] on div "Agent Select agent × Valerie Torres First Name Valerie Last Name Torres Email v…" at bounding box center [266, 123] width 423 height 49
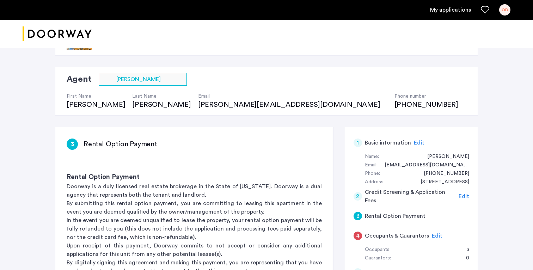
scroll to position [86, 0]
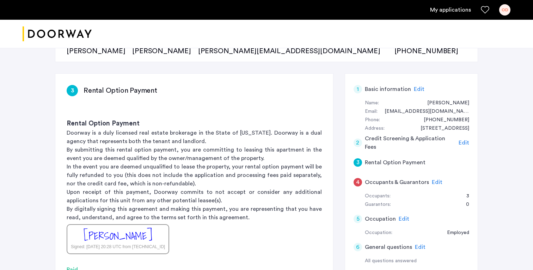
click at [435, 181] on span "Edit" at bounding box center [437, 183] width 11 height 6
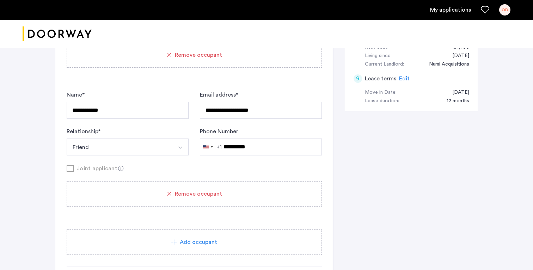
scroll to position [659, 0]
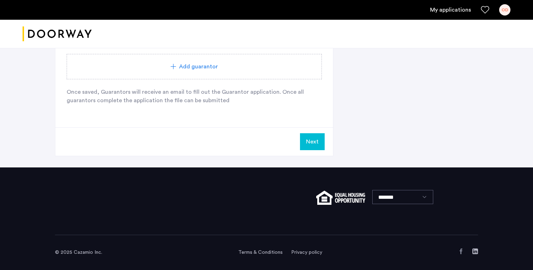
click at [315, 139] on button "Next" at bounding box center [312, 141] width 25 height 17
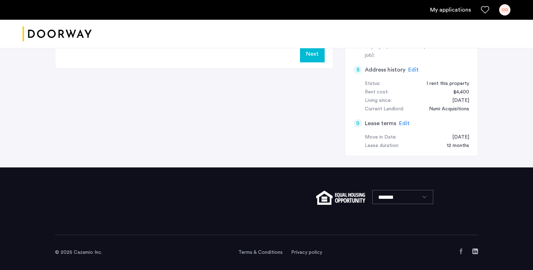
scroll to position [0, 0]
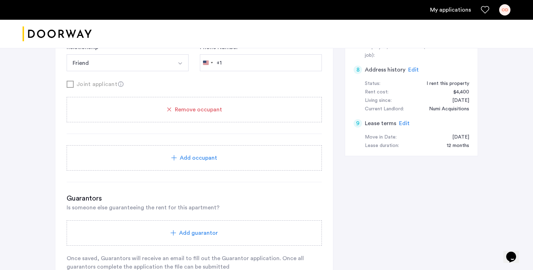
scroll to position [365, 0]
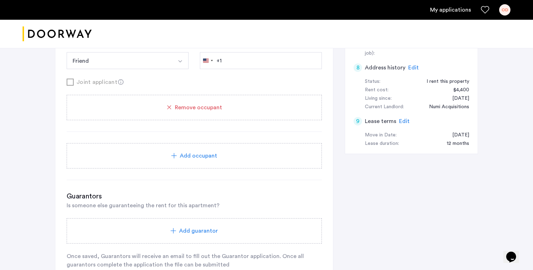
click at [190, 164] on div "Add occupant" at bounding box center [194, 155] width 255 height 25
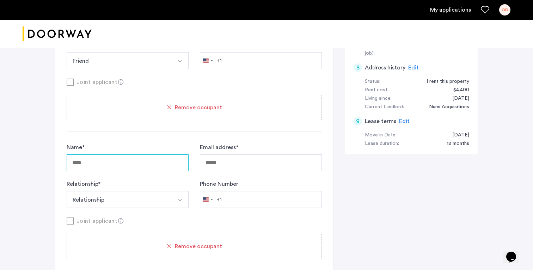
click at [103, 165] on input "Name *" at bounding box center [128, 162] width 122 height 17
type input "**********"
click at [135, 199] on button "Relationship" at bounding box center [119, 199] width 105 height 17
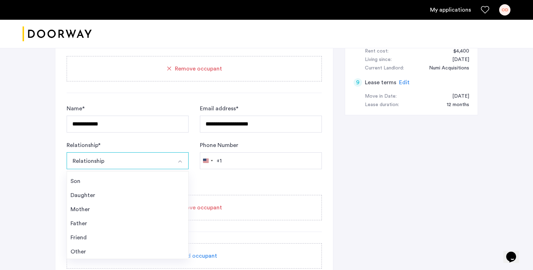
scroll to position [408, 0]
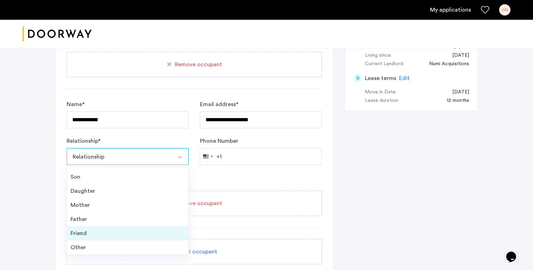
click at [114, 236] on div "Friend" at bounding box center [128, 233] width 114 height 8
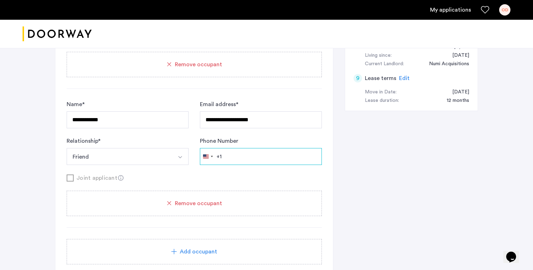
click at [260, 152] on input "Phone Number" at bounding box center [261, 156] width 122 height 17
type input "**********"
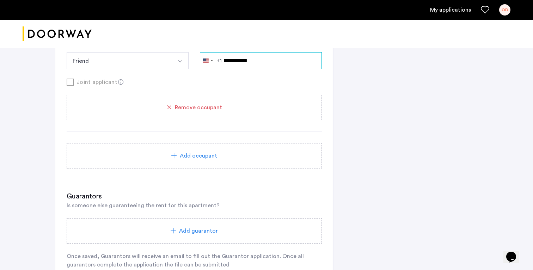
scroll to position [657, 0]
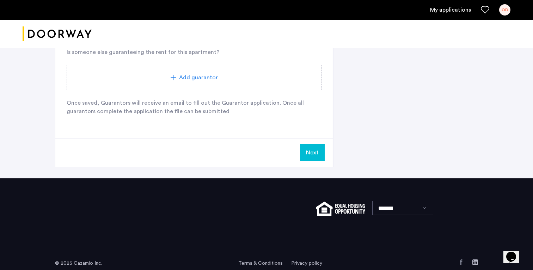
click at [318, 147] on button "Next" at bounding box center [312, 152] width 25 height 17
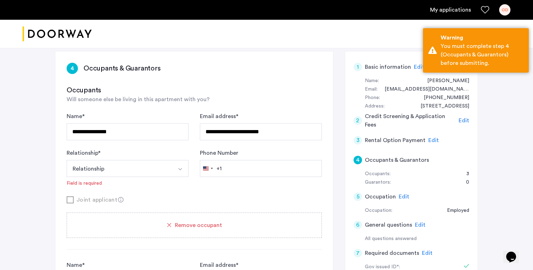
scroll to position [95, 0]
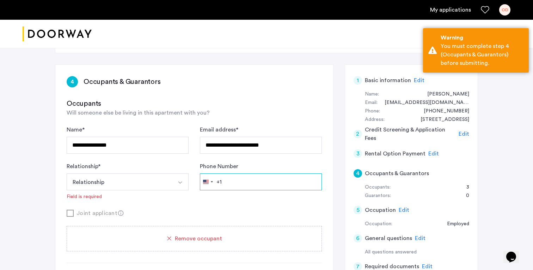
click at [267, 184] on input "Phone Number" at bounding box center [261, 182] width 122 height 17
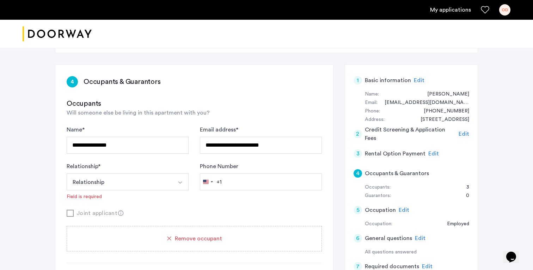
click at [96, 181] on button "Relationship" at bounding box center [119, 182] width 105 height 17
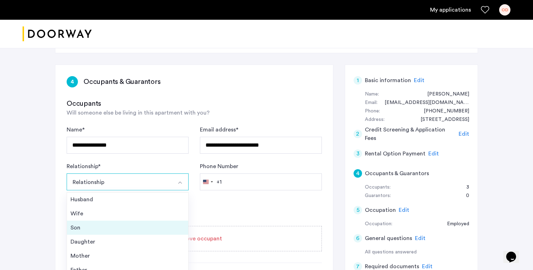
scroll to position [25, 0]
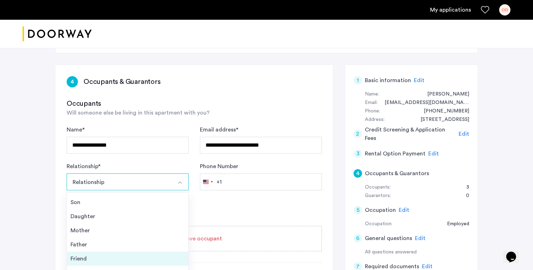
click at [77, 256] on div "Friend" at bounding box center [128, 259] width 114 height 8
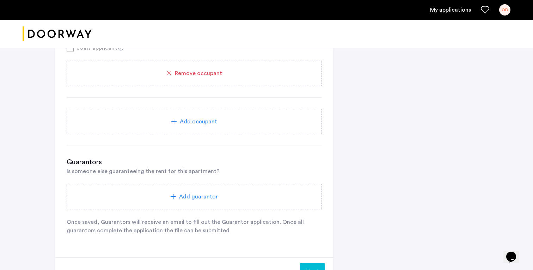
scroll to position [533, 0]
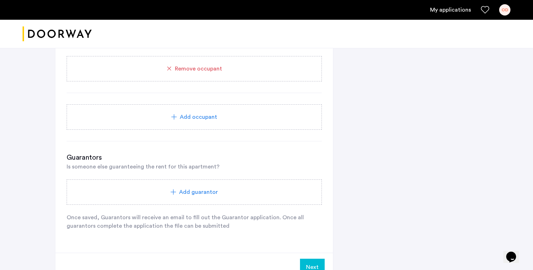
click at [312, 267] on button "Next" at bounding box center [312, 267] width 25 height 17
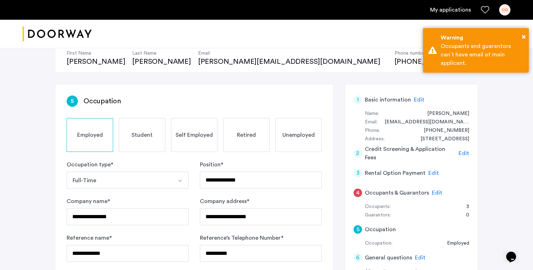
scroll to position [87, 0]
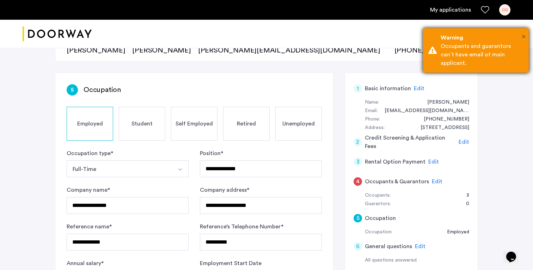
click at [525, 38] on span "×" at bounding box center [524, 36] width 4 height 7
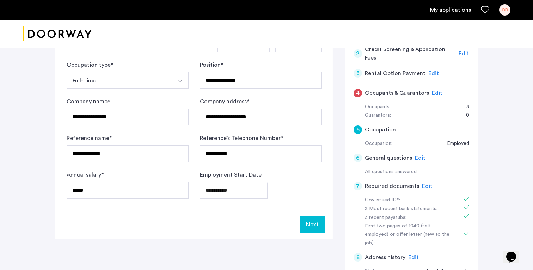
scroll to position [176, 0]
click at [284, 124] on input "**********" at bounding box center [261, 116] width 122 height 17
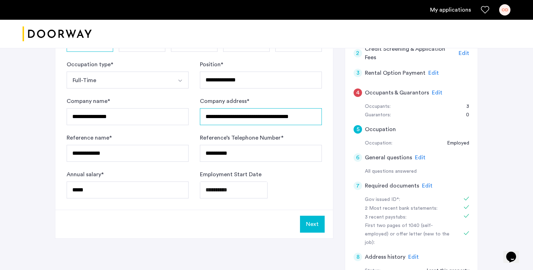
type input "**********"
click at [317, 217] on button "Next" at bounding box center [312, 224] width 25 height 17
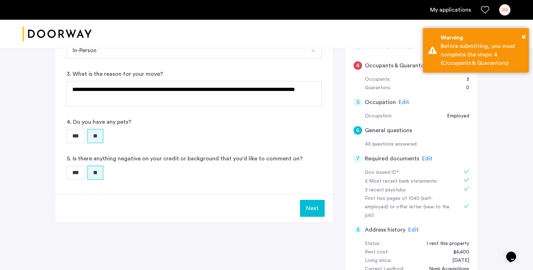
scroll to position [204, 0]
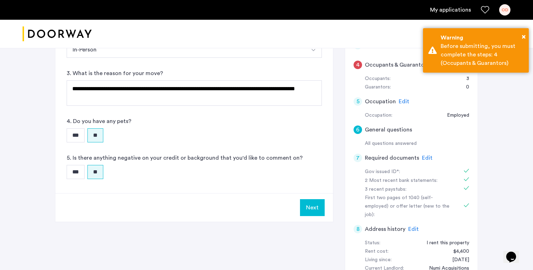
click at [316, 212] on button "Next" at bounding box center [312, 207] width 25 height 17
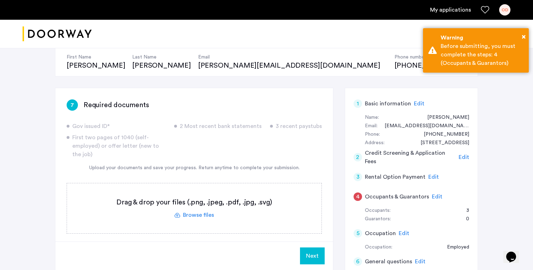
scroll to position [325, 0]
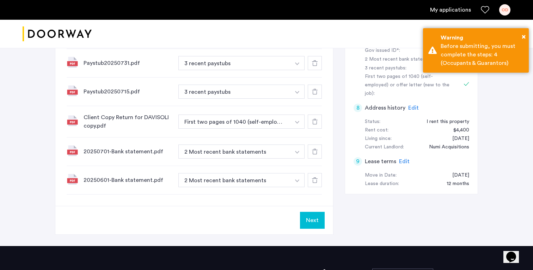
click at [314, 218] on button "Next" at bounding box center [312, 220] width 25 height 17
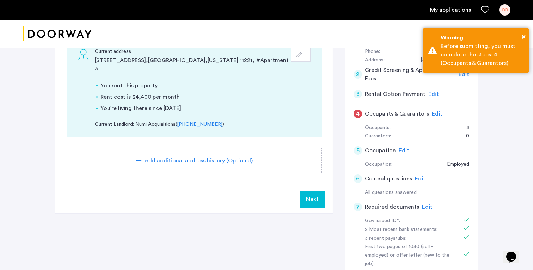
scroll to position [175, 0]
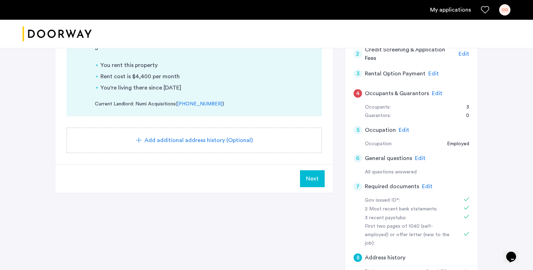
click at [307, 170] on button "Next" at bounding box center [312, 178] width 25 height 17
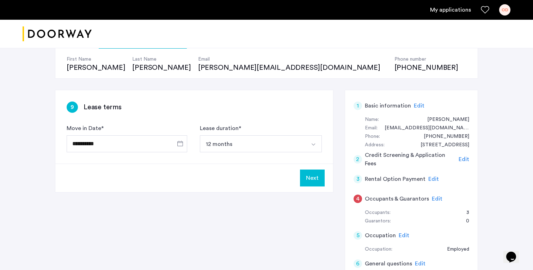
scroll to position [70, 0]
click at [314, 176] on button "Next" at bounding box center [312, 177] width 25 height 17
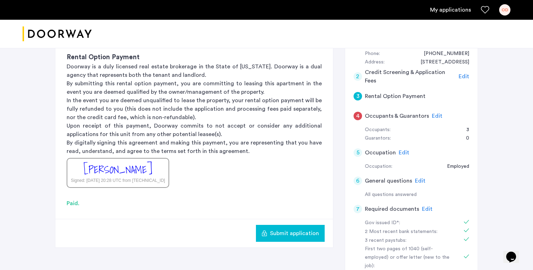
scroll to position [184, 0]
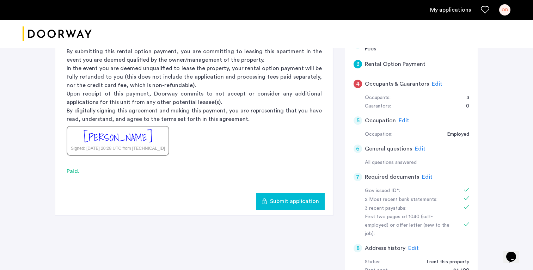
click at [285, 204] on span "Submit application" at bounding box center [294, 201] width 49 height 8
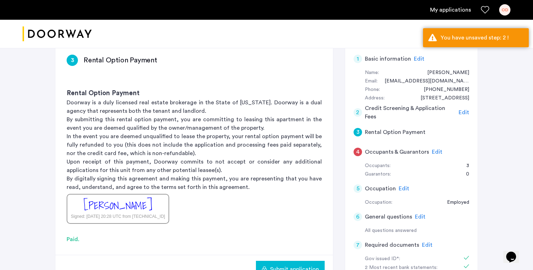
scroll to position [113, 0]
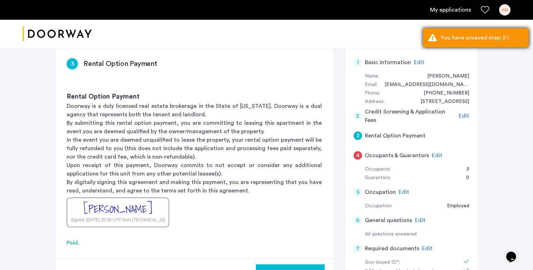
click at [464, 41] on div "You have unsaved step: 2 !" at bounding box center [482, 38] width 83 height 8
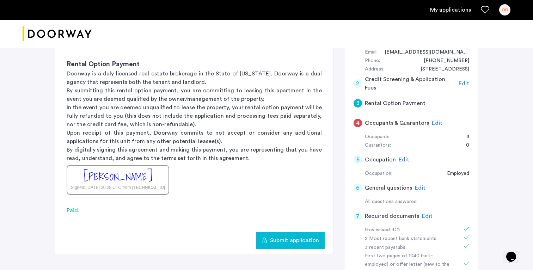
scroll to position [164, 0]
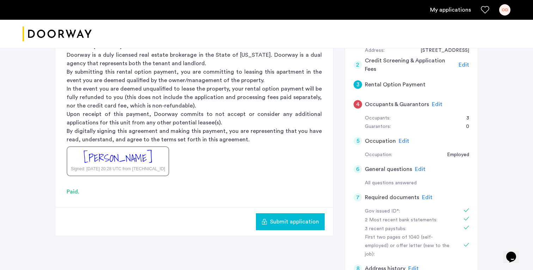
click at [467, 62] on span "Edit" at bounding box center [464, 65] width 11 height 6
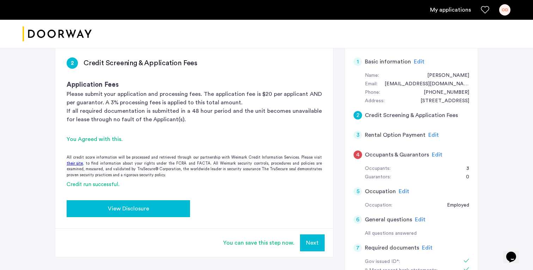
scroll to position [108, 0]
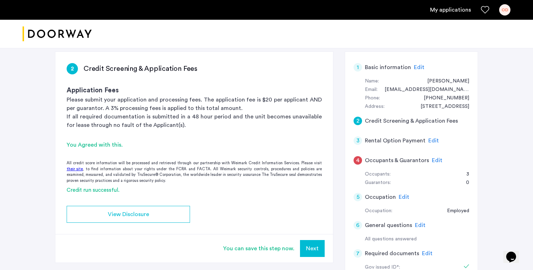
click at [309, 244] on button "Next" at bounding box center [312, 248] width 25 height 17
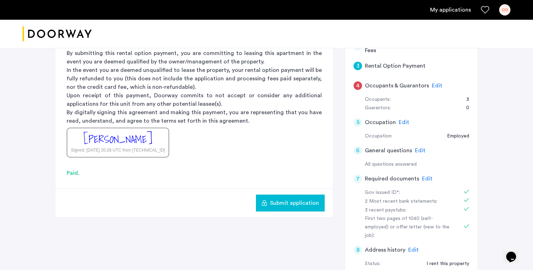
scroll to position [137, 0]
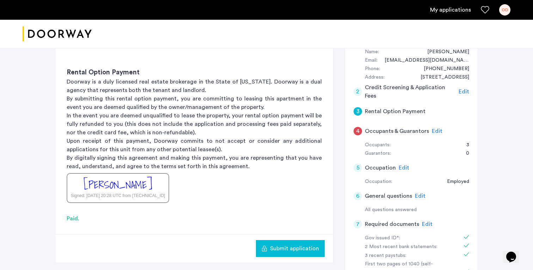
click at [462, 91] on span "Edit" at bounding box center [464, 92] width 11 height 6
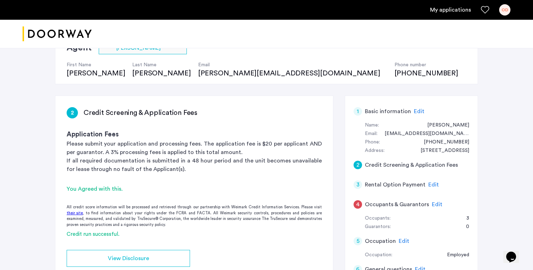
scroll to position [76, 0]
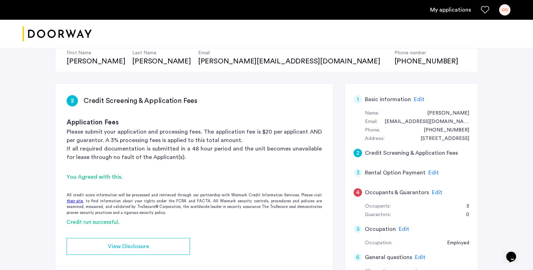
click at [89, 180] on div "You Agreed with this." at bounding box center [194, 177] width 255 height 8
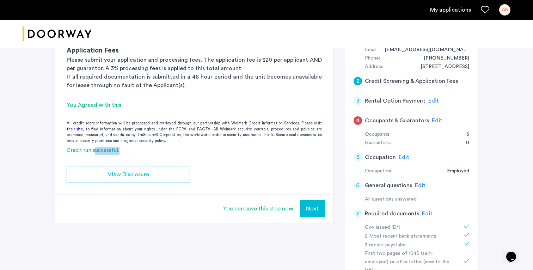
scroll to position [158, 0]
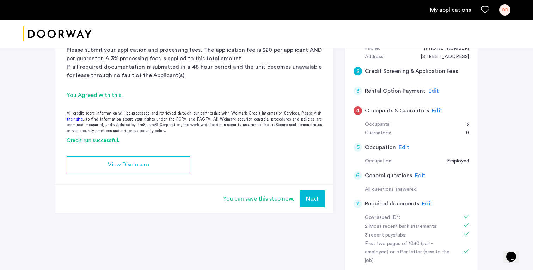
click at [267, 189] on div "You can save this step now. Next" at bounding box center [194, 198] width 278 height 29
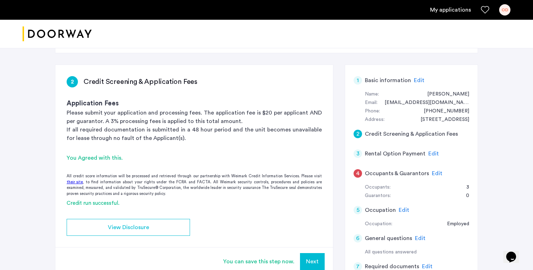
scroll to position [0, 0]
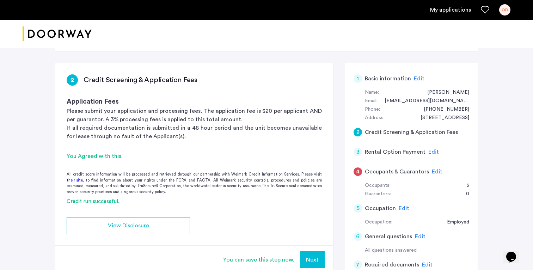
click at [315, 252] on button "Next" at bounding box center [312, 259] width 25 height 17
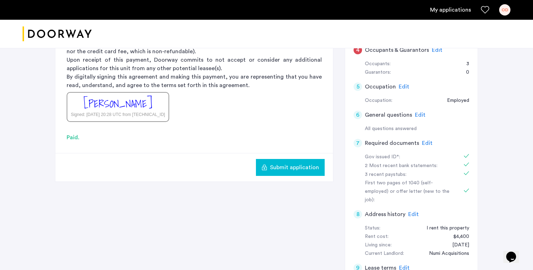
click at [308, 170] on span "Submit application" at bounding box center [294, 167] width 49 height 8
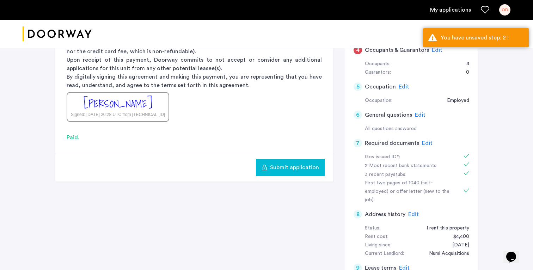
click at [308, 170] on span "Submit application" at bounding box center [294, 167] width 49 height 8
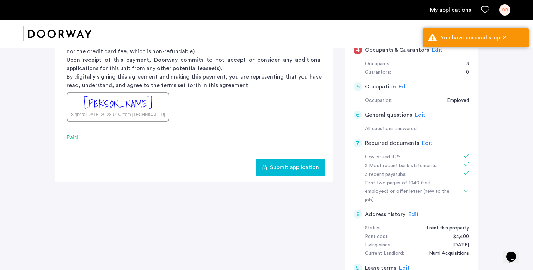
click at [308, 170] on span "Submit application" at bounding box center [294, 167] width 49 height 8
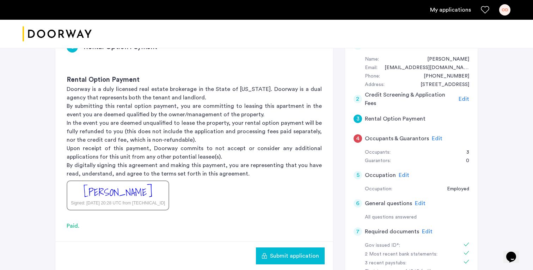
scroll to position [140, 0]
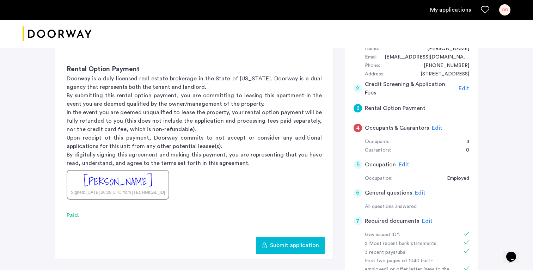
click at [280, 249] on span "Submit application" at bounding box center [294, 245] width 49 height 8
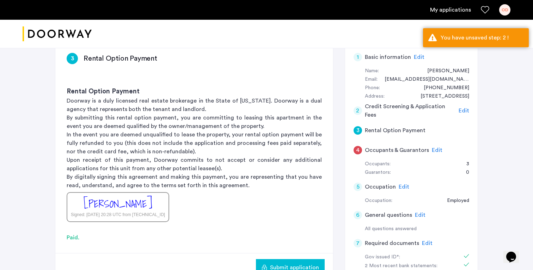
scroll to position [119, 0]
click at [361, 141] on div "4 Occupants & Guarantors Edit" at bounding box center [412, 150] width 116 height 20
click at [465, 110] on span "Edit" at bounding box center [464, 111] width 11 height 6
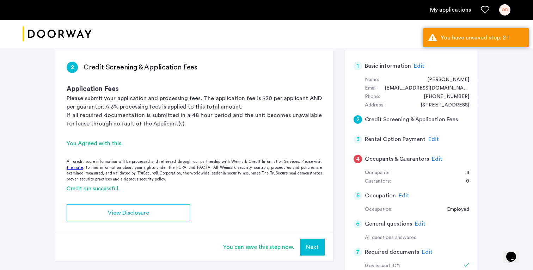
scroll to position [110, 0]
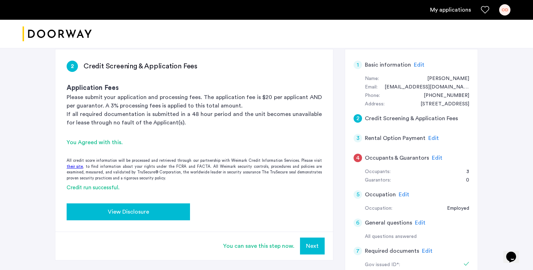
click at [133, 208] on span "View Disclosure" at bounding box center [128, 212] width 41 height 8
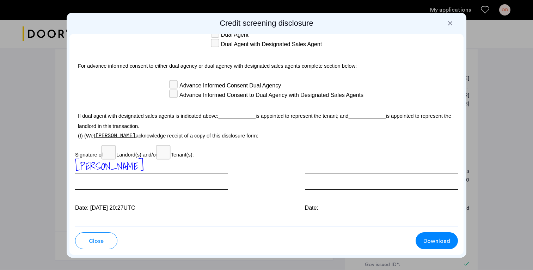
scroll to position [2017, 0]
click at [449, 23] on div at bounding box center [450, 23] width 7 height 7
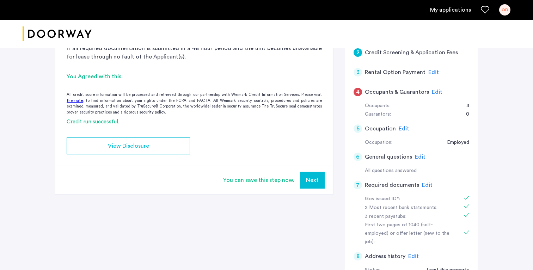
scroll to position [177, 0]
click at [313, 174] on button "Next" at bounding box center [312, 179] width 25 height 17
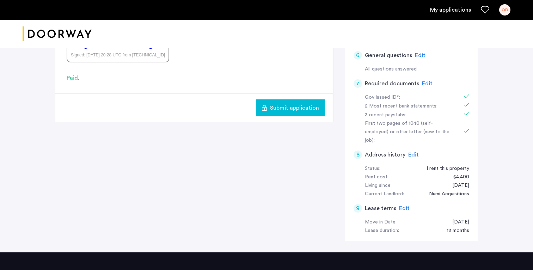
scroll to position [268, 0]
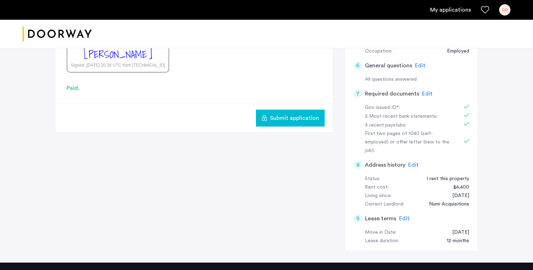
click at [272, 122] on span "Submit application" at bounding box center [294, 118] width 49 height 8
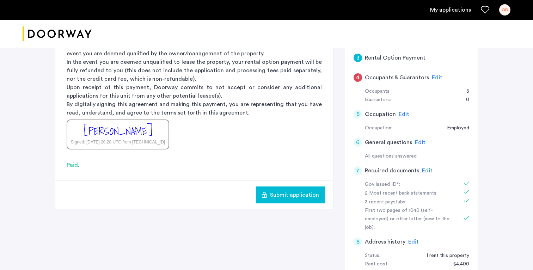
scroll to position [192, 0]
click at [285, 195] on span "Submit application" at bounding box center [294, 194] width 49 height 8
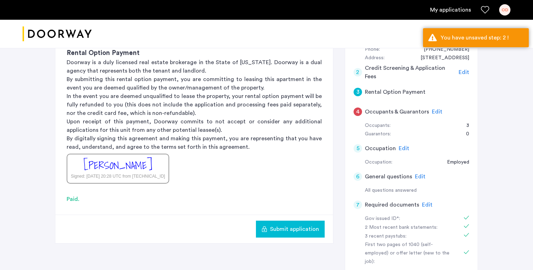
scroll to position [157, 0]
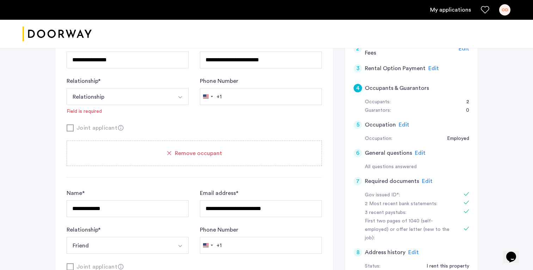
scroll to position [274, 0]
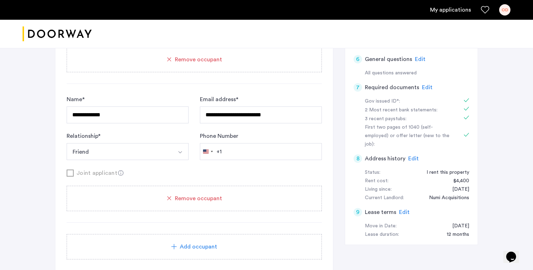
click at [167, 240] on div "Add occupant" at bounding box center [194, 246] width 255 height 25
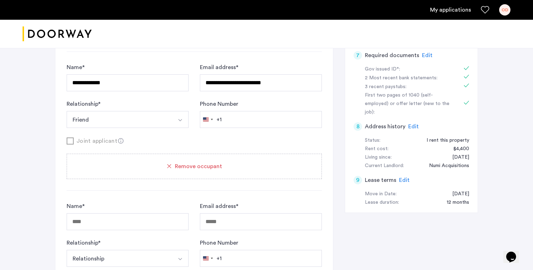
scroll to position [314, 0]
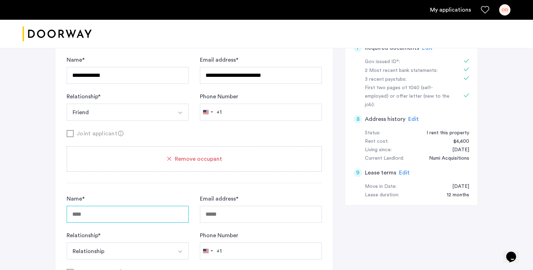
click at [154, 214] on input "Name *" at bounding box center [128, 214] width 122 height 17
type input "**********"
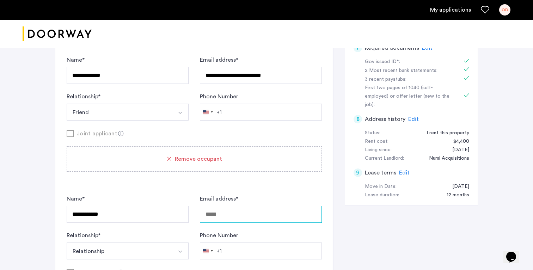
type input "**********"
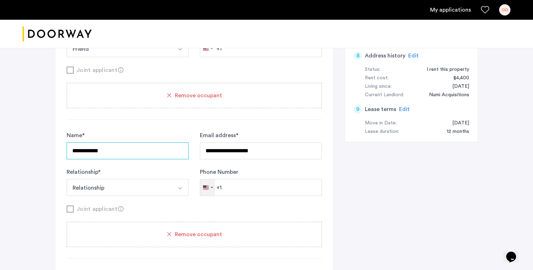
scroll to position [378, 0]
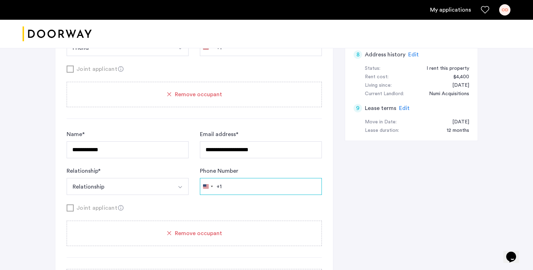
click at [242, 188] on input "Phone Number" at bounding box center [261, 186] width 122 height 17
type input "**********"
click at [156, 187] on button "Relationship" at bounding box center [119, 186] width 105 height 17
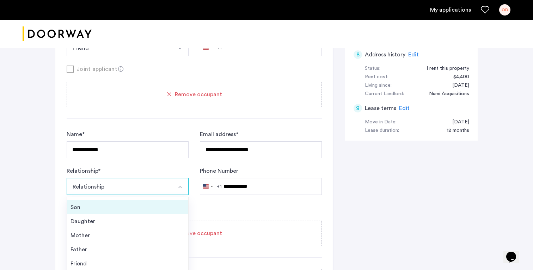
scroll to position [25, 0]
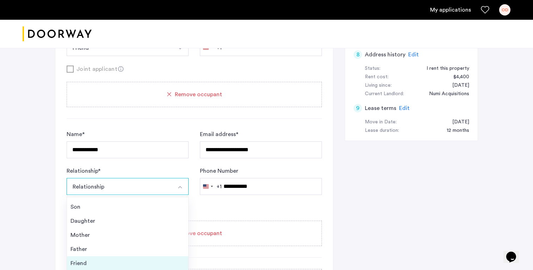
click at [84, 257] on li "Friend" at bounding box center [127, 263] width 121 height 14
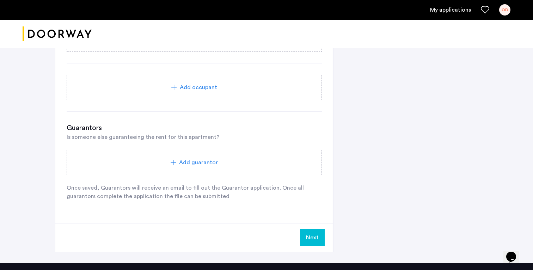
scroll to position [607, 0]
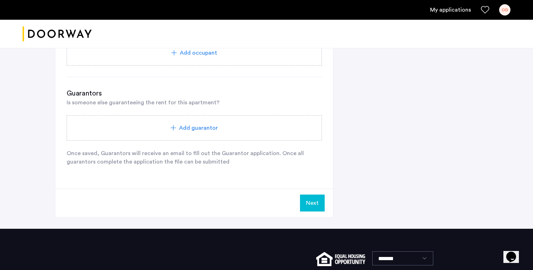
click at [317, 203] on button "Next" at bounding box center [312, 203] width 25 height 17
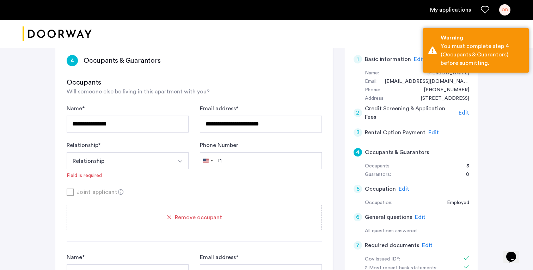
scroll to position [127, 0]
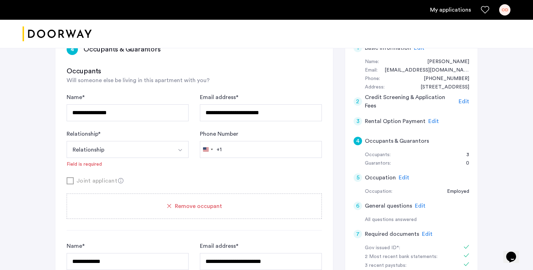
click at [170, 152] on button "Relationship" at bounding box center [119, 149] width 105 height 17
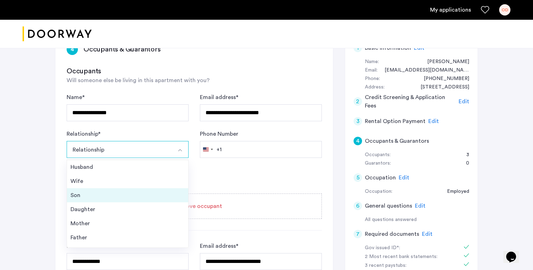
scroll to position [25, 0]
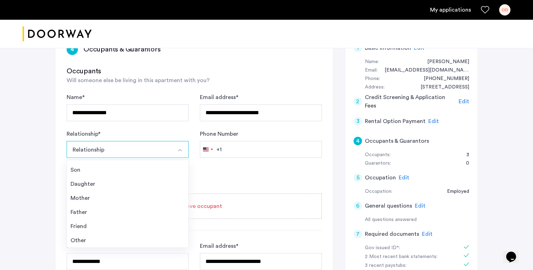
click at [83, 224] on div "Friend" at bounding box center [128, 226] width 114 height 8
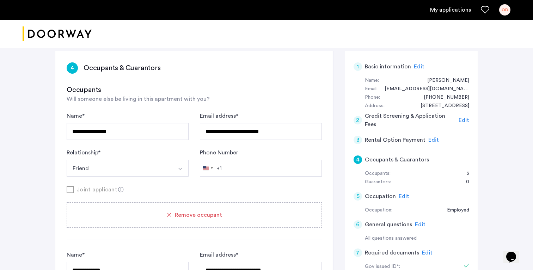
scroll to position [104, 0]
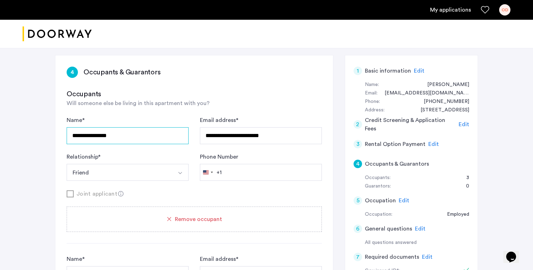
click at [131, 135] on input "**********" at bounding box center [128, 135] width 122 height 17
drag, startPoint x: 134, startPoint y: 135, endPoint x: 33, endPoint y: 136, distance: 101.2
type input "**********"
click at [245, 175] on input "Phone Number" at bounding box center [261, 172] width 122 height 17
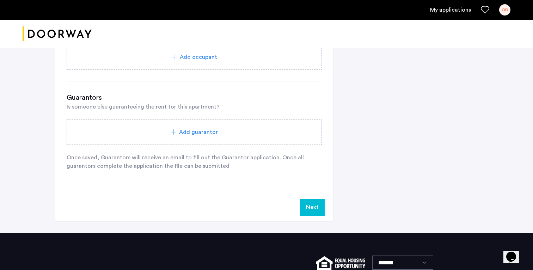
scroll to position [593, 0]
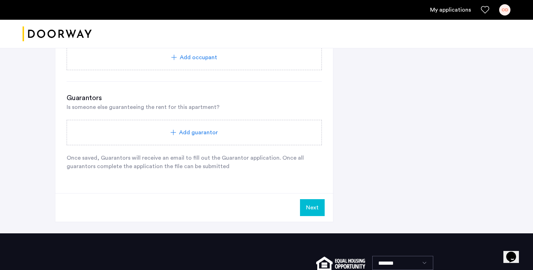
click at [309, 207] on button "Next" at bounding box center [312, 207] width 25 height 17
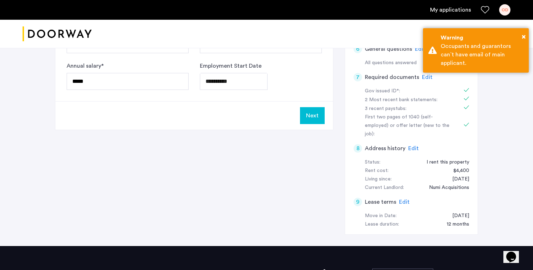
scroll to position [285, 0]
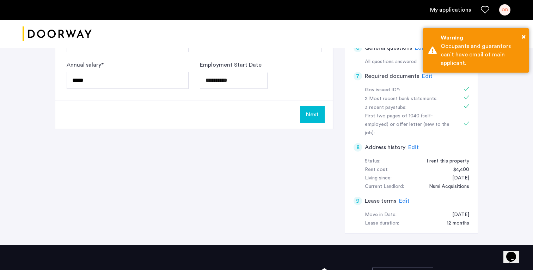
click at [314, 115] on button "Next" at bounding box center [312, 114] width 25 height 17
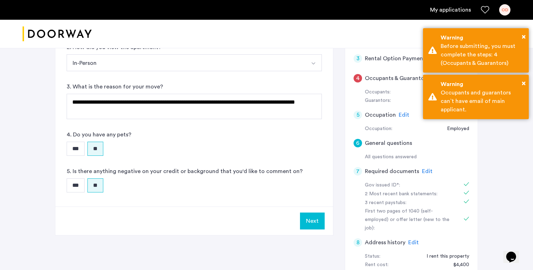
scroll to position [191, 0]
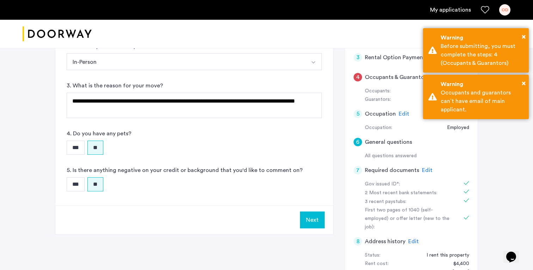
click at [316, 218] on button "Next" at bounding box center [312, 220] width 25 height 17
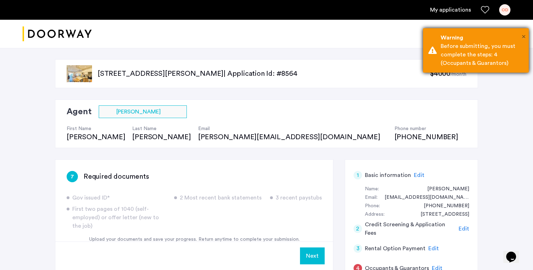
click at [524, 34] on span "×" at bounding box center [524, 36] width 4 height 7
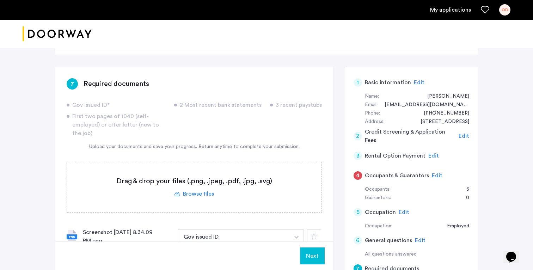
scroll to position [117, 0]
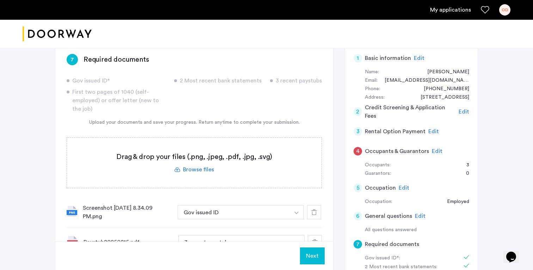
click at [314, 254] on button "Next" at bounding box center [312, 256] width 25 height 17
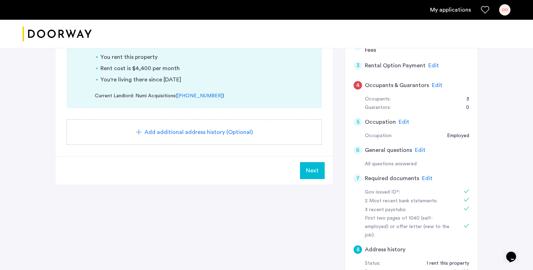
scroll to position [215, 0]
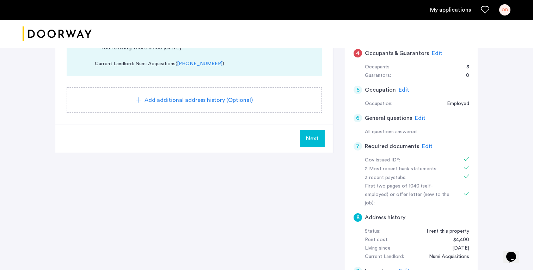
click at [309, 138] on button "Next" at bounding box center [312, 138] width 25 height 17
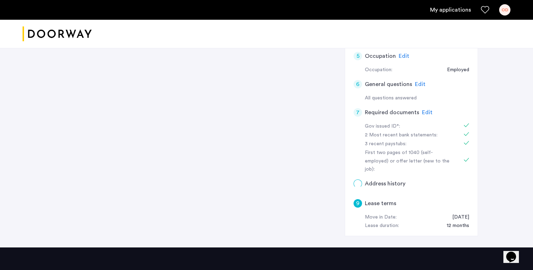
scroll to position [0, 0]
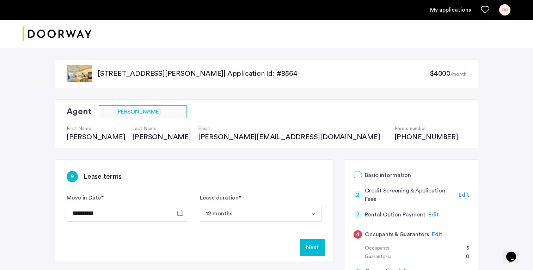
click at [312, 244] on button "Next" at bounding box center [312, 247] width 25 height 17
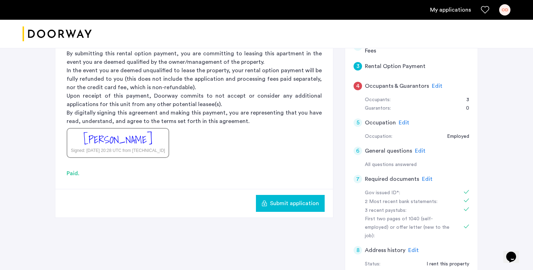
scroll to position [194, 0]
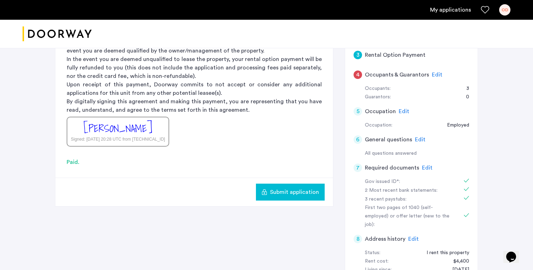
click at [302, 194] on span "Submit application" at bounding box center [294, 192] width 49 height 8
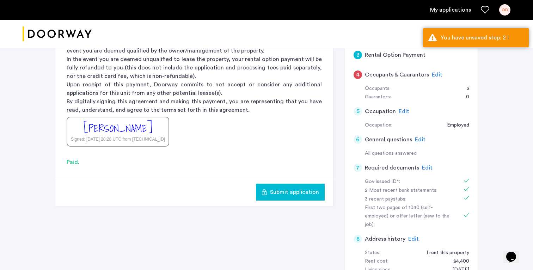
scroll to position [211, 0]
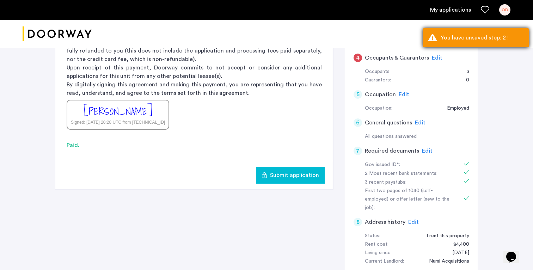
click at [470, 41] on div "You have unsaved step: 2 !" at bounding box center [482, 38] width 83 height 8
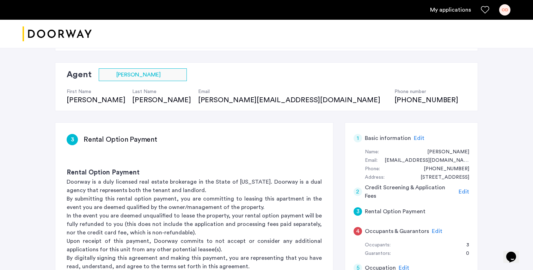
scroll to position [83, 0]
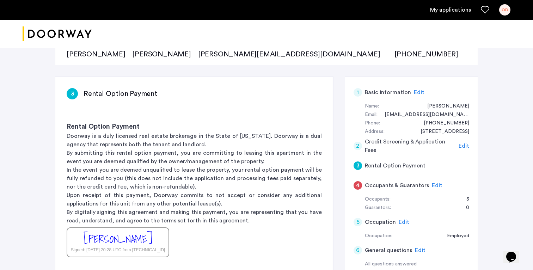
click at [388, 168] on h5 "Rental Option Payment" at bounding box center [395, 166] width 61 height 8
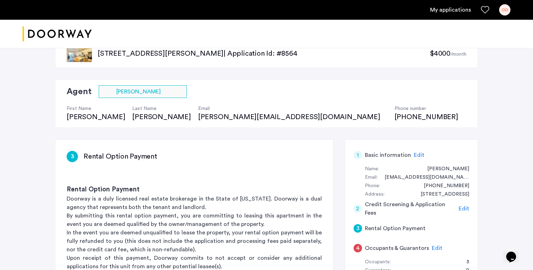
scroll to position [0, 0]
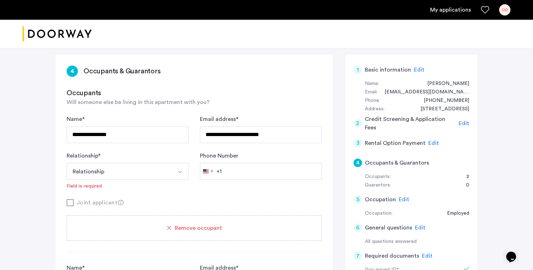
scroll to position [107, 0]
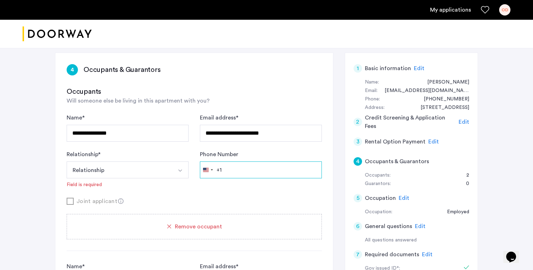
click at [272, 170] on input "Phone Number" at bounding box center [261, 170] width 122 height 17
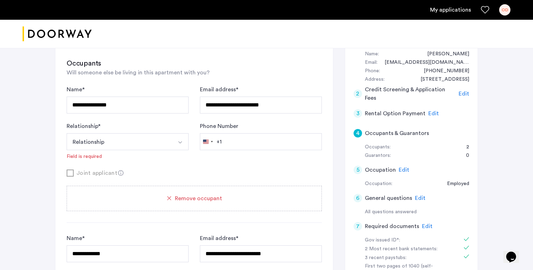
click at [166, 141] on button "Relationship" at bounding box center [119, 141] width 105 height 17
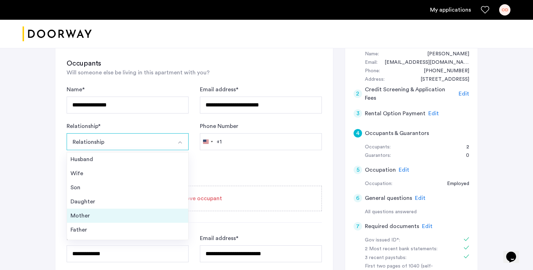
scroll to position [25, 0]
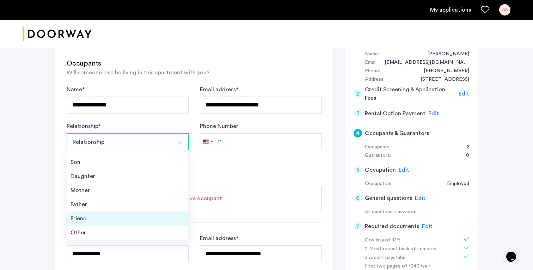
click at [104, 221] on div "Friend" at bounding box center [128, 218] width 114 height 8
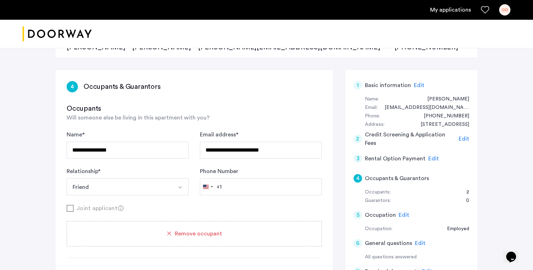
scroll to position [71, 0]
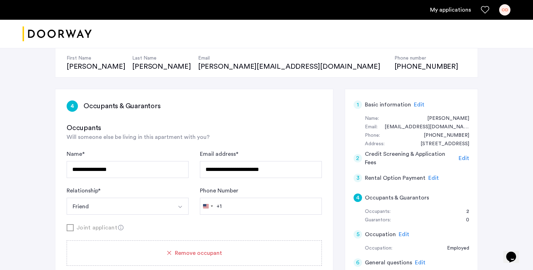
click at [465, 159] on span "Edit" at bounding box center [464, 159] width 11 height 6
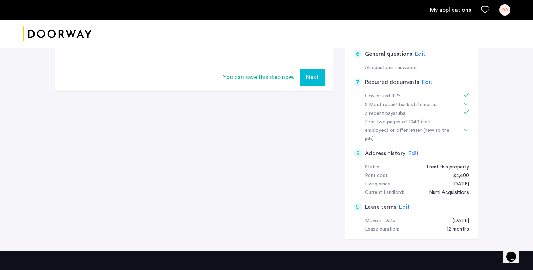
scroll to position [278, 0]
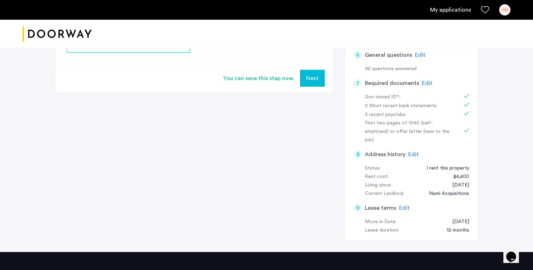
click at [311, 80] on button "Next" at bounding box center [312, 78] width 25 height 17
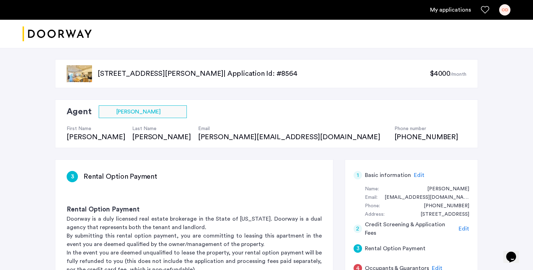
scroll to position [182, 0]
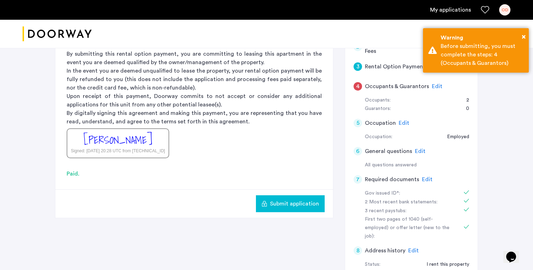
click at [286, 202] on span "Submit application" at bounding box center [294, 204] width 49 height 8
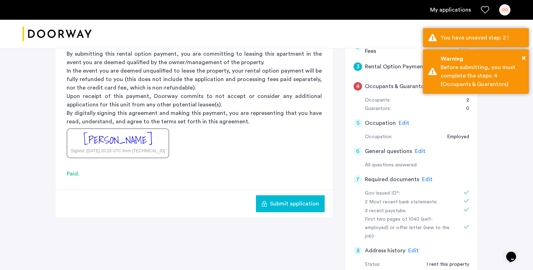
click at [286, 202] on span "Submit application" at bounding box center [294, 204] width 49 height 8
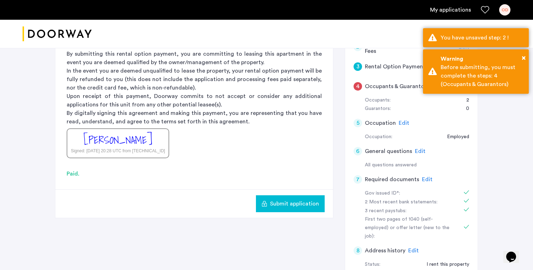
click at [286, 202] on span "Submit application" at bounding box center [294, 204] width 49 height 8
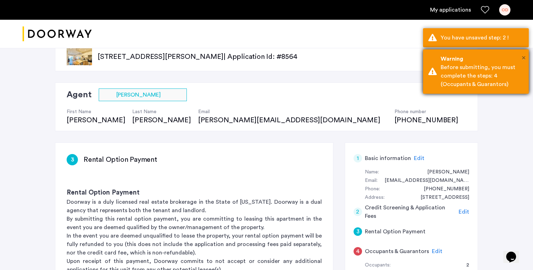
click at [523, 54] on span "×" at bounding box center [524, 57] width 4 height 7
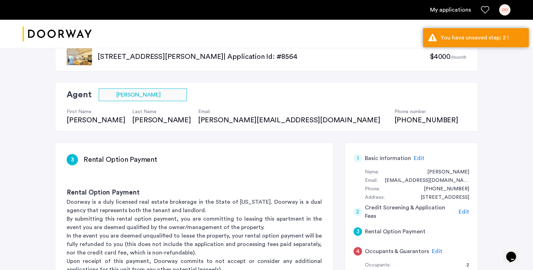
scroll to position [46, 0]
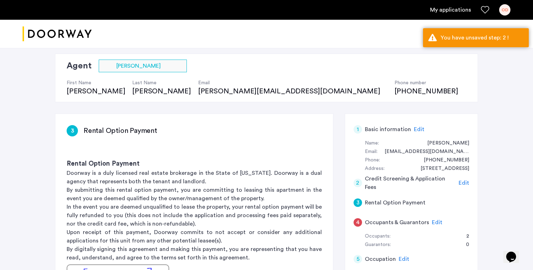
click at [464, 183] on span "Edit" at bounding box center [464, 183] width 11 height 6
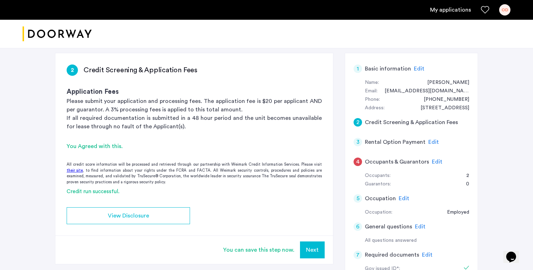
scroll to position [107, 0]
click at [90, 135] on app-credit-screening "2 Credit Screening & Application Fees Application Fees Please submit your appli…" at bounding box center [194, 158] width 278 height 211
click at [119, 224] on app-credit-screening "2 Credit Screening & Application Fees Application Fees Please submit your appli…" at bounding box center [194, 158] width 278 height 211
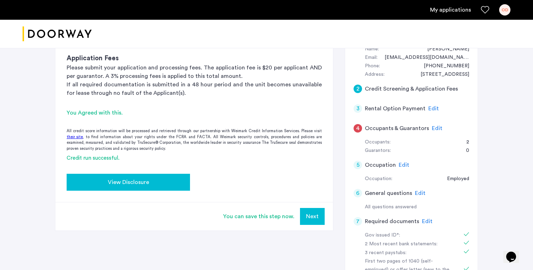
scroll to position [146, 0]
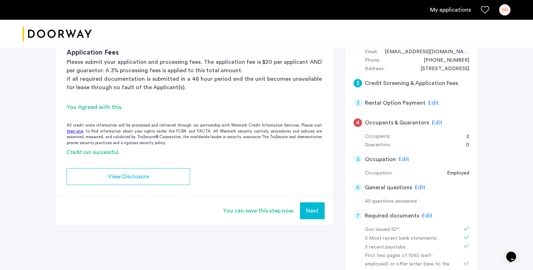
click at [325, 214] on div "You can save this step now. Next" at bounding box center [194, 210] width 278 height 29
click at [313, 214] on button "Next" at bounding box center [312, 210] width 25 height 17
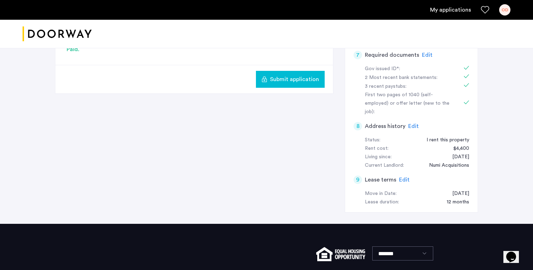
scroll to position [300, 0]
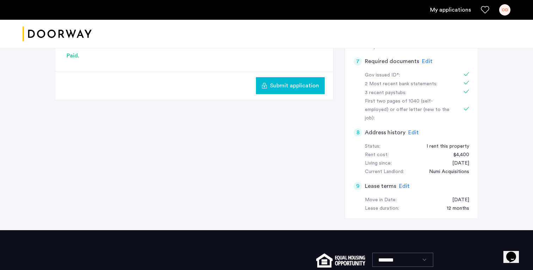
click at [294, 82] on span "Submit application" at bounding box center [294, 85] width 49 height 8
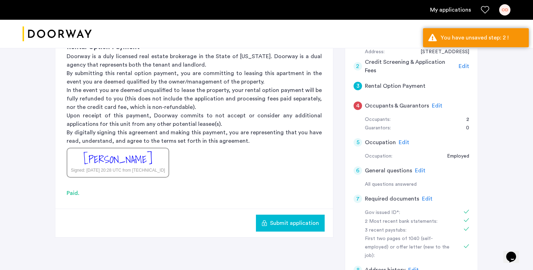
scroll to position [132, 0]
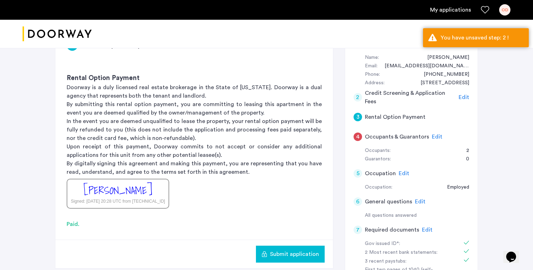
click at [436, 137] on span "Edit" at bounding box center [437, 137] width 11 height 6
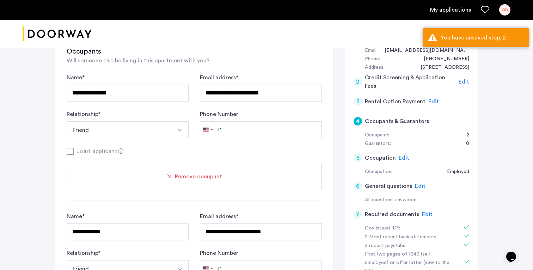
scroll to position [150, 0]
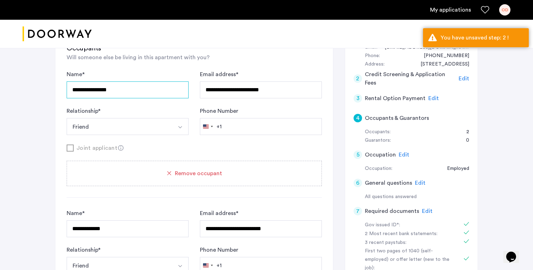
drag, startPoint x: 126, startPoint y: 90, endPoint x: 65, endPoint y: 84, distance: 61.6
click at [65, 85] on div "**********" at bounding box center [194, 253] width 278 height 487
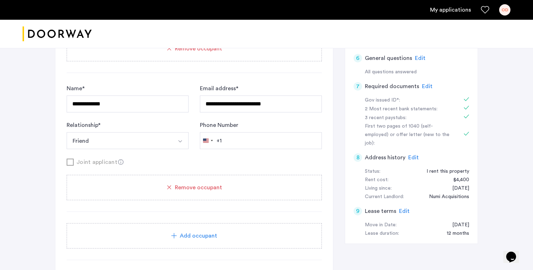
scroll to position [277, 0]
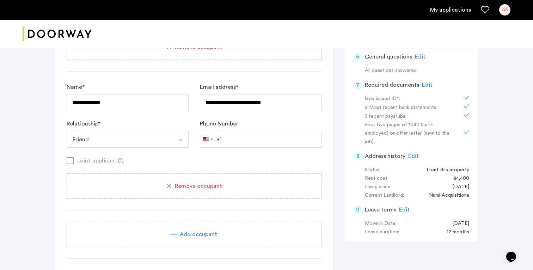
type input "**********"
click at [148, 225] on div "Add occupant" at bounding box center [194, 234] width 255 height 25
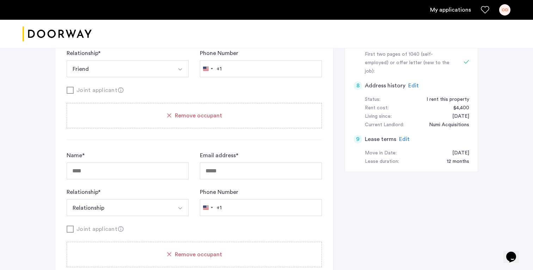
scroll to position [355, 0]
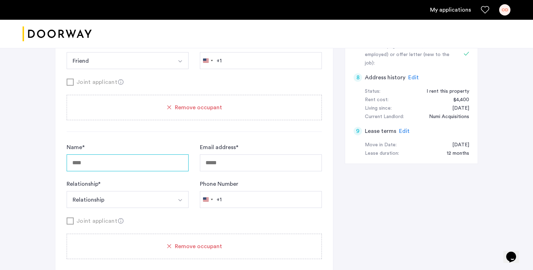
click at [114, 165] on input "Name *" at bounding box center [128, 162] width 122 height 17
type input "**********"
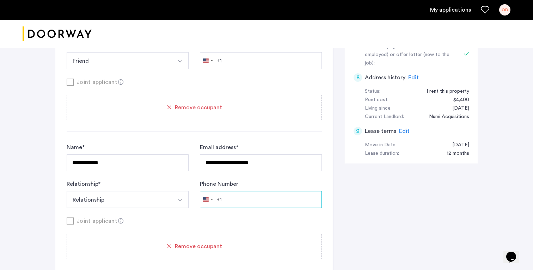
click at [267, 204] on input "Phone Number" at bounding box center [261, 199] width 122 height 17
type input "**********"
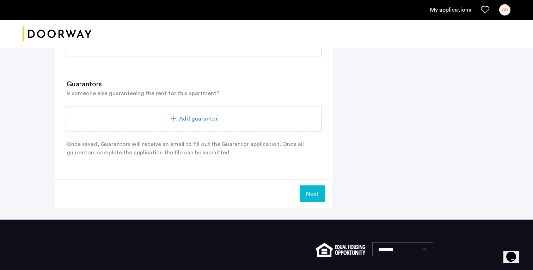
click at [309, 195] on button "Next" at bounding box center [312, 194] width 25 height 17
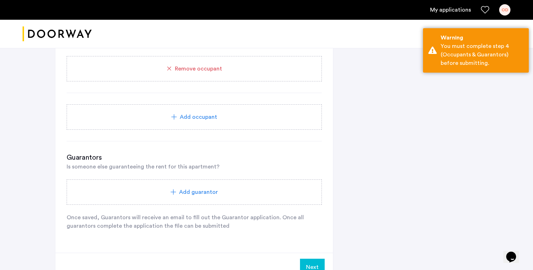
scroll to position [577, 0]
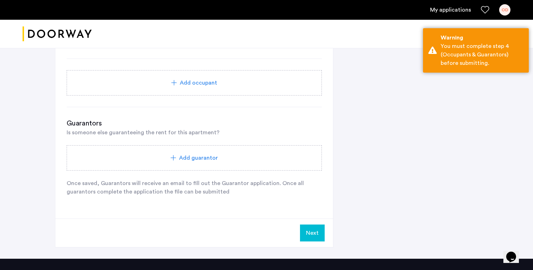
click at [166, 157] on div "Add guarantor" at bounding box center [194, 158] width 238 height 8
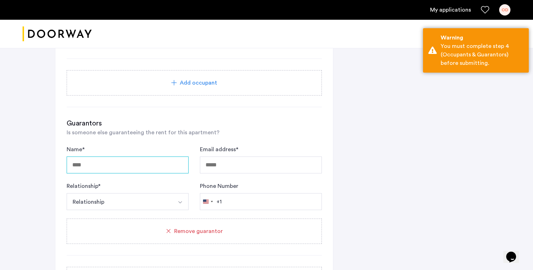
click at [128, 162] on input "Name *" at bounding box center [128, 165] width 122 height 17
click at [163, 228] on div "Remove guarantor" at bounding box center [194, 231] width 238 height 8
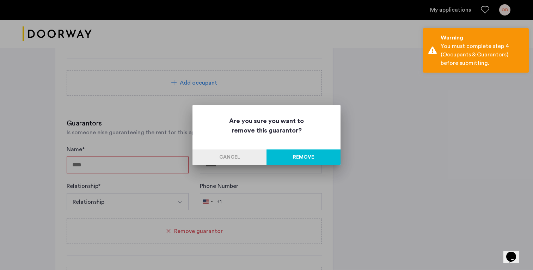
scroll to position [0, 0]
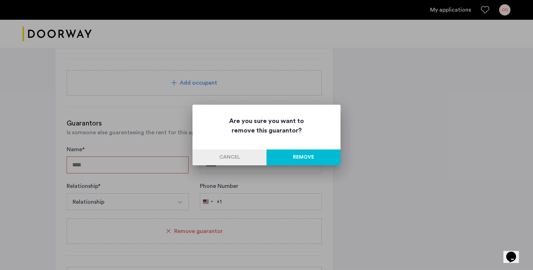
click at [297, 165] on button "Remove" at bounding box center [304, 158] width 74 height 16
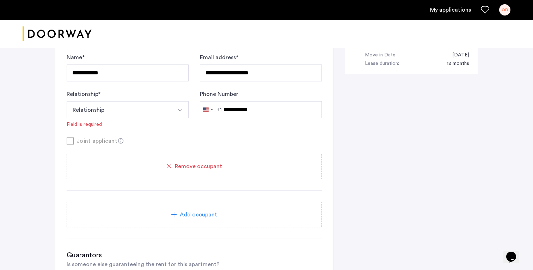
scroll to position [614, 0]
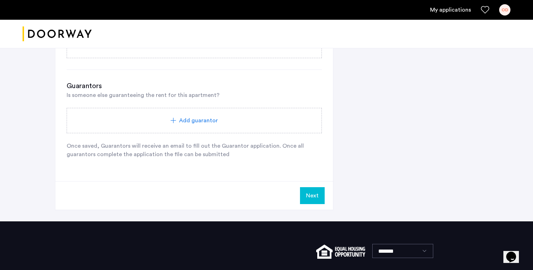
click at [329, 199] on div "Next" at bounding box center [194, 195] width 278 height 29
click at [306, 199] on button "Next" at bounding box center [312, 195] width 25 height 17
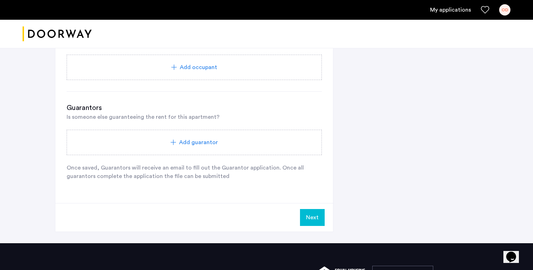
scroll to position [669, 0]
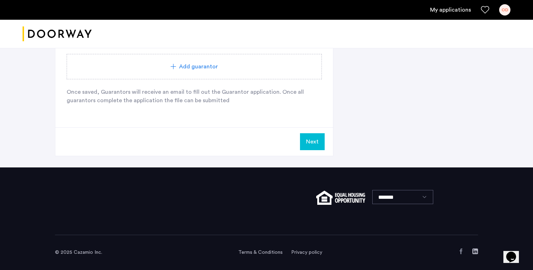
click at [298, 136] on div "Next" at bounding box center [194, 141] width 278 height 29
click at [321, 145] on button "Next" at bounding box center [312, 141] width 25 height 17
click at [310, 149] on button "Next" at bounding box center [312, 141] width 25 height 17
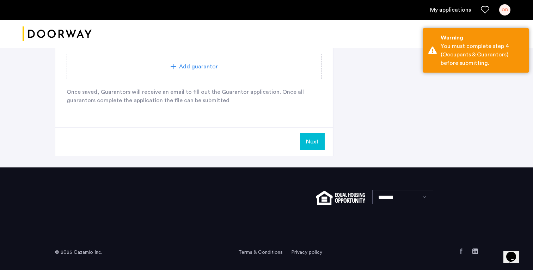
click at [311, 146] on button "Next" at bounding box center [312, 141] width 25 height 17
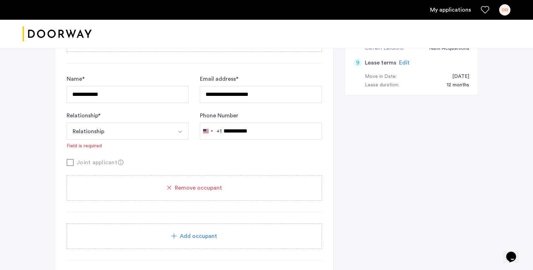
scroll to position [378, 0]
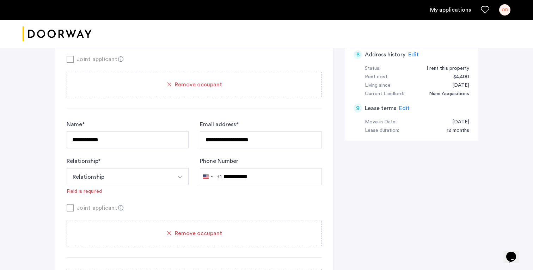
click at [287, 193] on div "Phone Number [GEOGRAPHIC_DATA] +1 +1 244 results found [GEOGRAPHIC_DATA] +93 [G…" at bounding box center [261, 176] width 122 height 38
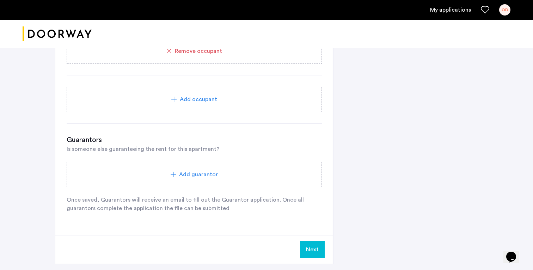
scroll to position [571, 0]
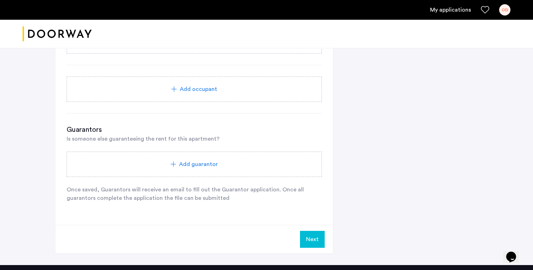
click at [312, 242] on button "Next" at bounding box center [312, 239] width 25 height 17
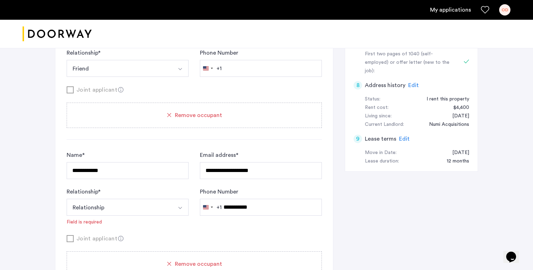
scroll to position [358, 0]
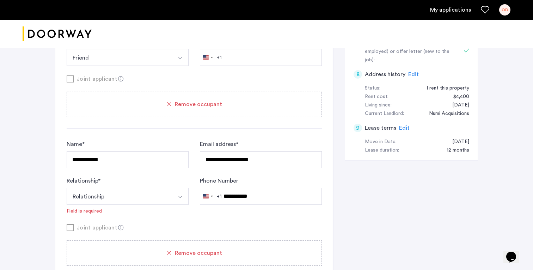
click at [130, 198] on button "Relationship" at bounding box center [119, 196] width 105 height 17
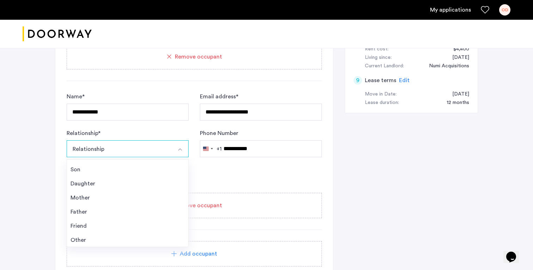
scroll to position [25, 0]
click at [97, 222] on div "Friend" at bounding box center [128, 225] width 114 height 8
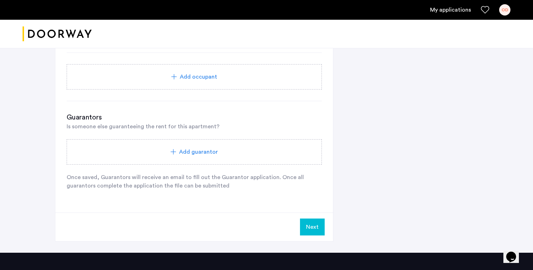
scroll to position [584, 0]
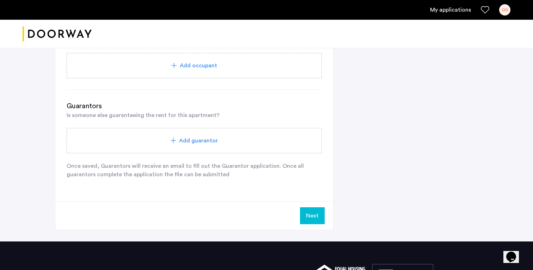
click at [308, 218] on button "Next" at bounding box center [312, 215] width 25 height 17
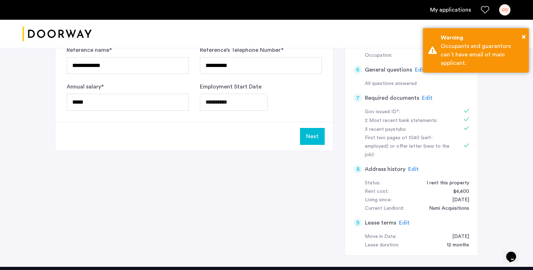
scroll to position [230, 0]
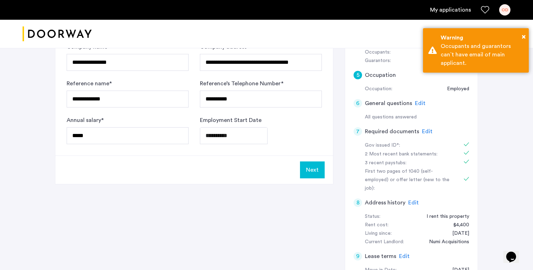
click at [312, 168] on button "Next" at bounding box center [312, 170] width 25 height 17
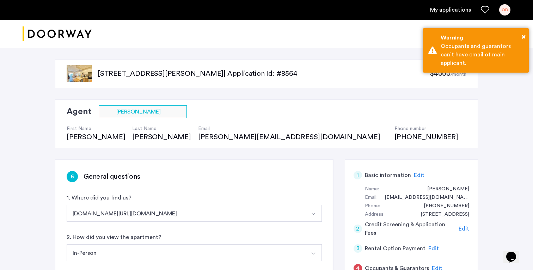
scroll to position [142, 0]
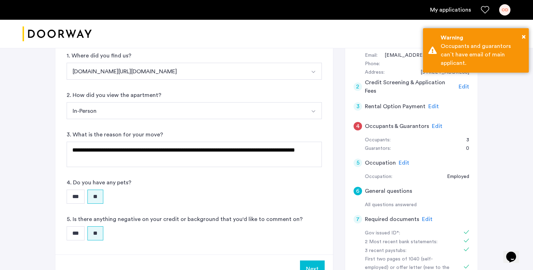
click at [308, 261] on button "Next" at bounding box center [312, 269] width 25 height 17
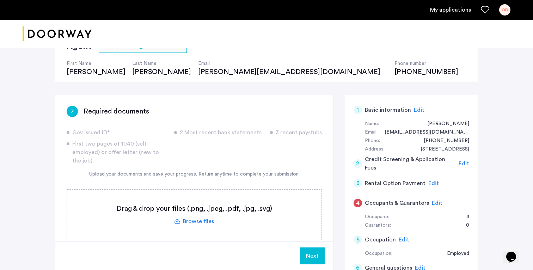
scroll to position [75, 0]
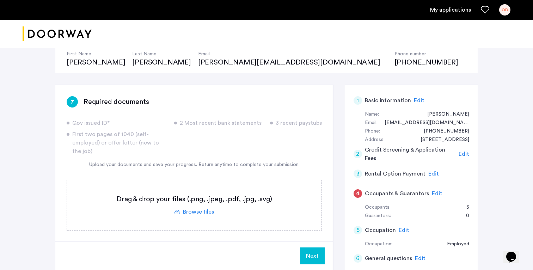
click at [314, 258] on button "Next" at bounding box center [312, 256] width 25 height 17
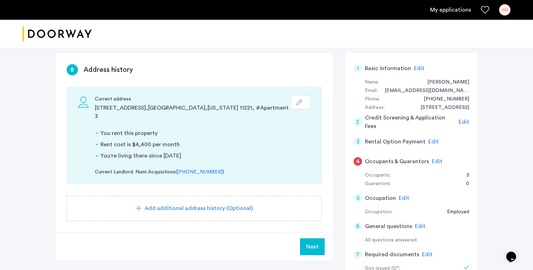
scroll to position [136, 0]
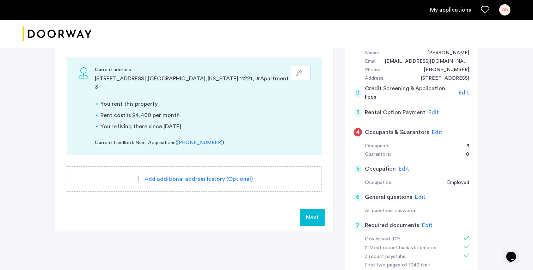
click at [317, 213] on span "Next" at bounding box center [312, 217] width 13 height 8
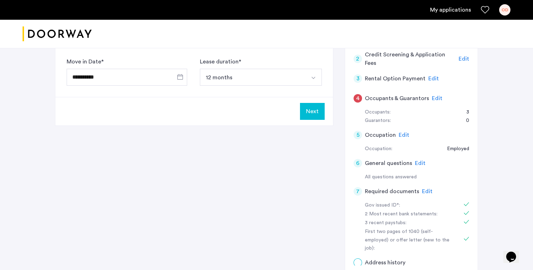
scroll to position [0, 0]
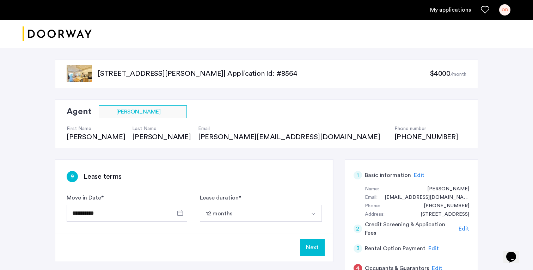
click at [313, 245] on button "Next" at bounding box center [312, 247] width 25 height 17
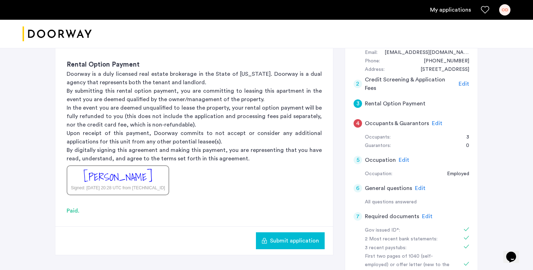
scroll to position [161, 0]
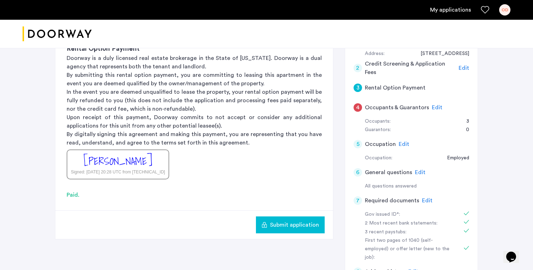
click at [302, 218] on button "Submit application" at bounding box center [290, 225] width 69 height 17
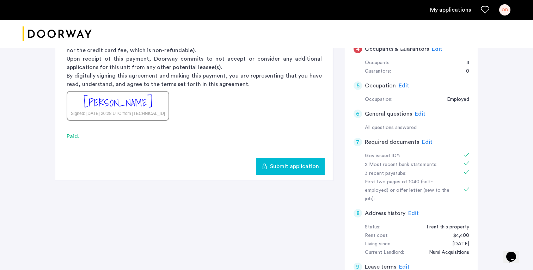
scroll to position [216, 0]
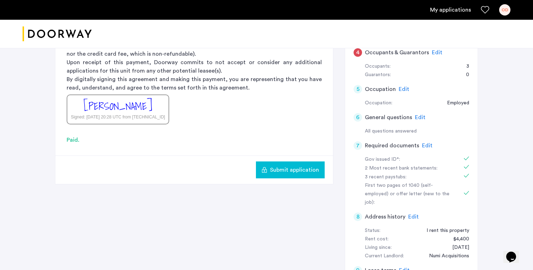
click at [271, 172] on div "Submit application" at bounding box center [290, 170] width 57 height 8
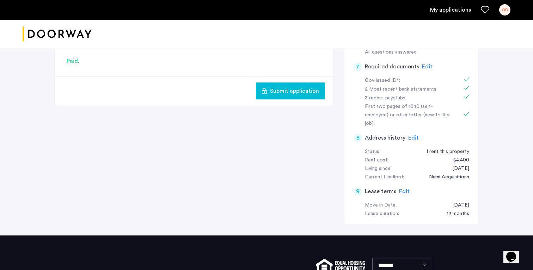
scroll to position [243, 0]
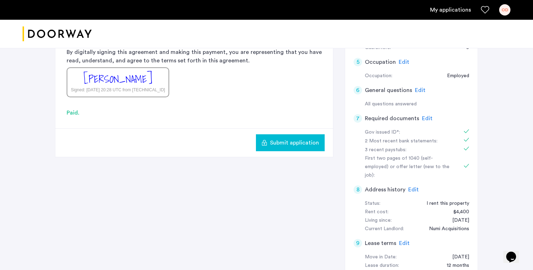
click at [311, 141] on span "Submit application" at bounding box center [294, 143] width 49 height 8
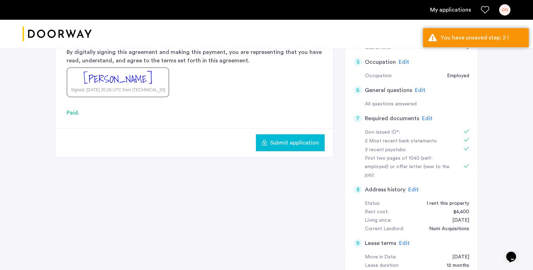
click at [311, 141] on span "Submit application" at bounding box center [294, 143] width 49 height 8
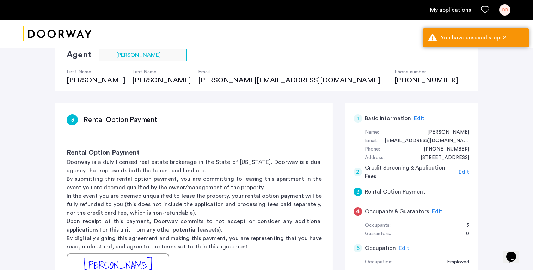
scroll to position [66, 0]
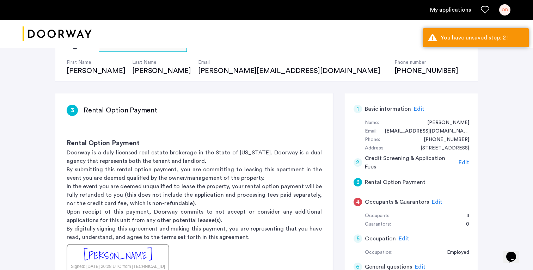
click at [465, 165] on span "Edit" at bounding box center [464, 163] width 11 height 6
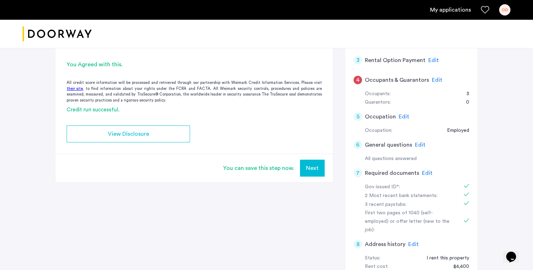
scroll to position [202, 0]
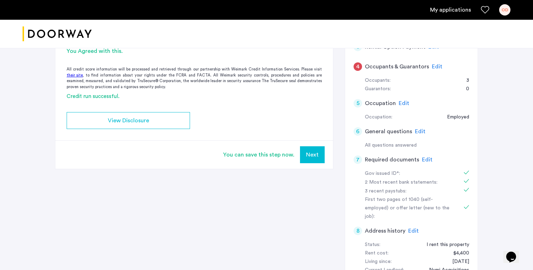
click at [308, 154] on button "Next" at bounding box center [312, 154] width 25 height 17
